Goal: Transaction & Acquisition: Purchase product/service

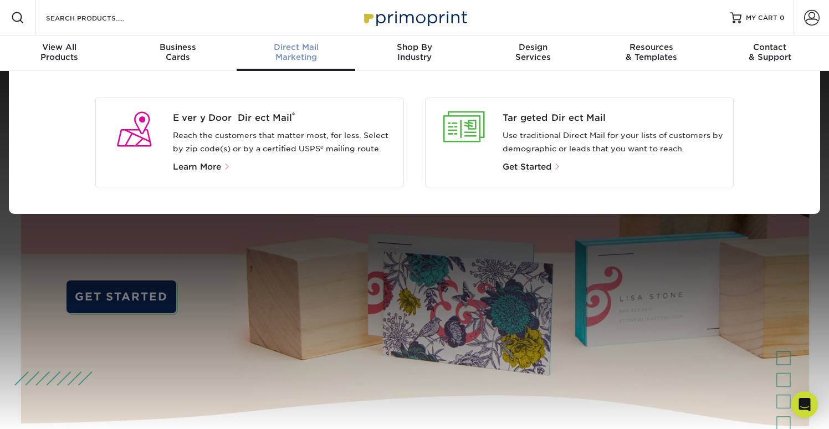
click at [291, 130] on p "Reach the customers that matter most, for less. Select by zip code(s) or by a c…" at bounding box center [284, 142] width 222 height 27
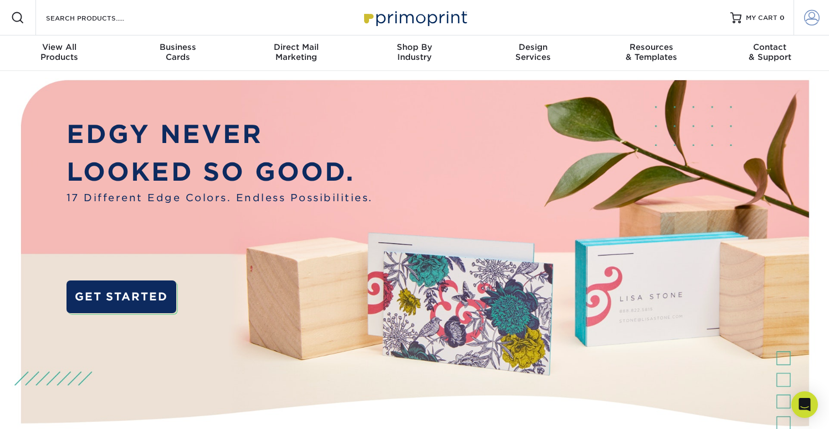
click at [812, 19] on span at bounding box center [812, 18] width 16 height 16
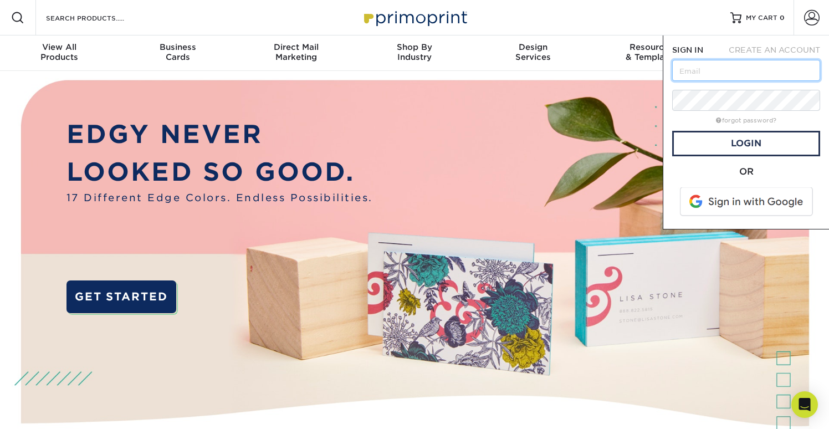
click at [710, 70] on input "text" at bounding box center [746, 70] width 148 height 21
type input "[EMAIL_ADDRESS][DOMAIN_NAME]"
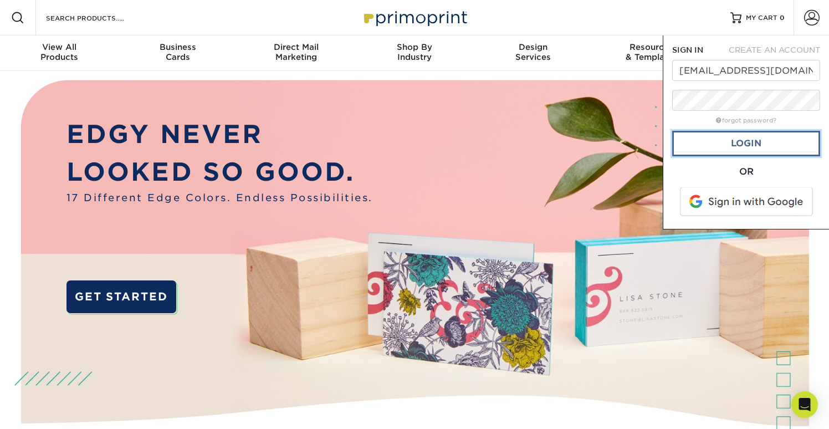
click at [728, 147] on link "Login" at bounding box center [746, 143] width 148 height 25
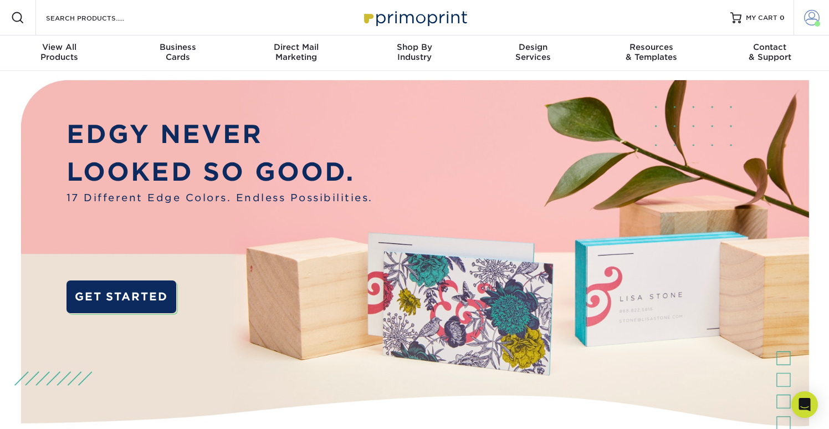
click at [808, 21] on span at bounding box center [812, 18] width 16 height 16
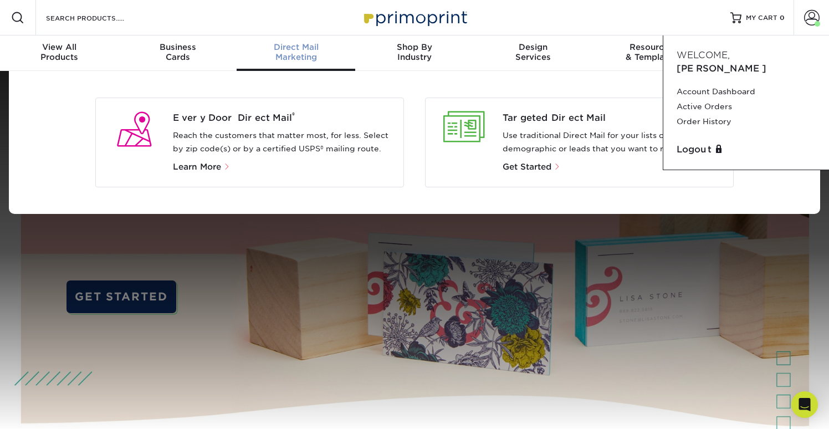
click at [250, 140] on p "Reach the customers that matter most, for less. Select by zip code(s) or by a c…" at bounding box center [284, 142] width 222 height 27
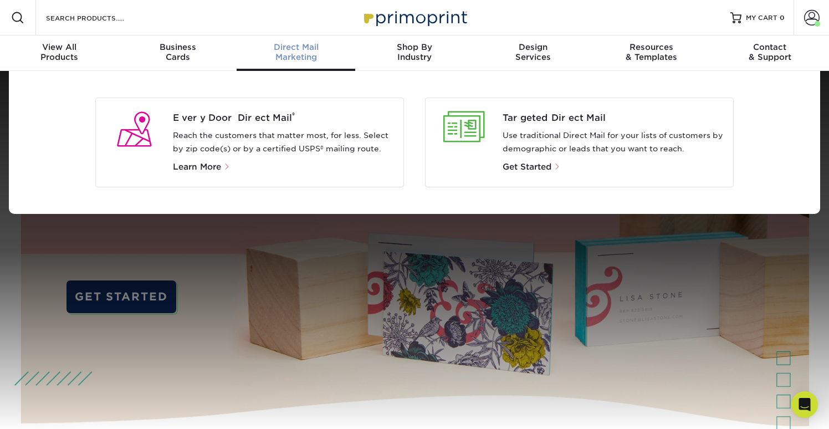
click at [295, 49] on span "Direct Mail" at bounding box center [296, 47] width 119 height 10
click at [294, 125] on div "Every Door Direct Mail ® Reach the customers that matter most, for less. Select…" at bounding box center [288, 142] width 230 height 62
click at [229, 119] on span "Every Door Direct Mail ®" at bounding box center [284, 117] width 222 height 13
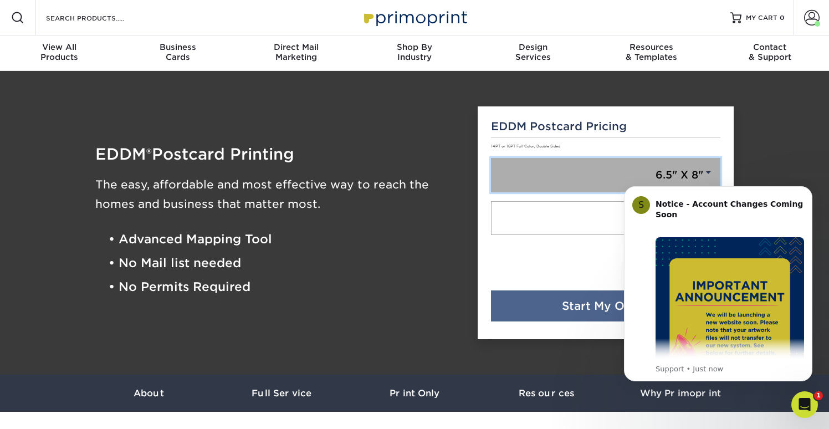
click at [570, 179] on link "6.5" X 8"" at bounding box center [606, 175] width 230 height 34
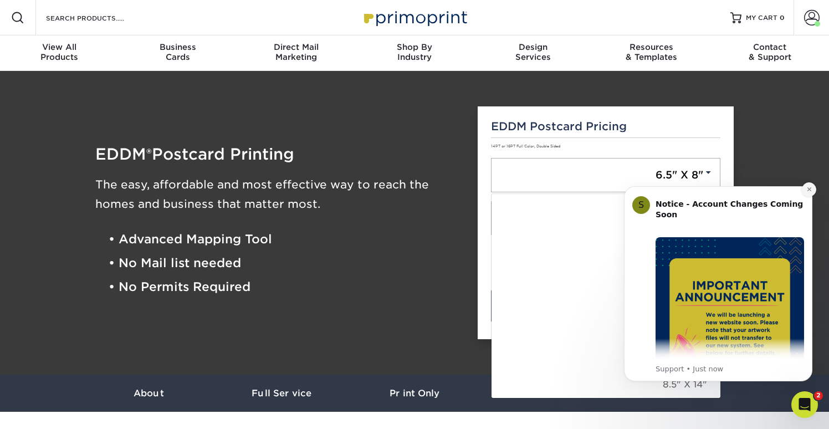
click at [812, 190] on button "Dismiss notification" at bounding box center [809, 189] width 14 height 14
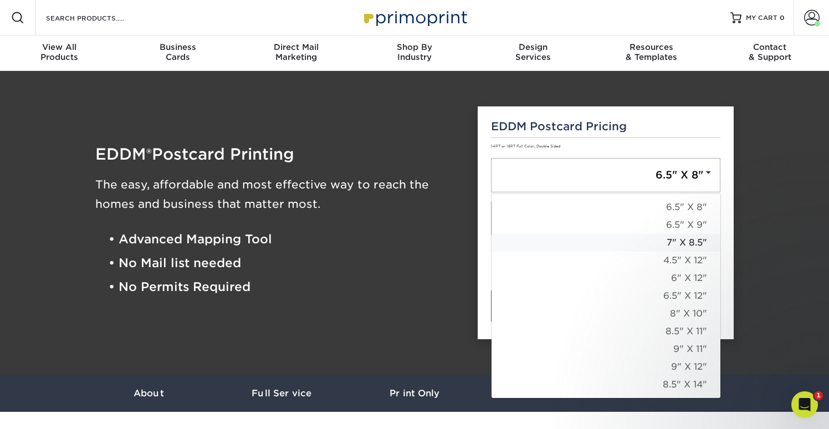
click at [686, 244] on link "7" X 8.5"" at bounding box center [605, 243] width 229 height 18
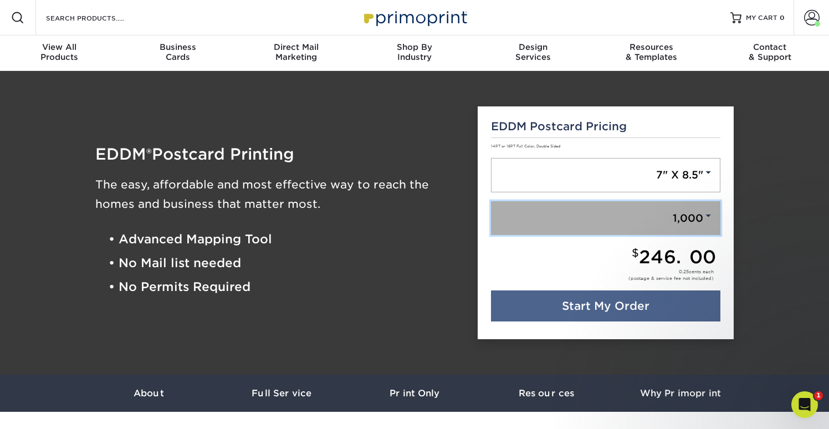
click at [710, 217] on span at bounding box center [708, 216] width 10 height 10
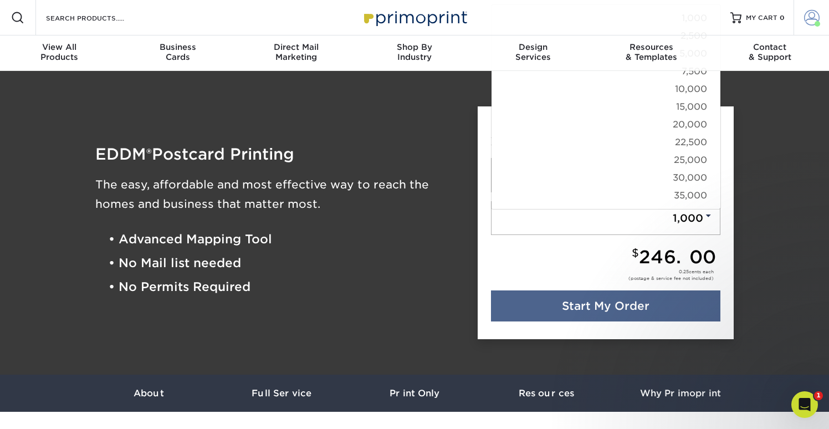
click at [807, 15] on span at bounding box center [812, 18] width 16 height 16
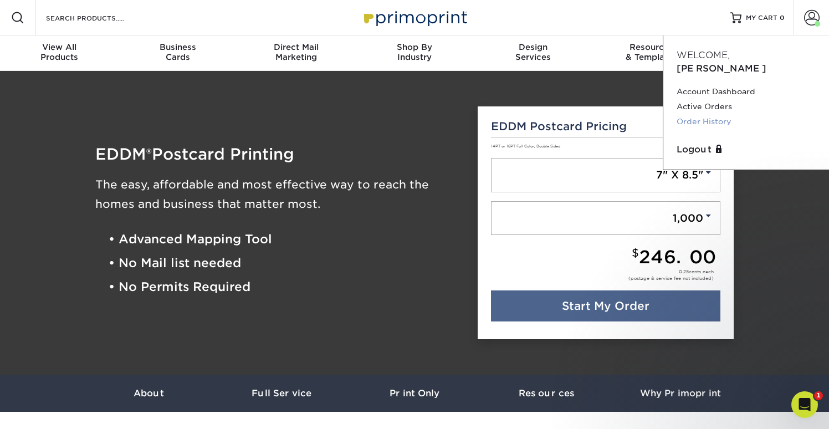
click at [697, 114] on link "Order History" at bounding box center [745, 121] width 139 height 15
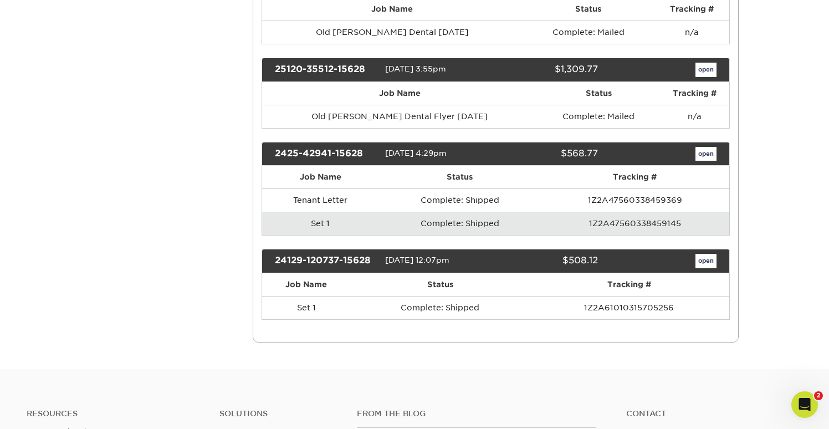
scroll to position [432, 0]
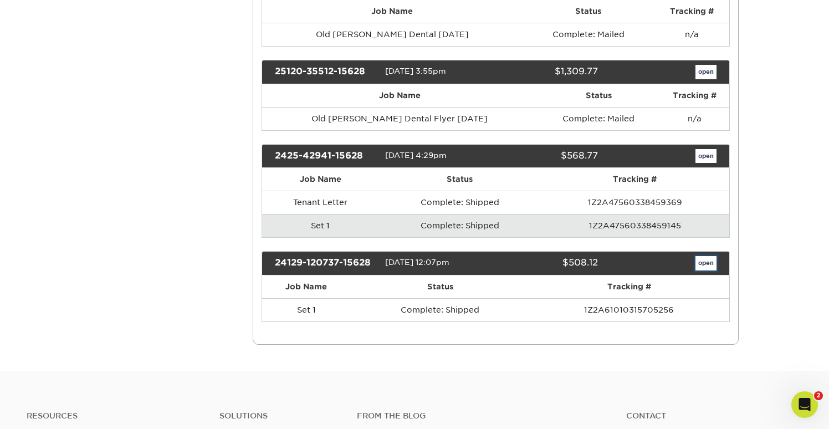
click at [707, 265] on link "open" at bounding box center [705, 263] width 21 height 14
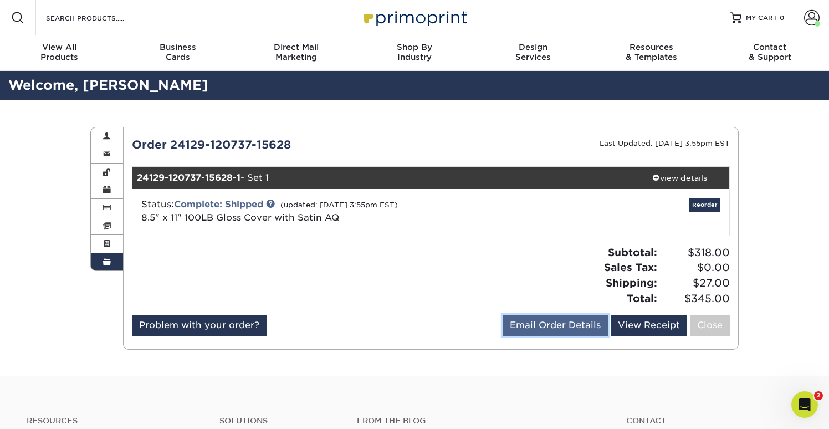
click at [558, 327] on link "Email Order Details" at bounding box center [554, 325] width 105 height 21
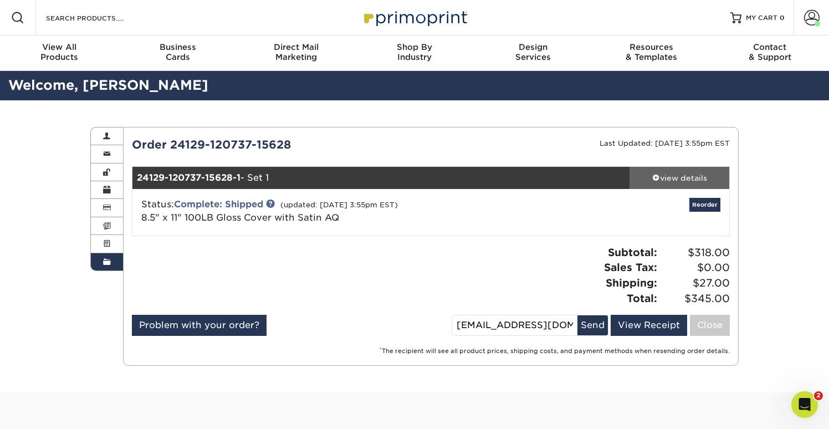
click at [656, 175] on span at bounding box center [656, 177] width 8 height 8
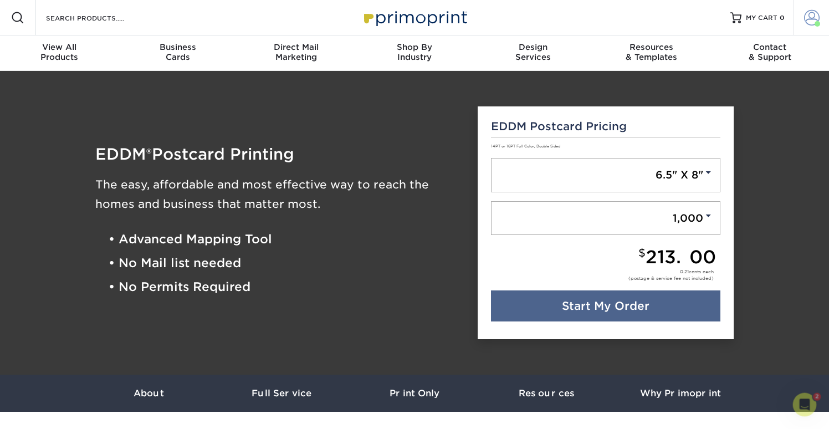
click at [806, 18] on span at bounding box center [812, 18] width 16 height 16
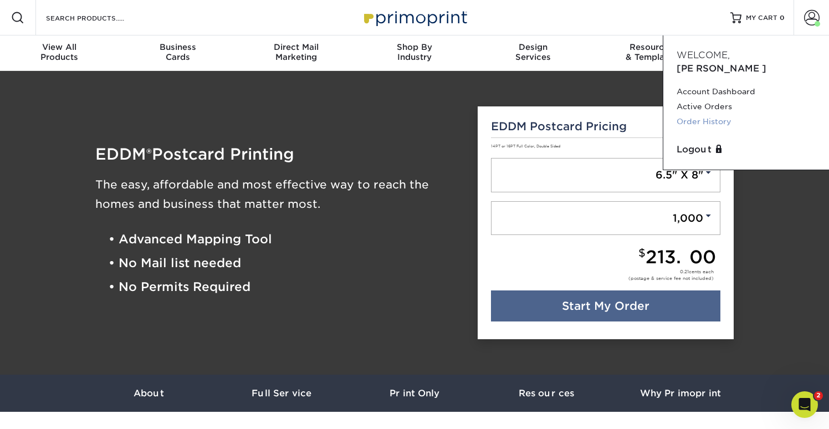
click at [716, 114] on link "Order History" at bounding box center [745, 121] width 139 height 15
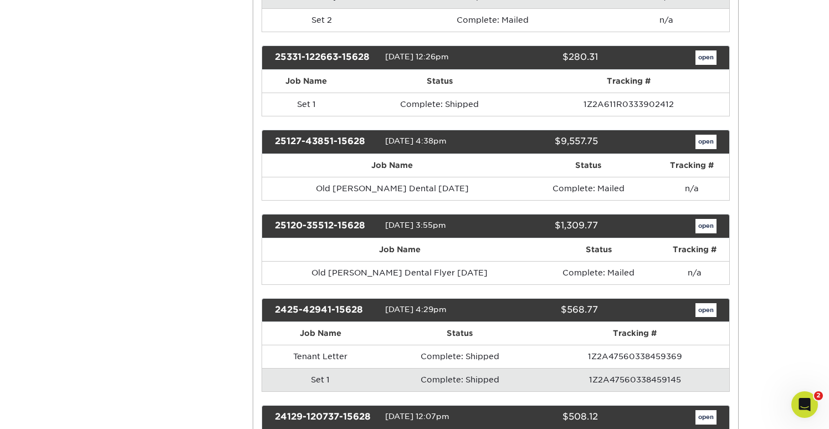
scroll to position [275, 0]
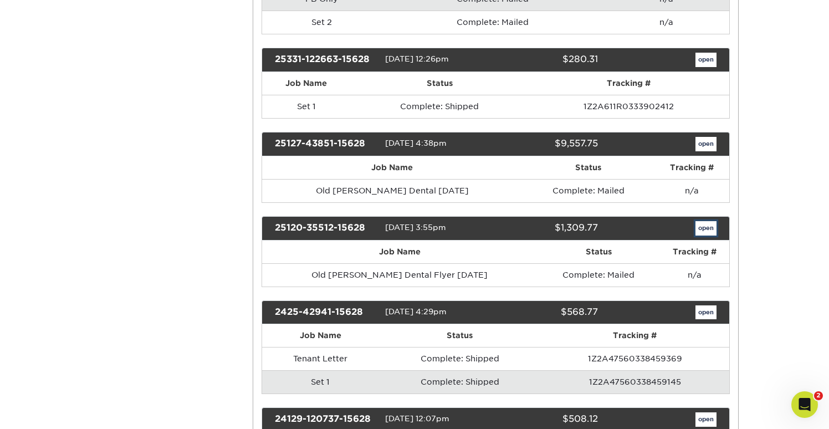
click at [704, 234] on link "open" at bounding box center [705, 228] width 21 height 14
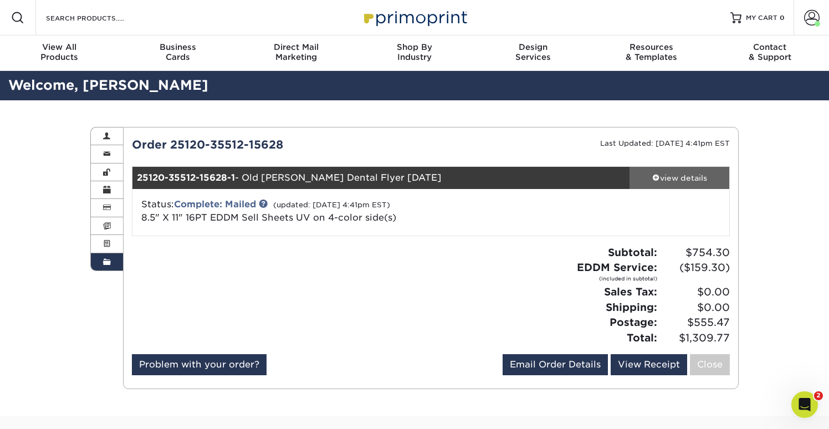
click at [697, 176] on div "view details" at bounding box center [679, 177] width 100 height 11
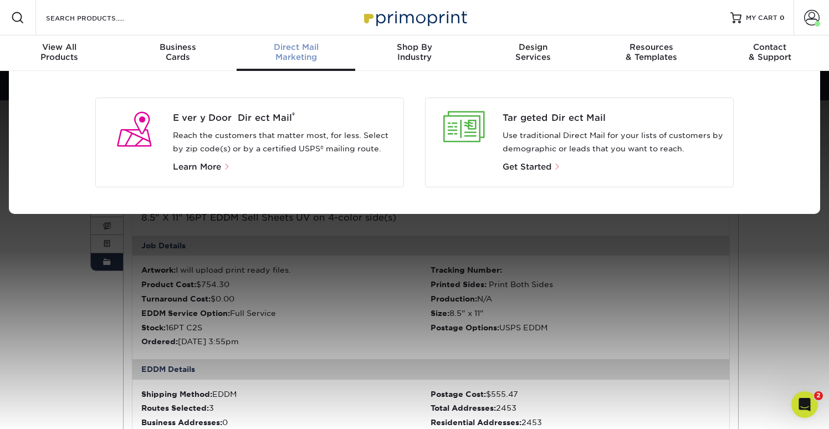
click at [296, 45] on span "Direct Mail" at bounding box center [296, 47] width 119 height 10
click at [251, 119] on span "Every Door Direct Mail ®" at bounding box center [284, 117] width 222 height 13
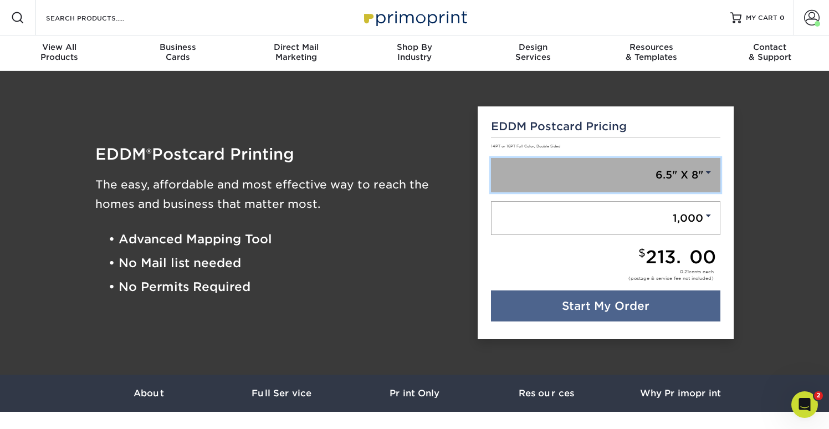
click at [707, 172] on span at bounding box center [708, 172] width 10 height 10
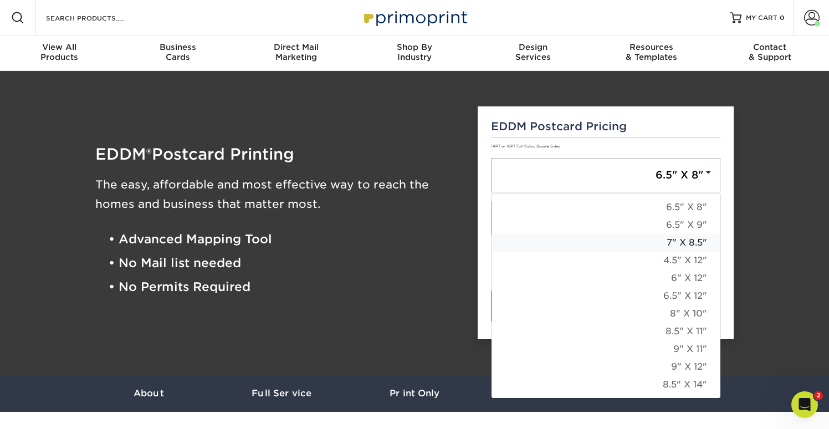
click at [688, 244] on link "7" X 8.5"" at bounding box center [605, 243] width 229 height 18
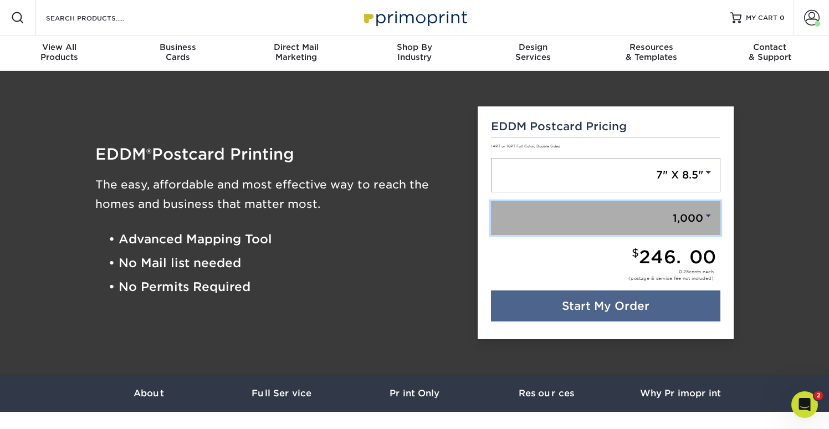
click at [706, 218] on span at bounding box center [708, 216] width 10 height 10
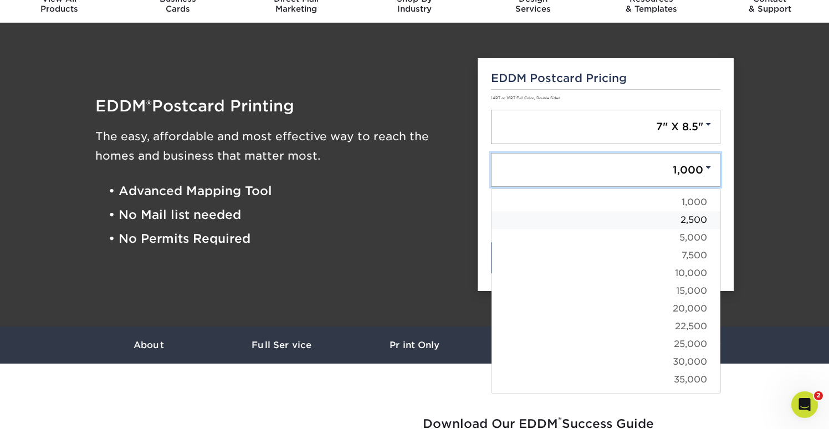
scroll to position [52, 0]
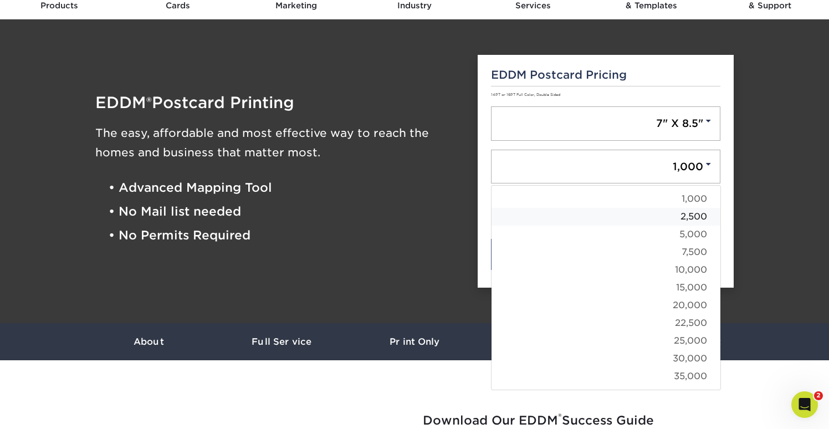
click at [694, 214] on link "2,500" at bounding box center [605, 217] width 229 height 18
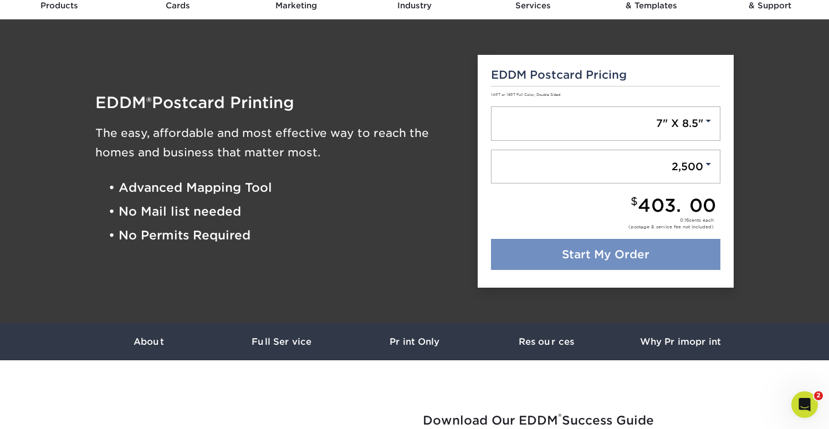
click at [663, 253] on link "Start My Order" at bounding box center [606, 254] width 230 height 31
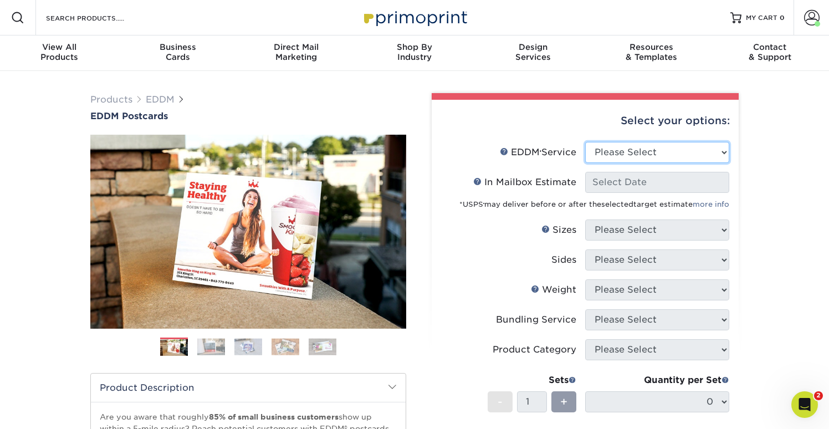
click at [717, 152] on select "Please Select Full Service Print Only" at bounding box center [657, 152] width 144 height 21
select select "full_service"
click at [585, 142] on select "Please Select Full Service Print Only" at bounding box center [657, 152] width 144 height 21
select select "-1"
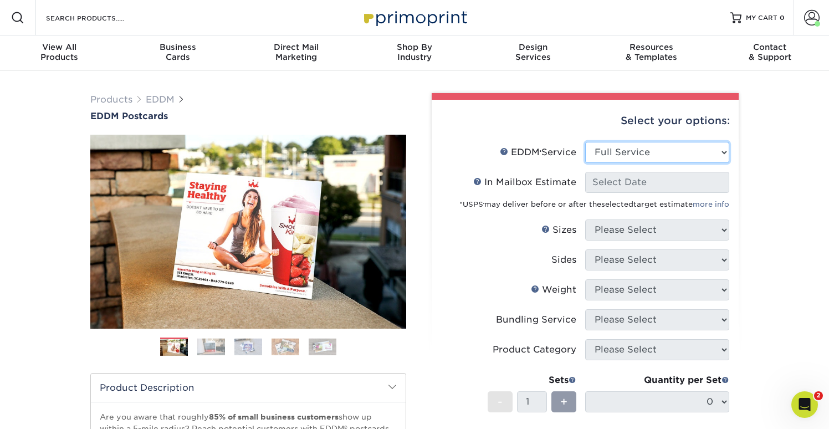
select select "-1"
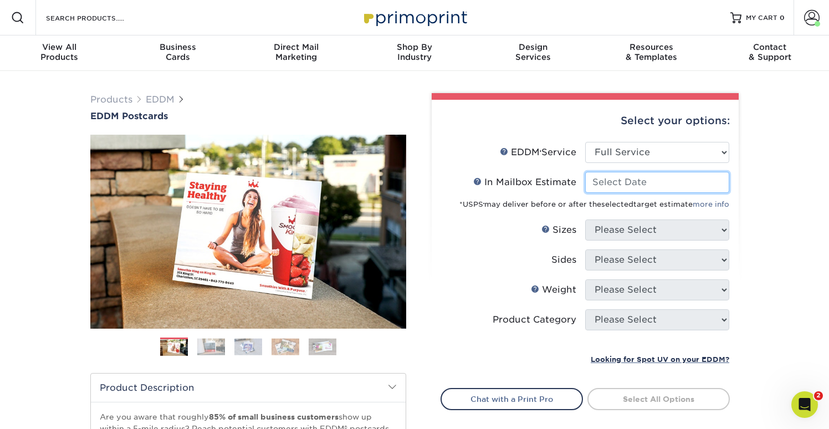
click at [695, 188] on input "In Mailbox Estimate Help In Mailbox Estimate" at bounding box center [657, 182] width 144 height 21
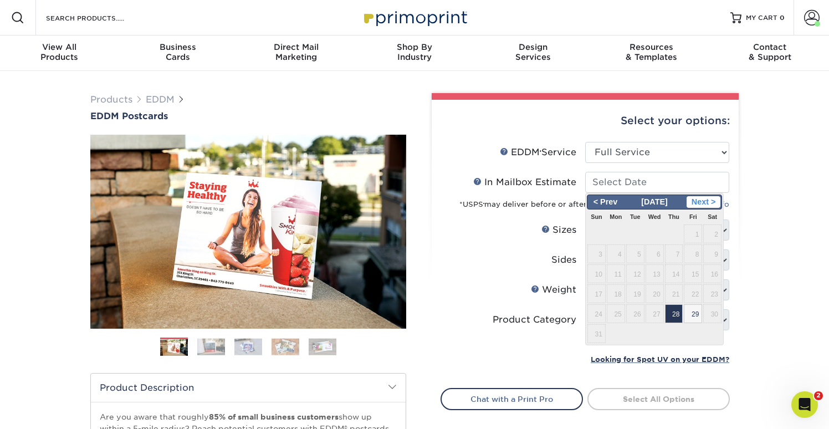
click at [708, 207] on span "Next >" at bounding box center [703, 202] width 34 height 12
click at [619, 238] on span "1" at bounding box center [616, 233] width 18 height 19
type input "2025-09-01"
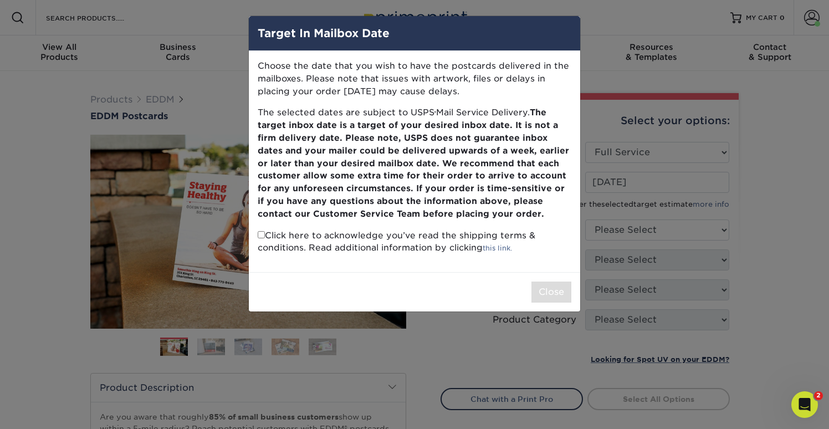
click at [260, 235] on input "checkbox" at bounding box center [261, 234] width 7 height 7
checkbox input "true"
click at [555, 295] on button "Close" at bounding box center [551, 291] width 40 height 21
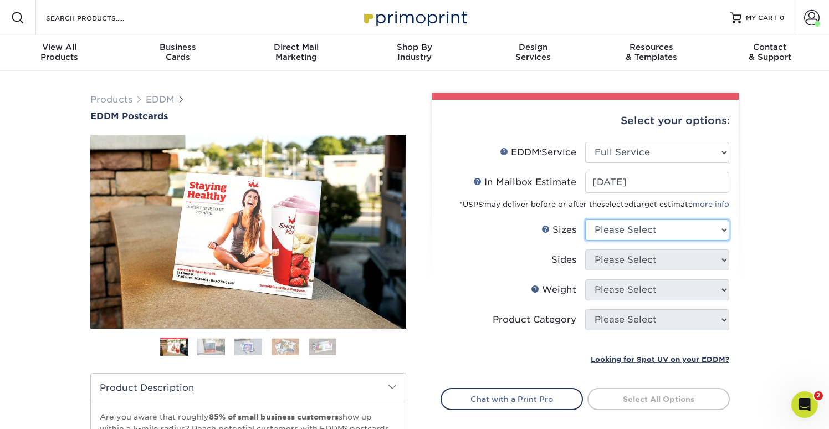
click at [699, 228] on select "Please Select 4.5" x 12" 6" x 12" 6.5" x 8" 6.5" x 9" 6.5" x 12" 7" x 8.5" 8" x…" at bounding box center [657, 229] width 144 height 21
select select "7.00x8.50"
click at [585, 219] on select "Please Select 4.5" x 12" 6" x 12" 6.5" x 8" 6.5" x 9" 6.5" x 12" 7" x 8.5" 8" x…" at bounding box center [657, 229] width 144 height 21
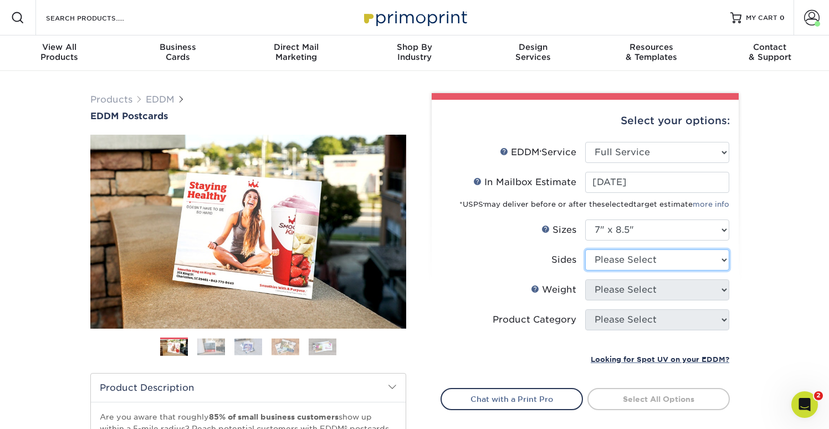
click at [683, 263] on select "Please Select Print Both Sides Print Front Only" at bounding box center [657, 259] width 144 height 21
select select "13abbda7-1d64-4f25-8bb2-c179b224825d"
click at [585, 249] on select "Please Select Print Both Sides Print Front Only" at bounding box center [657, 259] width 144 height 21
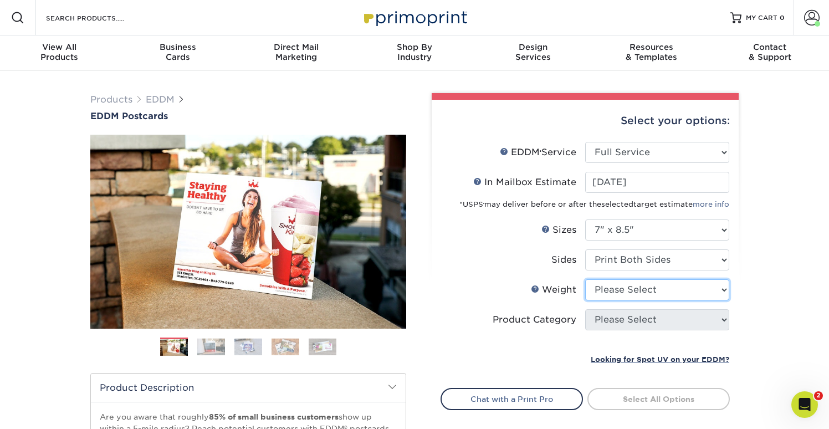
click at [678, 288] on select "Please Select 16PT 14PT" at bounding box center [657, 289] width 144 height 21
select select "16PT"
click at [585, 279] on select "Please Select 16PT 14PT" at bounding box center [657, 289] width 144 height 21
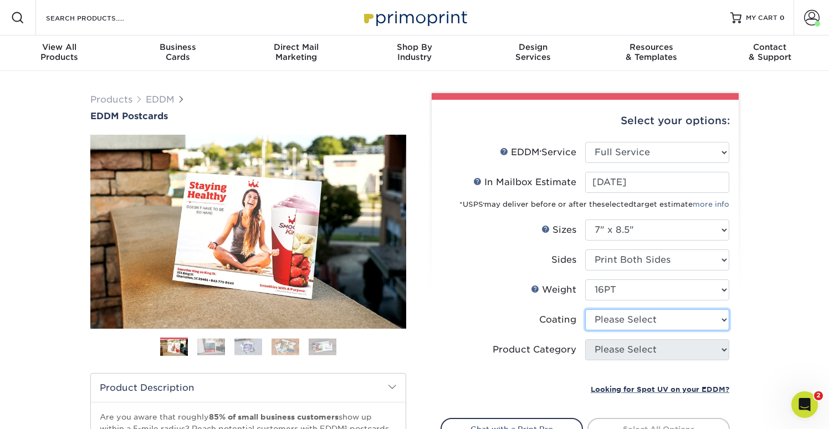
click at [673, 319] on select at bounding box center [657, 319] width 144 height 21
select select "121bb7b5-3b4d-429f-bd8d-bbf80e953313"
click at [585, 309] on select at bounding box center [657, 319] width 144 height 21
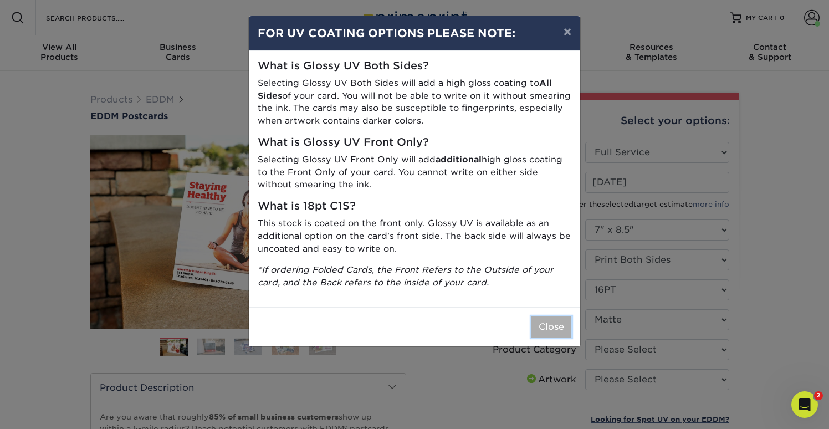
click at [541, 325] on button "Close" at bounding box center [551, 326] width 40 height 21
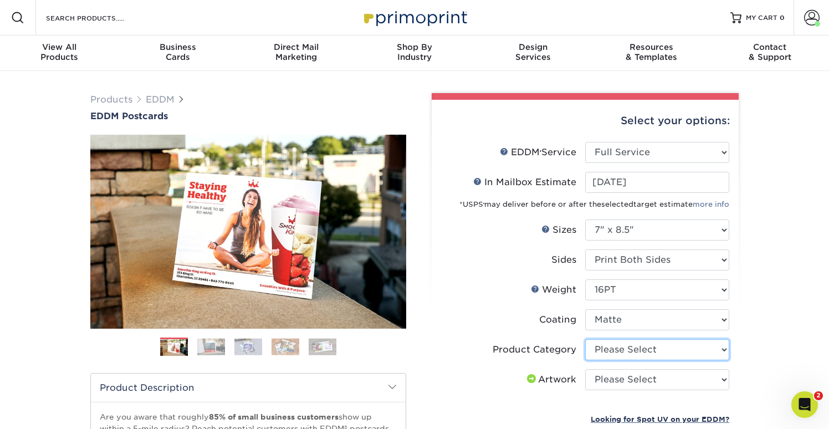
click at [678, 350] on select "Please Select Postcards" at bounding box center [657, 349] width 144 height 21
select select "9b7272e0-d6c8-4c3c-8e97-d3a1bcdab858"
click at [585, 339] on select "Please Select Postcards" at bounding box center [657, 349] width 144 height 21
click at [675, 381] on select "Please Select I will upload files I need a design - $150" at bounding box center [657, 379] width 144 height 21
select select "upload"
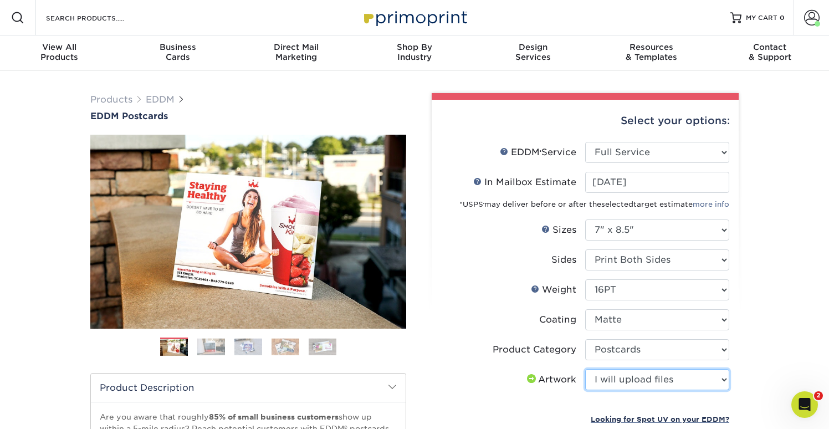
click at [585, 369] on select "Please Select I will upload files I need a design - $150" at bounding box center [657, 379] width 144 height 21
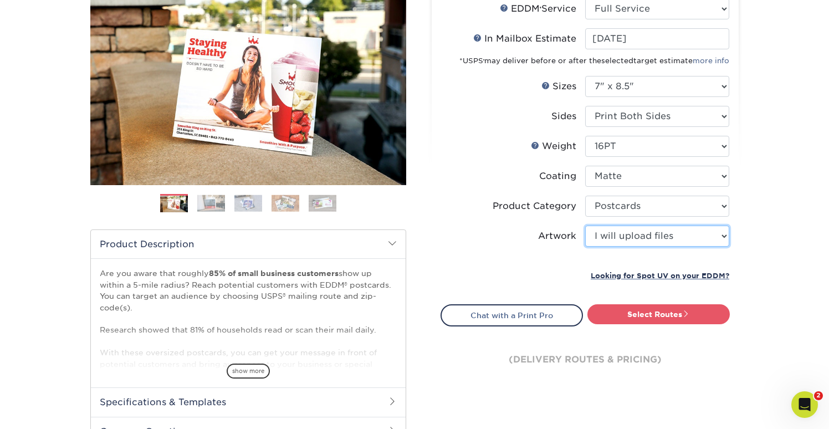
scroll to position [146, 0]
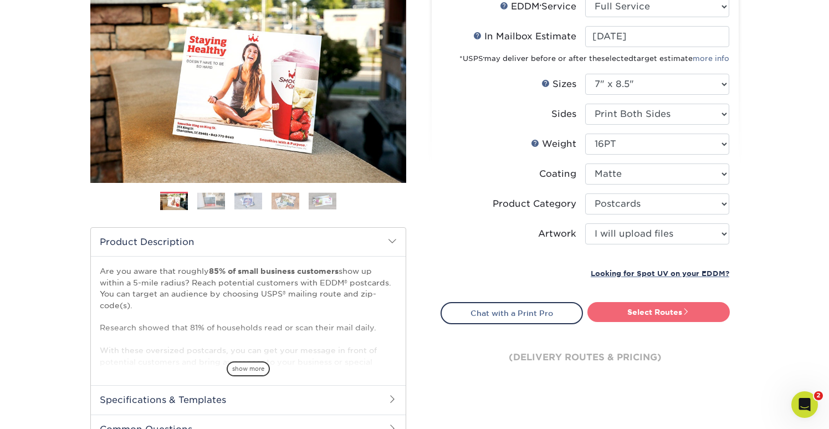
click at [694, 314] on link "Select Routes" at bounding box center [658, 312] width 142 height 20
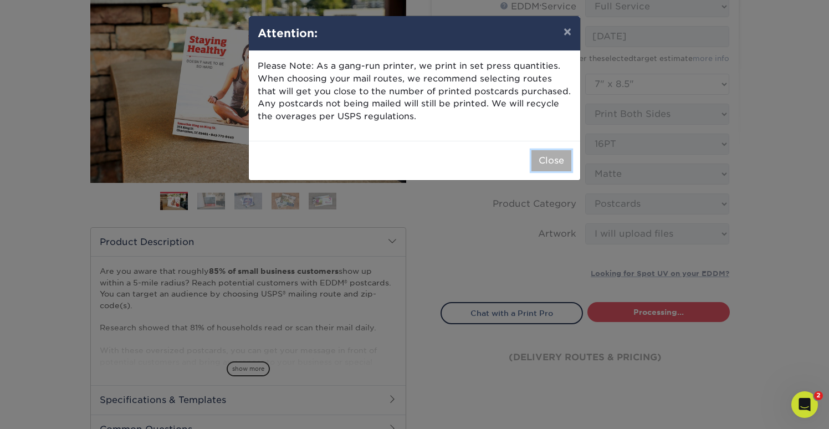
click at [552, 161] on button "Close" at bounding box center [551, 160] width 40 height 21
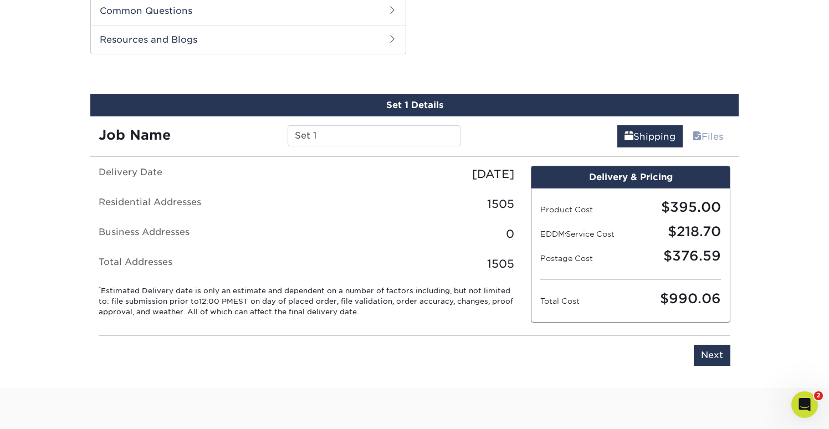
scroll to position [563, 0]
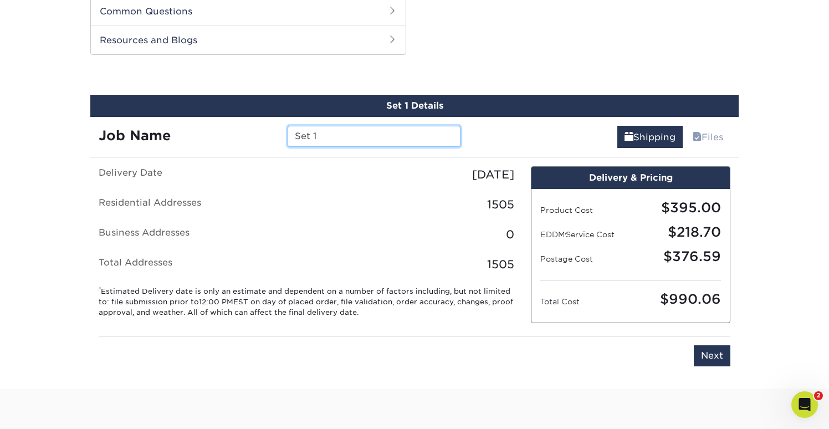
click at [335, 142] on input "Set 1" at bounding box center [374, 136] width 172 height 21
type input "S"
type input "PB"
click at [712, 360] on input "Next" at bounding box center [712, 355] width 37 height 21
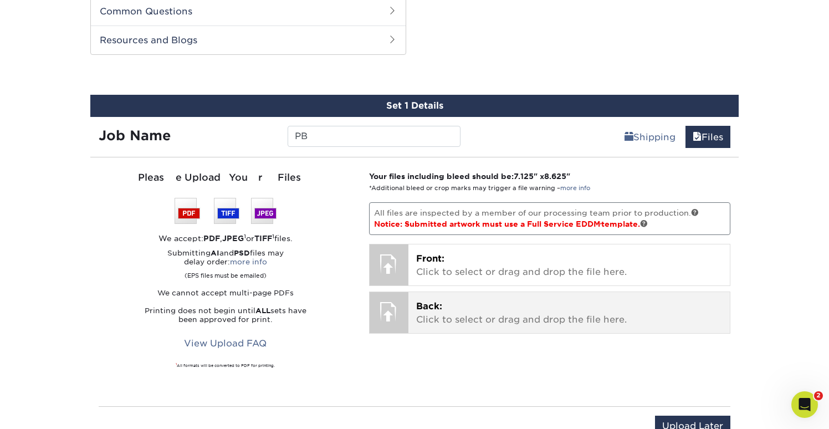
drag, startPoint x: 443, startPoint y: 387, endPoint x: 444, endPoint y: 325, distance: 62.1
click at [444, 325] on div "Your files including bleed should be: 7.125 " x 8.625 " *Additional bleed or cr…" at bounding box center [550, 282] width 378 height 222
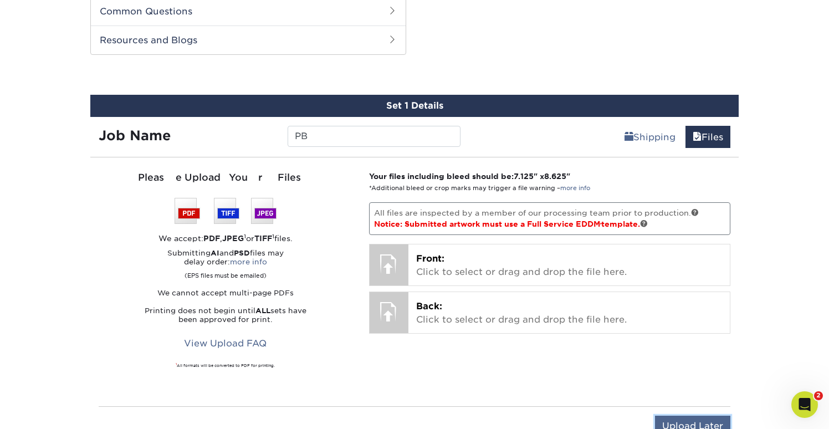
click at [671, 419] on input "Upload Later" at bounding box center [692, 426] width 75 height 21
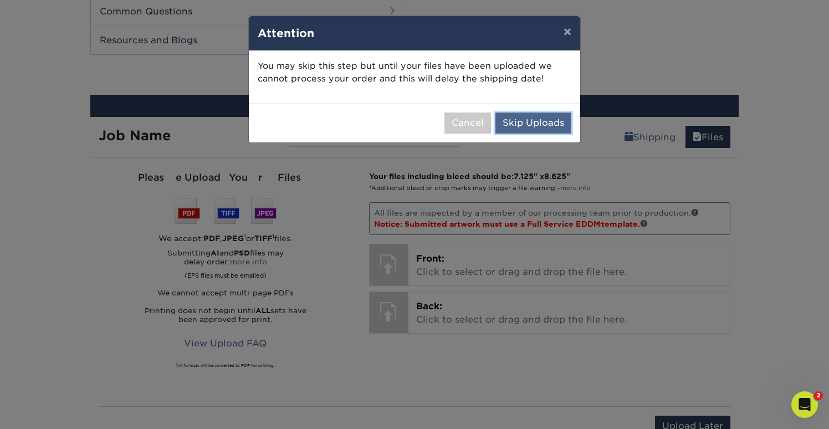
click at [529, 124] on button "Skip Uploads" at bounding box center [533, 122] width 76 height 21
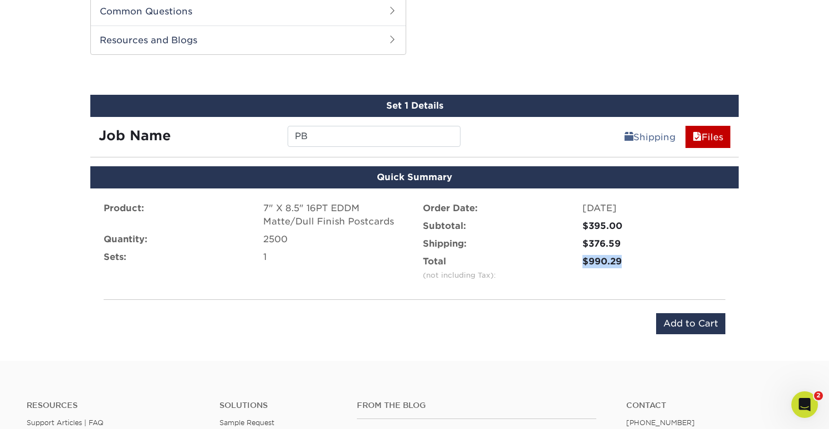
drag, startPoint x: 557, startPoint y: 279, endPoint x: 552, endPoint y: 330, distance: 51.8
click at [552, 330] on div "Product: 7" X 8.5" 16PT EDDM Matte/Dull Finish Postcards Quantity: 2500 Sets: 1…" at bounding box center [414, 267] width 648 height 159
drag, startPoint x: 773, startPoint y: 234, endPoint x: 775, endPoint y: 290, distance: 56.6
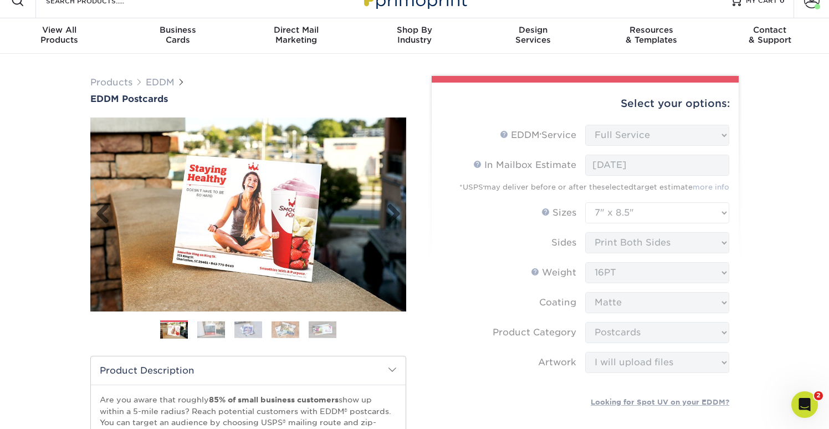
scroll to position [9, 0]
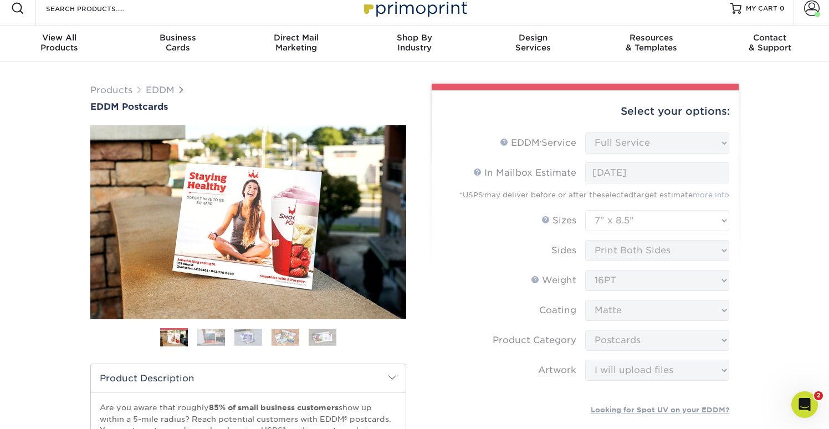
drag, startPoint x: 791, startPoint y: 312, endPoint x: 758, endPoint y: 196, distance: 120.5
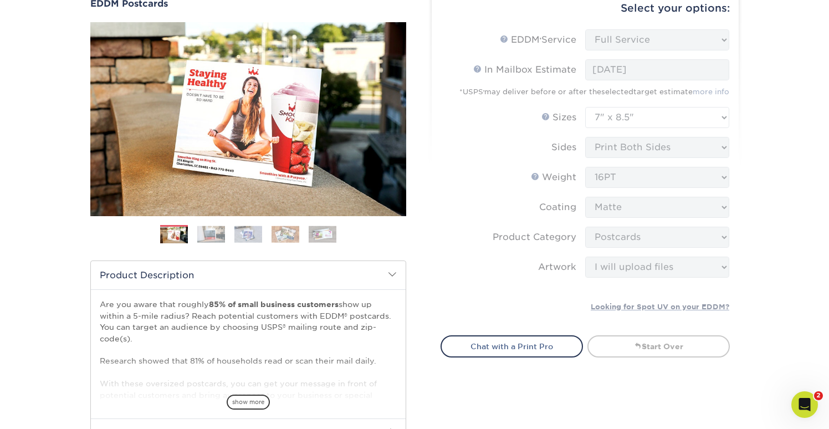
scroll to position [120, 0]
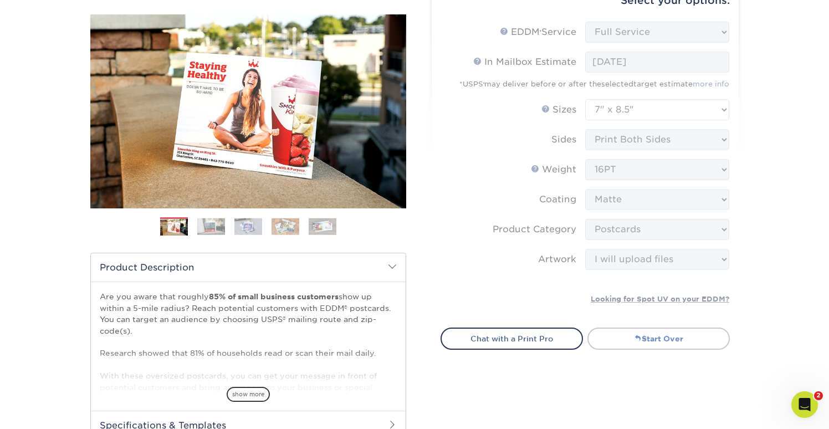
click at [660, 341] on link "Start Over" at bounding box center [658, 338] width 142 height 22
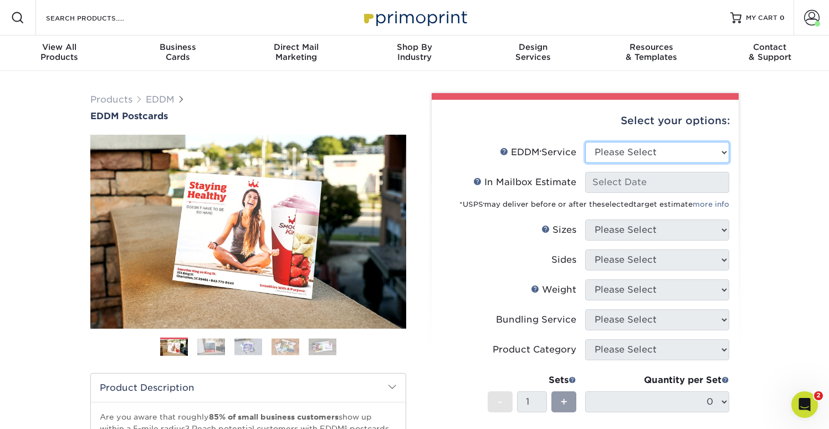
click at [673, 150] on select "Please Select Full Service Print Only" at bounding box center [657, 152] width 144 height 21
select select "full_service"
click at [585, 142] on select "Please Select Full Service Print Only" at bounding box center [657, 152] width 144 height 21
select select "-1"
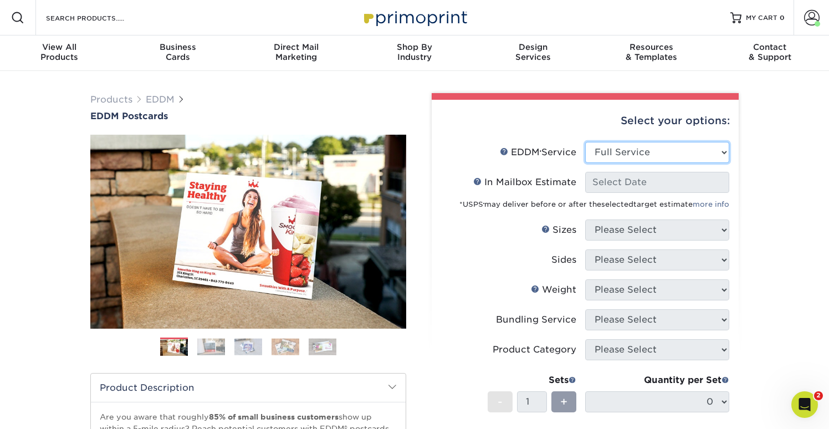
select select "-1"
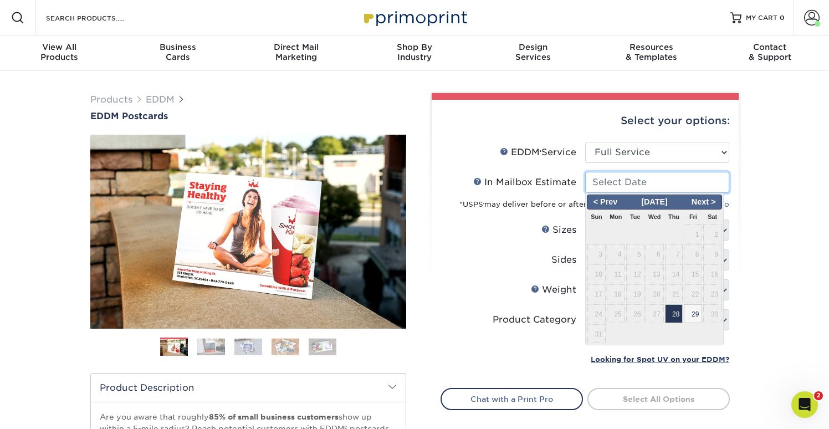
click at [652, 187] on input "In Mailbox Estimate Help In Mailbox Estimate" at bounding box center [657, 182] width 144 height 21
click at [707, 204] on span "Next >" at bounding box center [703, 202] width 34 height 12
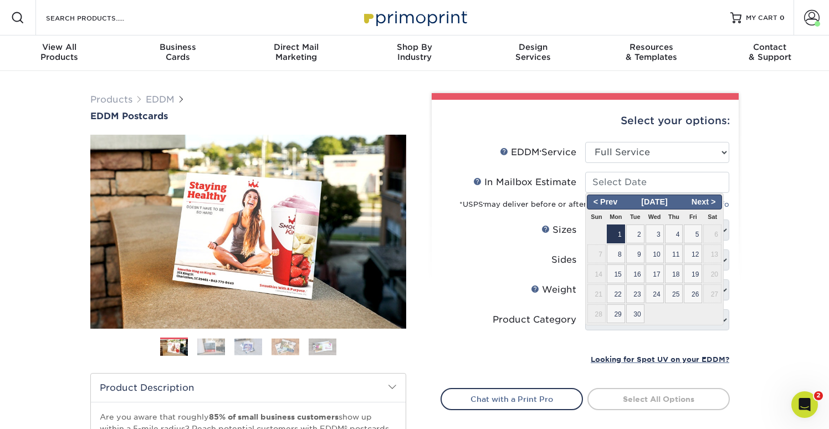
click at [621, 230] on span "1" at bounding box center [616, 233] width 18 height 19
type input "2025-09-01"
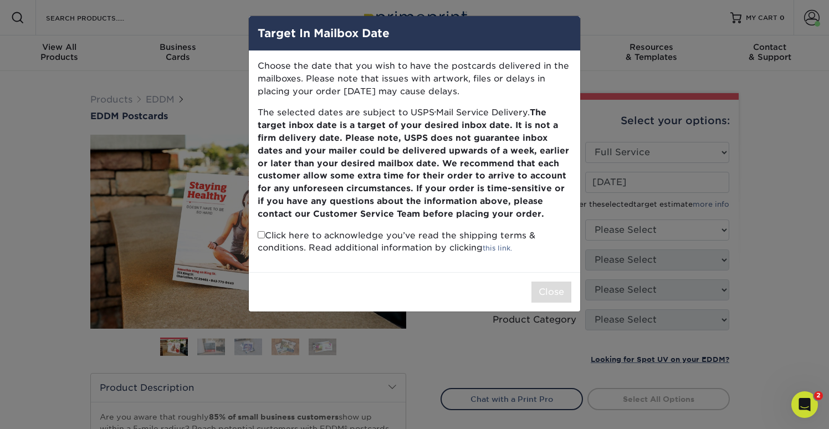
click at [260, 232] on input "checkbox" at bounding box center [261, 234] width 7 height 7
checkbox input "true"
click at [551, 293] on button "Close" at bounding box center [551, 291] width 40 height 21
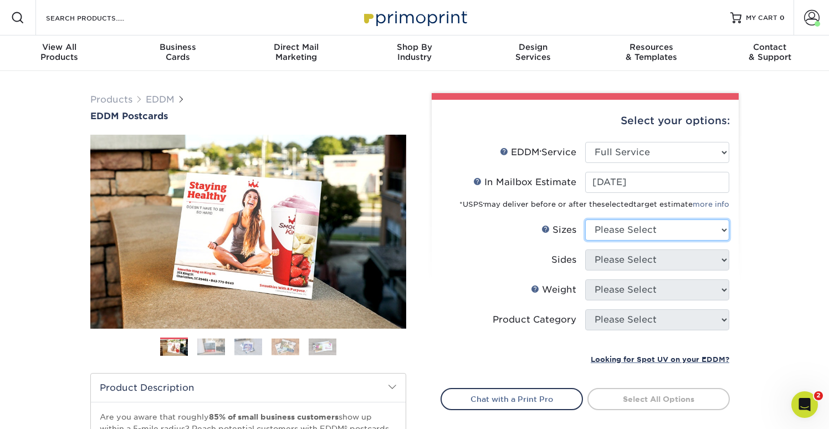
click at [664, 231] on select "Please Select 4.5" x 12" 6" x 12" 6.5" x 8" 6.5" x 9" 6.5" x 12" 7" x 8.5" 8" x…" at bounding box center [657, 229] width 144 height 21
select select "7.00x8.50"
click at [585, 219] on select "Please Select 4.5" x 12" 6" x 12" 6.5" x 8" 6.5" x 9" 6.5" x 12" 7" x 8.5" 8" x…" at bounding box center [657, 229] width 144 height 21
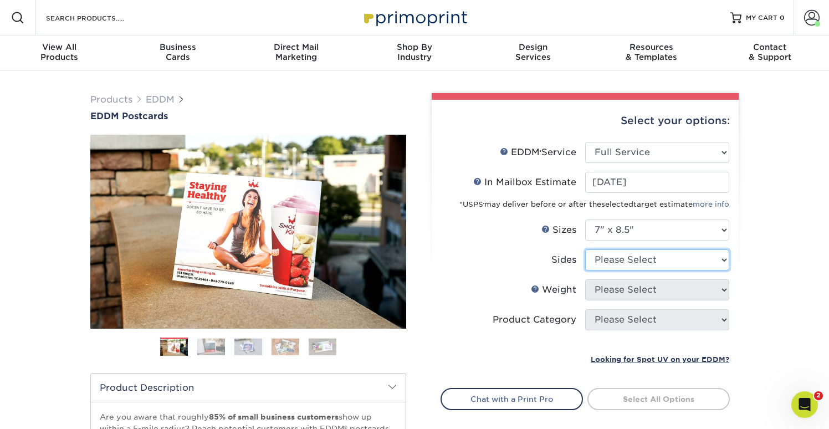
click at [659, 260] on select "Please Select Print Both Sides Print Front Only" at bounding box center [657, 259] width 144 height 21
select select "13abbda7-1d64-4f25-8bb2-c179b224825d"
click at [585, 249] on select "Please Select Print Both Sides Print Front Only" at bounding box center [657, 259] width 144 height 21
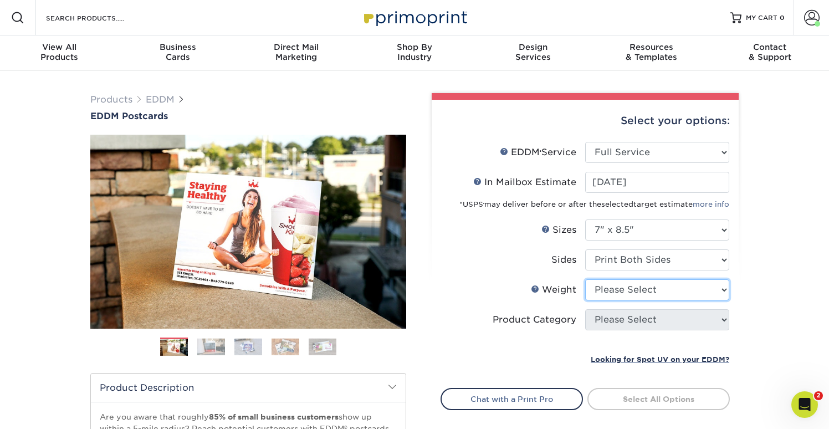
click at [657, 287] on select "Please Select 16PT 14PT" at bounding box center [657, 289] width 144 height 21
select select "16PT"
click at [585, 279] on select "Please Select 16PT 14PT" at bounding box center [657, 289] width 144 height 21
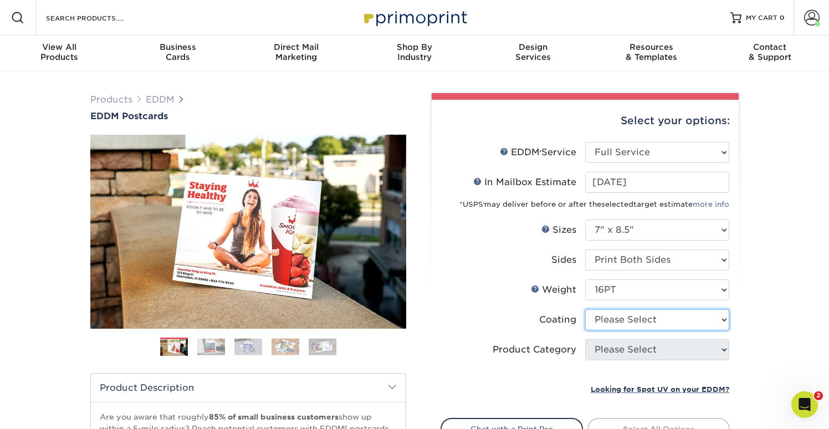
click at [654, 321] on select at bounding box center [657, 319] width 144 height 21
select select "121bb7b5-3b4d-429f-bd8d-bbf80e953313"
click at [585, 309] on select at bounding box center [657, 319] width 144 height 21
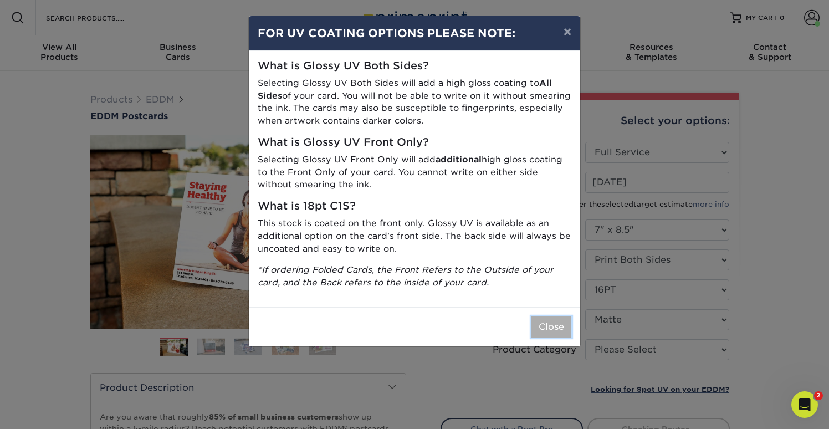
click at [550, 326] on button "Close" at bounding box center [551, 326] width 40 height 21
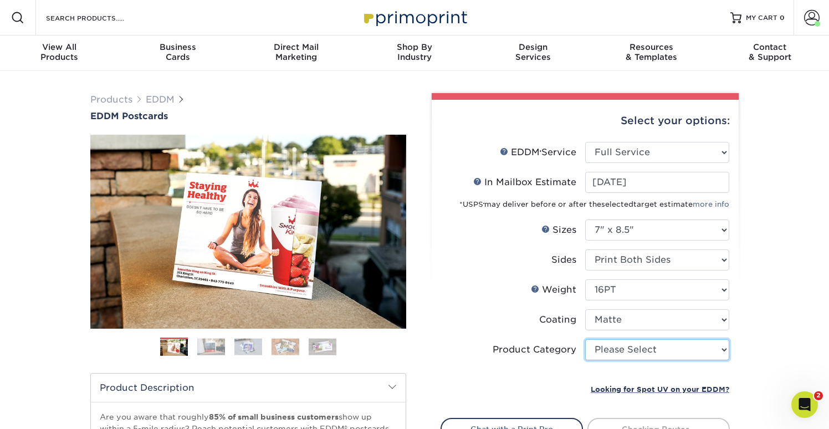
click at [632, 350] on select "Please Select Postcards" at bounding box center [657, 349] width 144 height 21
select select "9b7272e0-d6c8-4c3c-8e97-d3a1bcdab858"
click at [585, 339] on select "Please Select Postcards" at bounding box center [657, 349] width 144 height 21
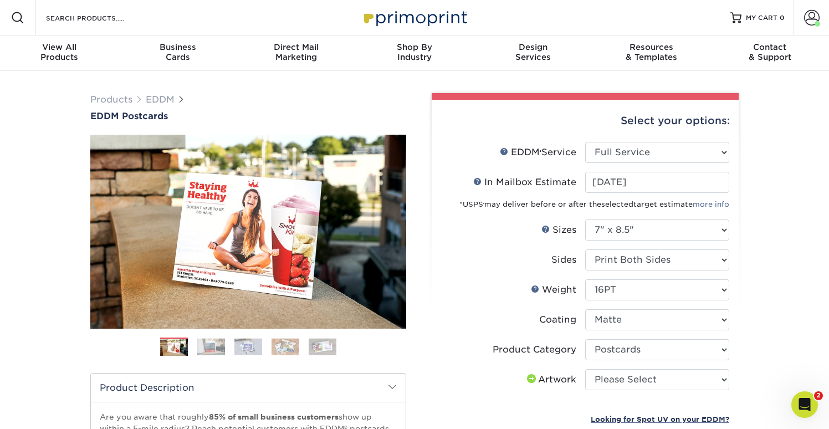
drag, startPoint x: 761, startPoint y: 353, endPoint x: 751, endPoint y: 309, distance: 45.0
click at [750, 309] on div "Products EDDM EDDM Postcards Previous Next" at bounding box center [414, 367] width 829 height 592
click at [751, 309] on div "Products EDDM EDDM Postcards Previous Next" at bounding box center [414, 367] width 829 height 592
click at [681, 383] on select "Please Select I will upload files I need a design - $150" at bounding box center [657, 379] width 144 height 21
select select "upload"
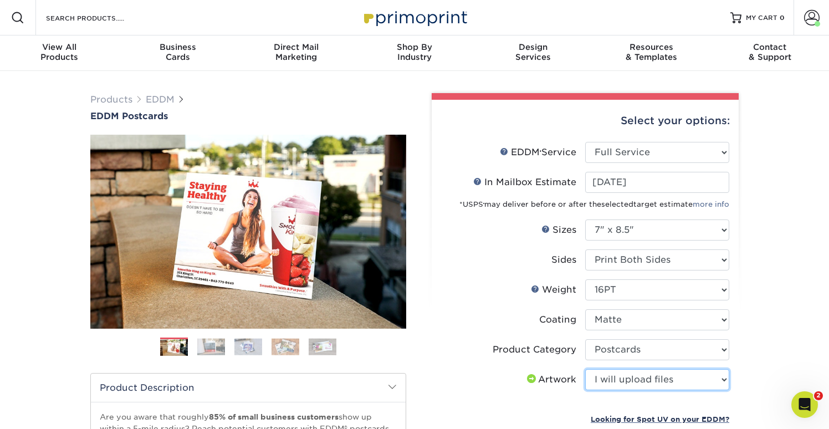
click at [585, 369] on select "Please Select I will upload files I need a design - $150" at bounding box center [657, 379] width 144 height 21
click at [789, 361] on div "Products EDDM EDDM Postcards Previous Next" at bounding box center [414, 367] width 829 height 592
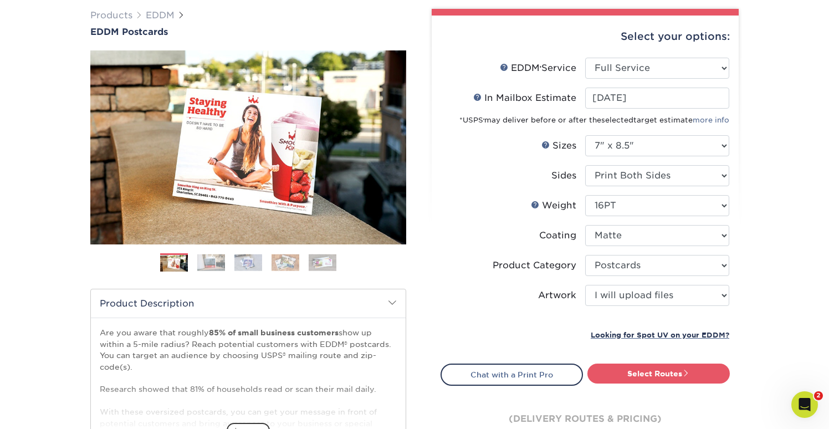
scroll to position [89, 0]
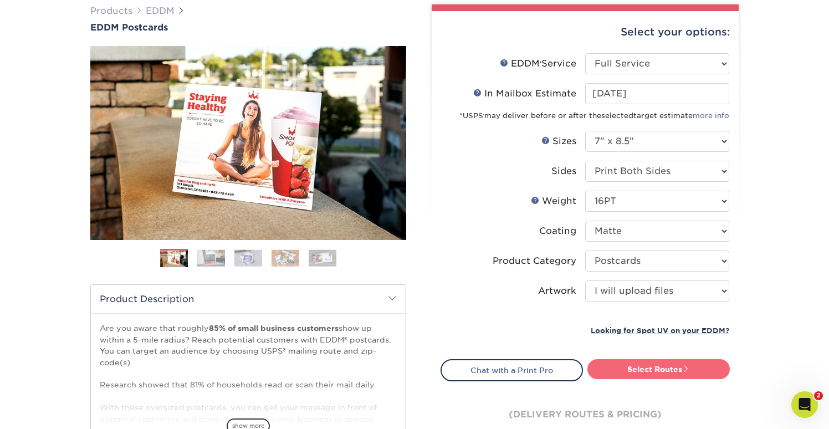
click at [673, 367] on link "Select Routes" at bounding box center [658, 369] width 142 height 20
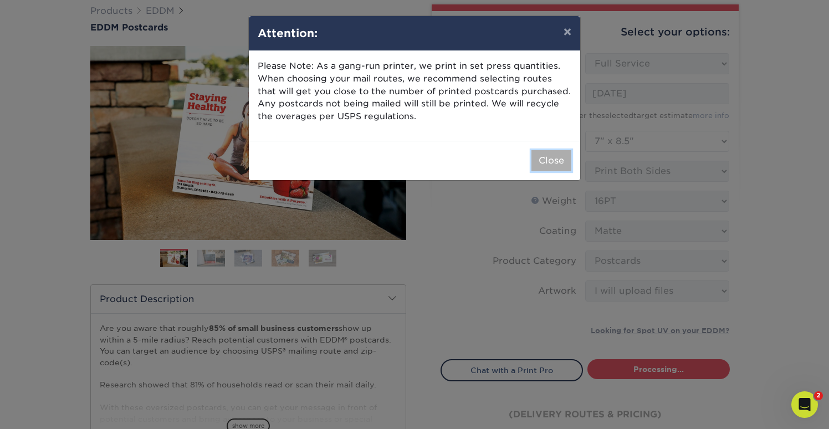
click at [547, 161] on button "Close" at bounding box center [551, 160] width 40 height 21
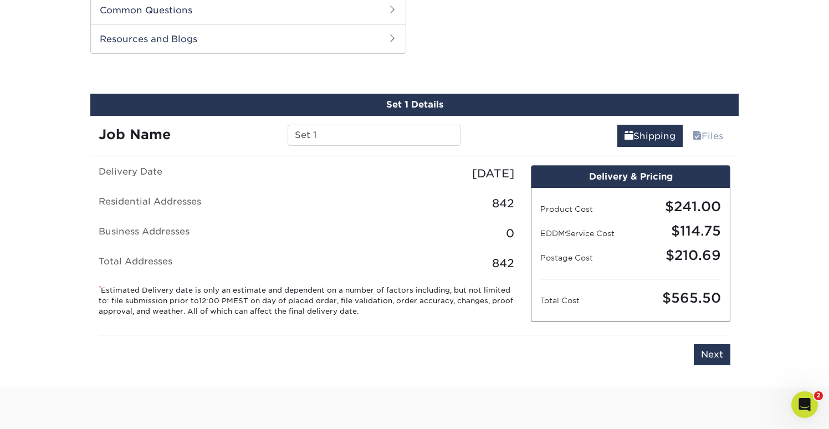
scroll to position [563, 0]
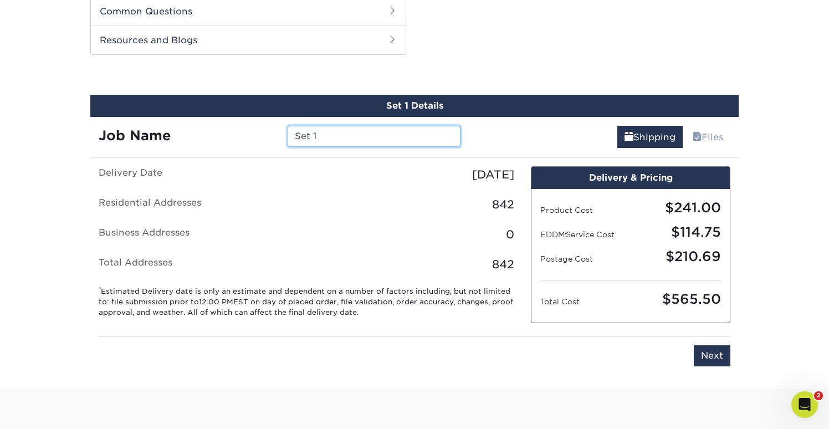
click at [356, 140] on input "Set 1" at bounding box center [374, 136] width 172 height 21
type input "S"
type input "Berkley Hall"
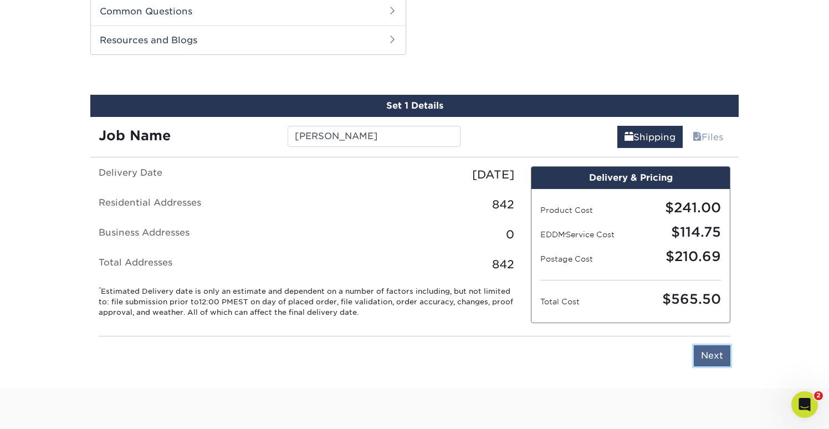
click at [705, 354] on input "Next" at bounding box center [712, 355] width 37 height 21
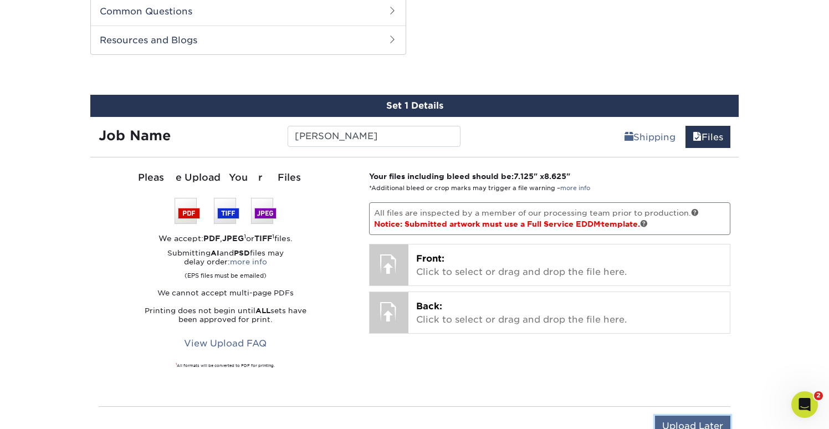
click at [693, 417] on input "Upload Later" at bounding box center [692, 426] width 75 height 21
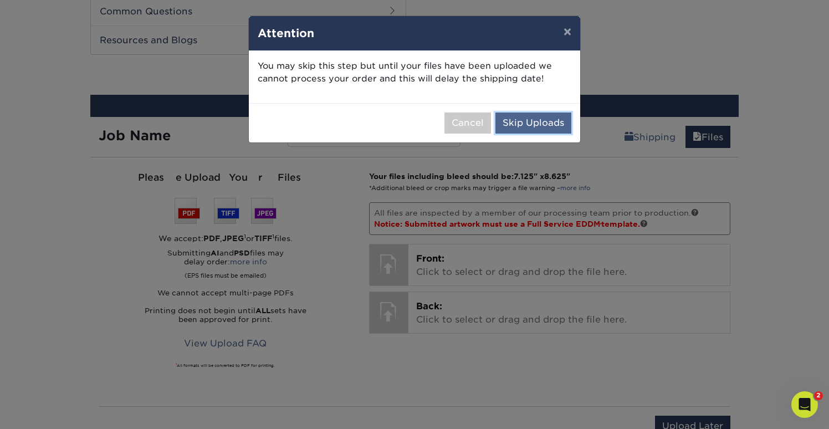
click at [552, 118] on button "Skip Uploads" at bounding box center [533, 122] width 76 height 21
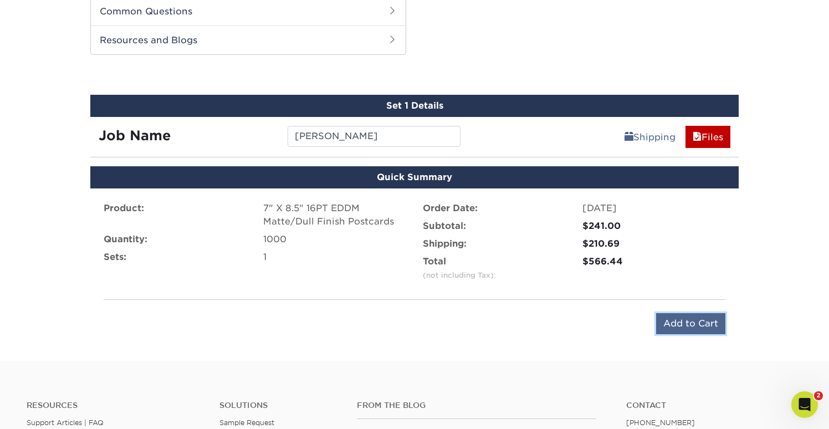
click at [678, 318] on input "Add to Cart" at bounding box center [690, 323] width 69 height 21
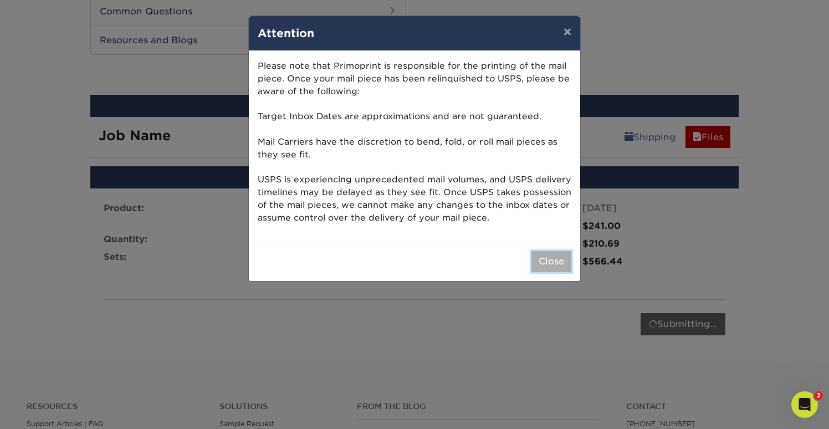
click at [554, 265] on button "Close" at bounding box center [551, 261] width 40 height 21
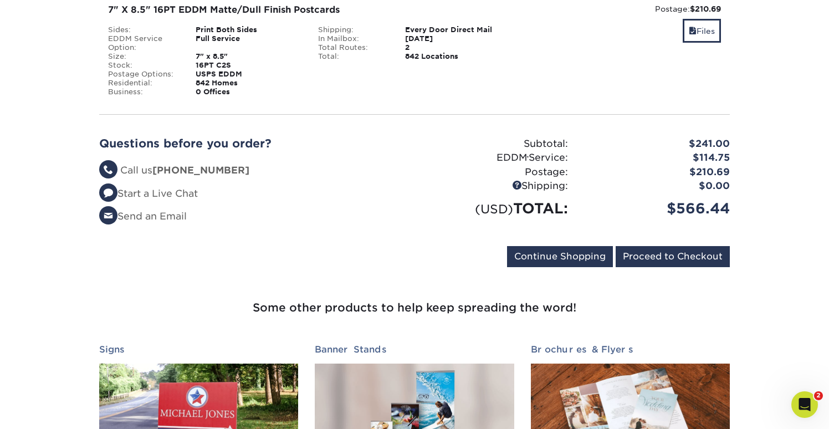
scroll to position [199, 0]
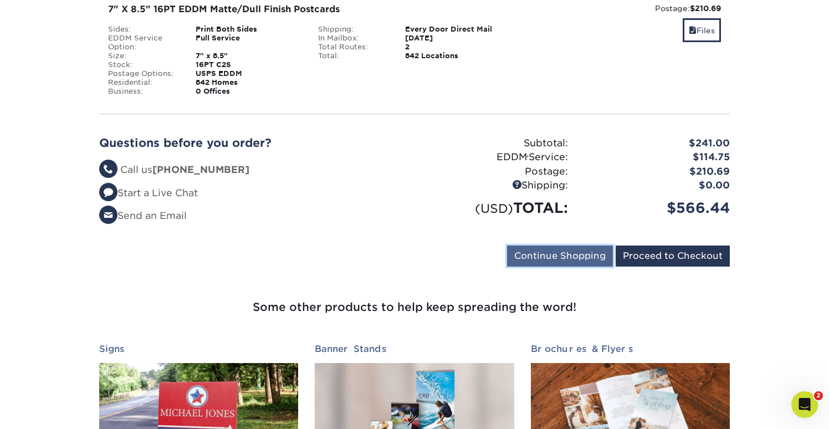
click at [568, 255] on input "Continue Shopping" at bounding box center [560, 255] width 106 height 21
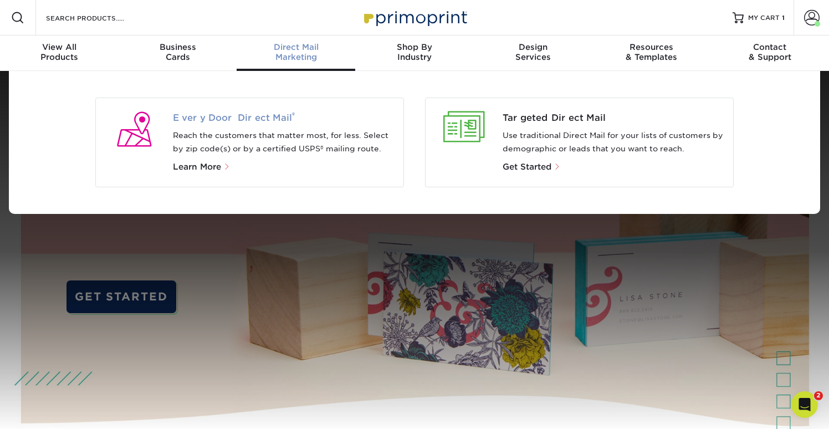
click at [238, 117] on span "Every Door Direct Mail ®" at bounding box center [284, 117] width 222 height 13
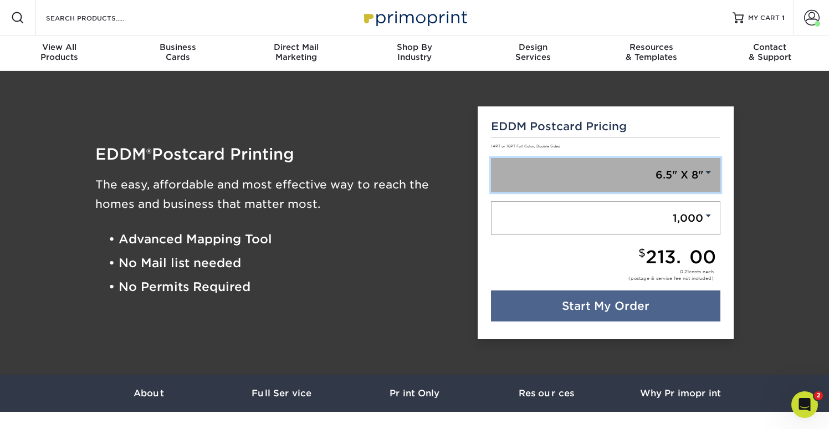
click at [715, 175] on link "6.5" X 8"" at bounding box center [606, 175] width 230 height 34
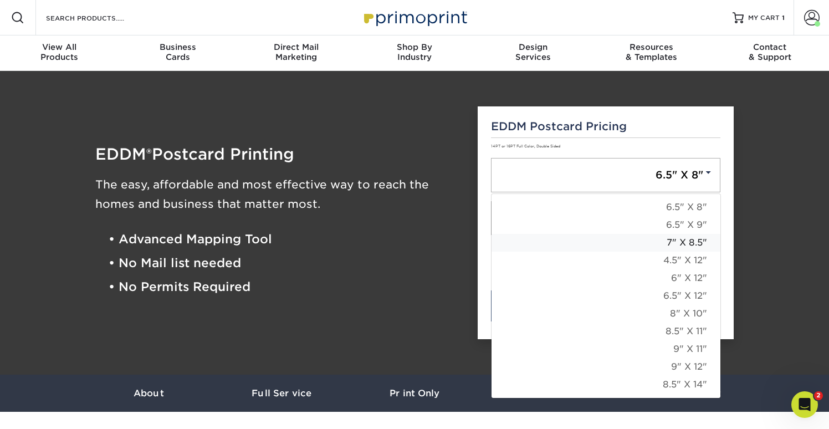
click at [696, 244] on link "7" X 8.5"" at bounding box center [605, 243] width 229 height 18
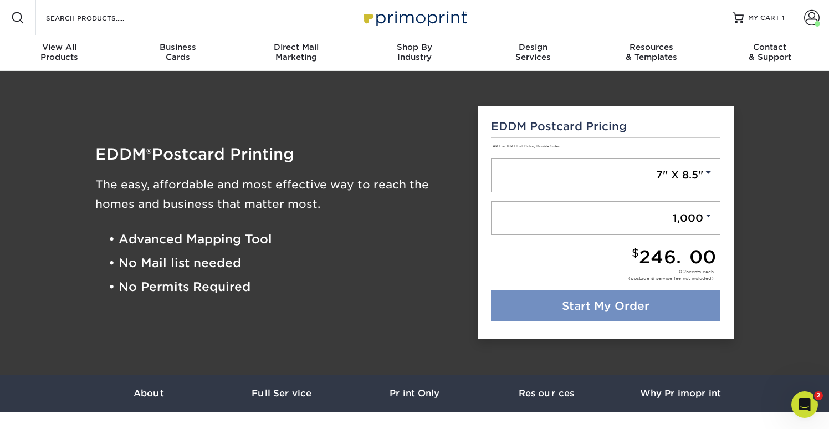
click at [657, 308] on link "Start My Order" at bounding box center [606, 305] width 230 height 31
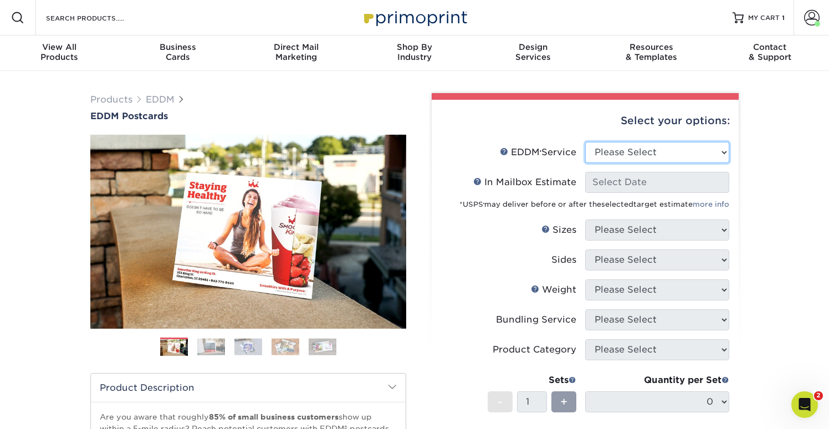
click at [719, 148] on select "Please Select Full Service Print Only" at bounding box center [657, 152] width 144 height 21
select select "full_service"
click at [585, 142] on select "Please Select Full Service Print Only" at bounding box center [657, 152] width 144 height 21
select select "-1"
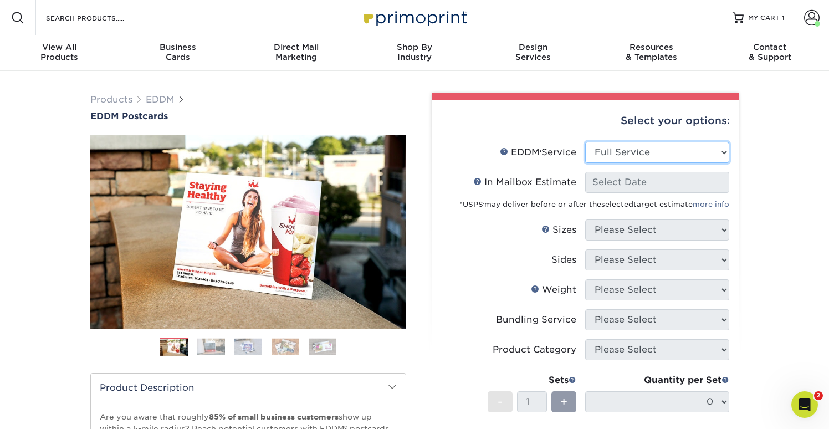
select select "-1"
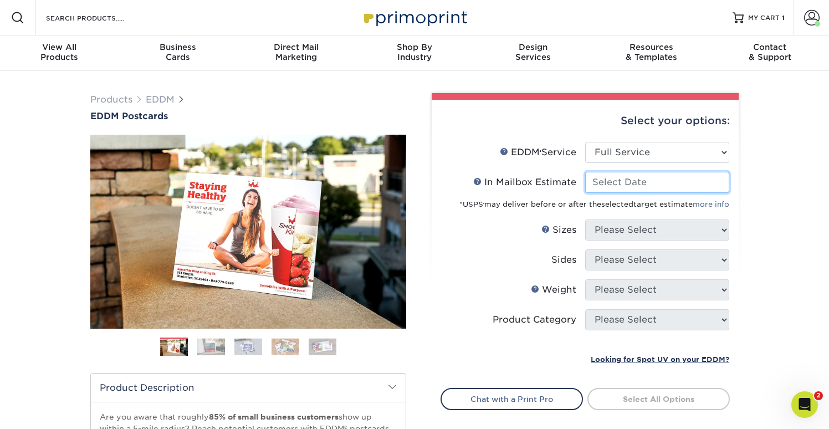
click at [701, 177] on input "In Mailbox Estimate Help In Mailbox Estimate" at bounding box center [657, 182] width 144 height 21
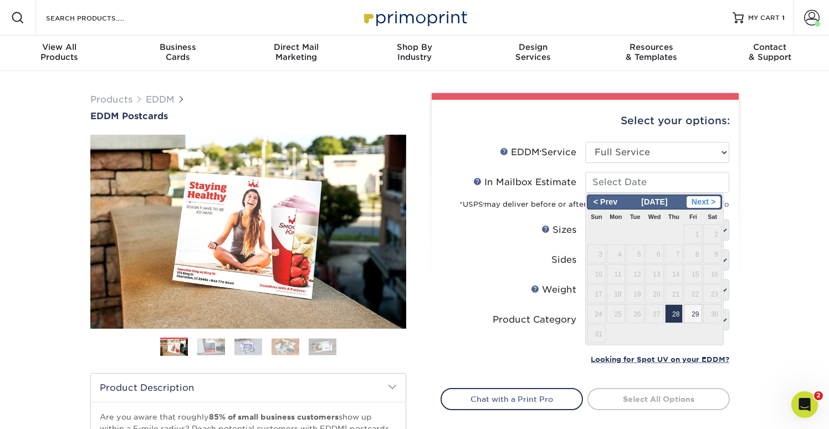
click at [711, 201] on span "Next >" at bounding box center [703, 202] width 34 height 12
click at [617, 238] on span "1" at bounding box center [616, 233] width 18 height 19
type input "2025-09-01"
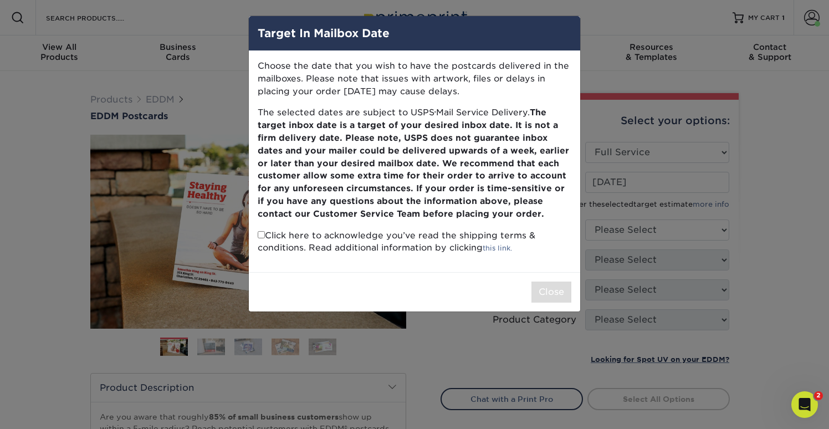
click at [262, 237] on input "checkbox" at bounding box center [261, 234] width 7 height 7
checkbox input "true"
click at [554, 296] on button "Close" at bounding box center [551, 291] width 40 height 21
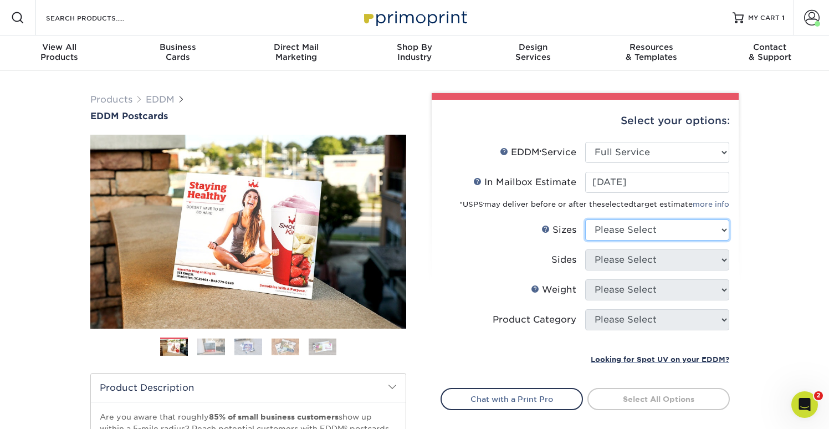
click at [675, 228] on select "Please Select 4.5" x 12" 6" x 12" 6.5" x 8" 6.5" x 9" 6.5" x 12" 7" x 8.5" 8" x…" at bounding box center [657, 229] width 144 height 21
select select "7.00x8.50"
click at [585, 219] on select "Please Select 4.5" x 12" 6" x 12" 6.5" x 8" 6.5" x 9" 6.5" x 12" 7" x 8.5" 8" x…" at bounding box center [657, 229] width 144 height 21
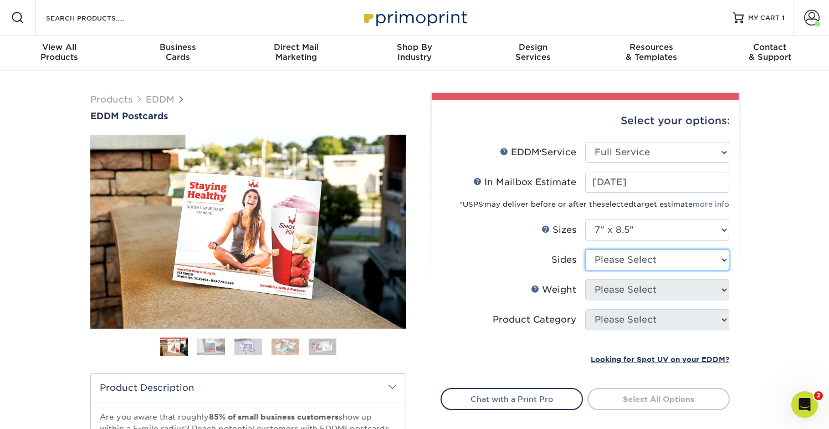
click at [665, 264] on select "Please Select Print Both Sides Print Front Only" at bounding box center [657, 259] width 144 height 21
select select "13abbda7-1d64-4f25-8bb2-c179b224825d"
click at [585, 249] on select "Please Select Print Both Sides Print Front Only" at bounding box center [657, 259] width 144 height 21
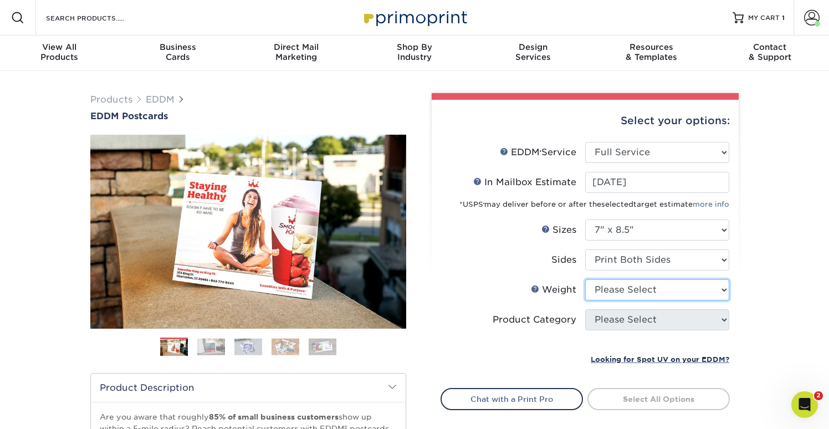
click at [663, 290] on select "Please Select 16PT 14PT" at bounding box center [657, 289] width 144 height 21
select select "16PT"
click at [585, 279] on select "Please Select 16PT 14PT" at bounding box center [657, 289] width 144 height 21
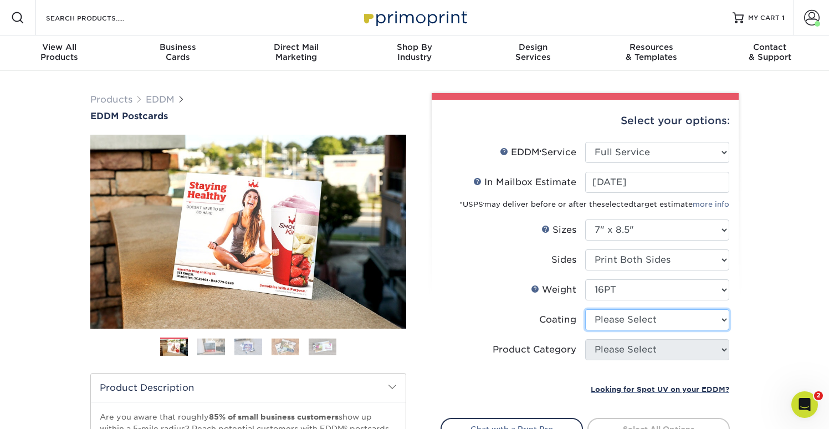
click at [660, 315] on select at bounding box center [657, 319] width 144 height 21
select select "121bb7b5-3b4d-429f-bd8d-bbf80e953313"
click at [585, 309] on select at bounding box center [657, 319] width 144 height 21
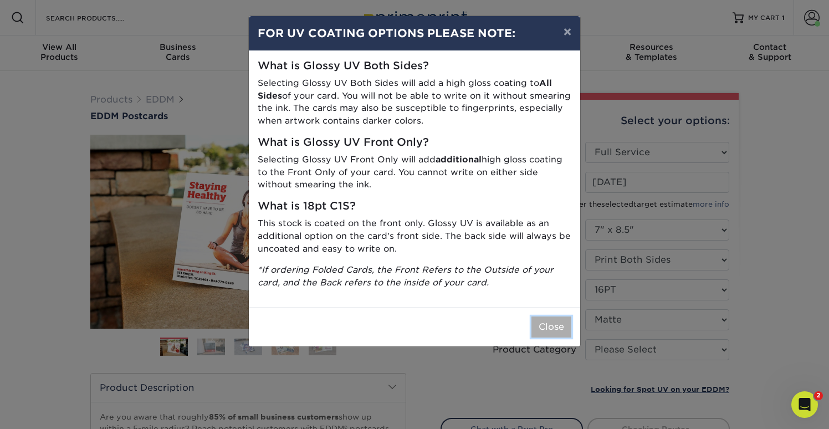
click at [554, 334] on button "Close" at bounding box center [551, 326] width 40 height 21
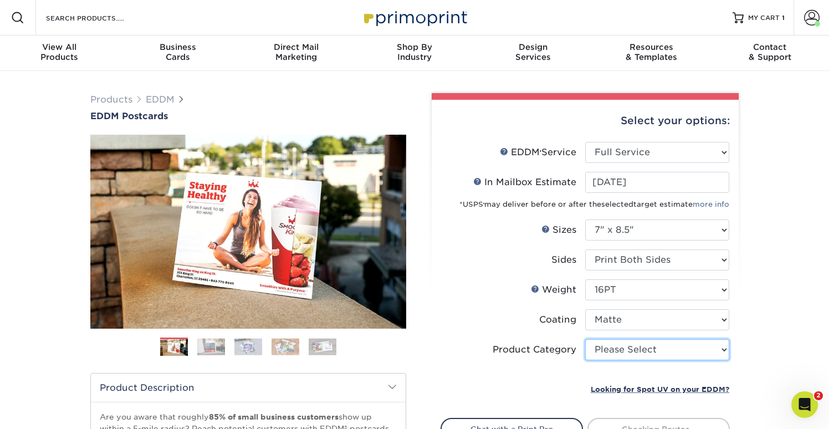
click at [623, 355] on select "Please Select Postcards" at bounding box center [657, 349] width 144 height 21
select select "9b7272e0-d6c8-4c3c-8e97-d3a1bcdab858"
click at [585, 339] on select "Please Select Postcards" at bounding box center [657, 349] width 144 height 21
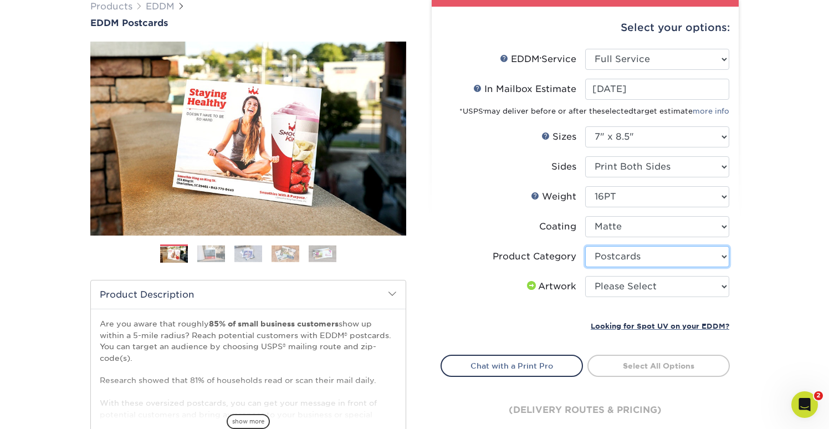
scroll to position [105, 0]
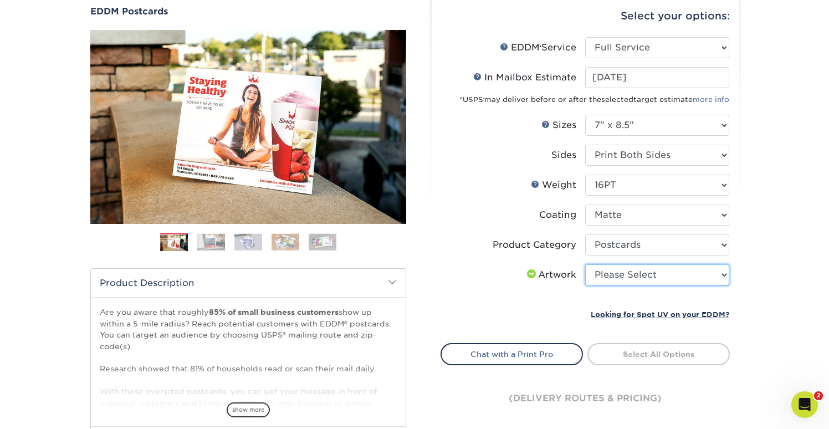
click at [712, 274] on select "Please Select I will upload files I need a design - $150" at bounding box center [657, 274] width 144 height 21
click at [585, 264] on select "Please Select I will upload files I need a design - $150" at bounding box center [657, 274] width 144 height 21
click at [688, 282] on select "Please Select I will upload files I need a design - $150" at bounding box center [657, 274] width 144 height 21
select select "upload"
click at [585, 264] on select "Please Select I will upload files I need a design - $150" at bounding box center [657, 274] width 144 height 21
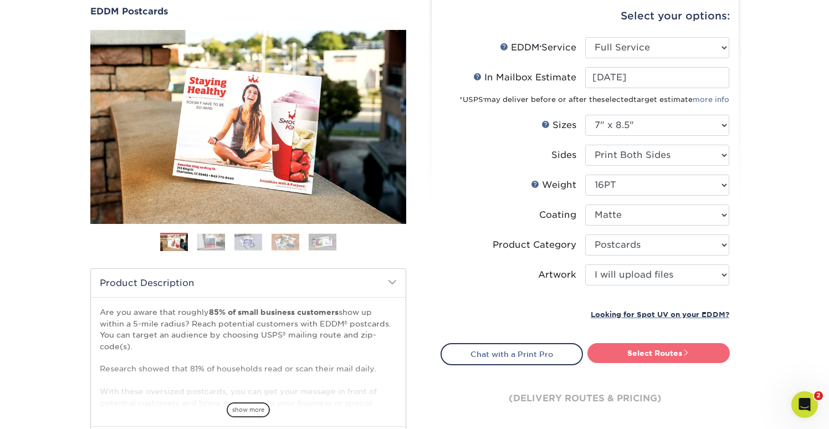
click at [665, 353] on link "Select Routes" at bounding box center [658, 353] width 142 height 20
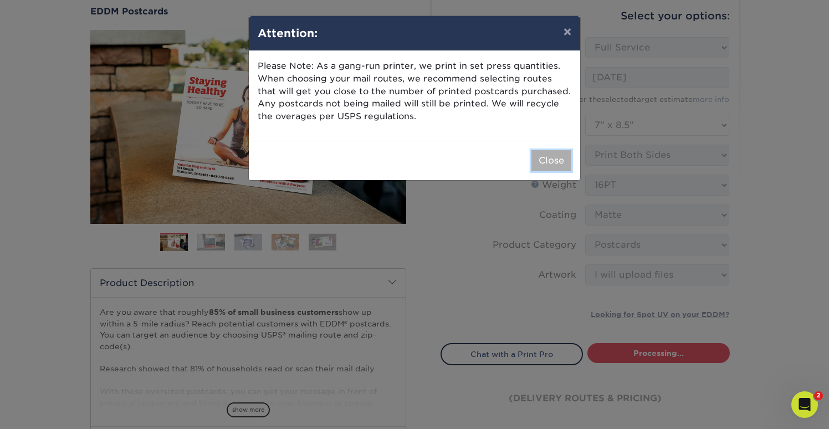
click at [541, 156] on button "Close" at bounding box center [551, 160] width 40 height 21
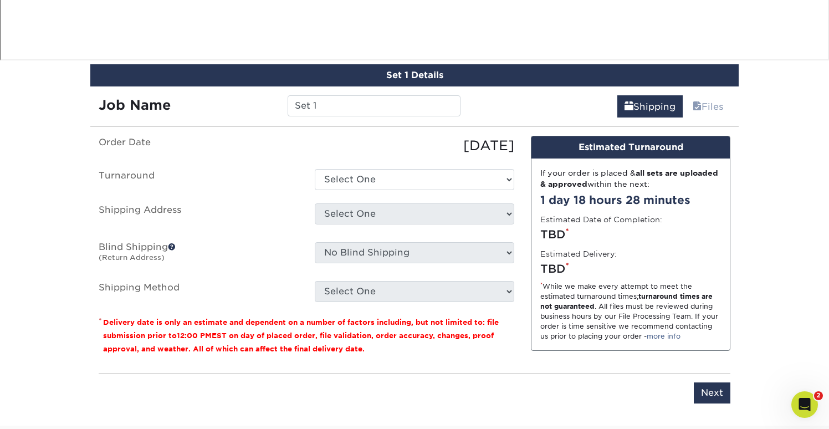
scroll to position [999, 0]
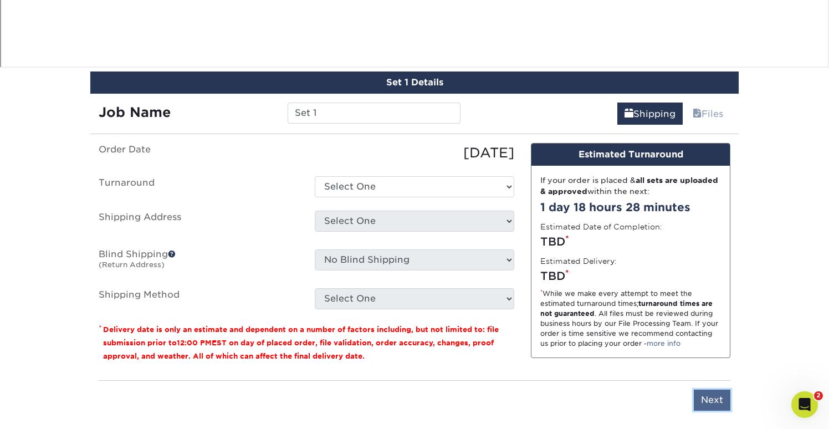
click at [707, 397] on input "Next" at bounding box center [712, 399] width 37 height 21
type input "Next"
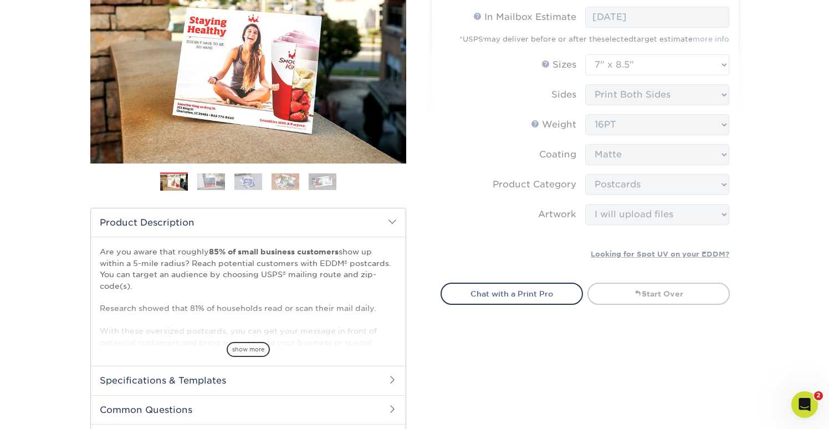
scroll to position [167, 0]
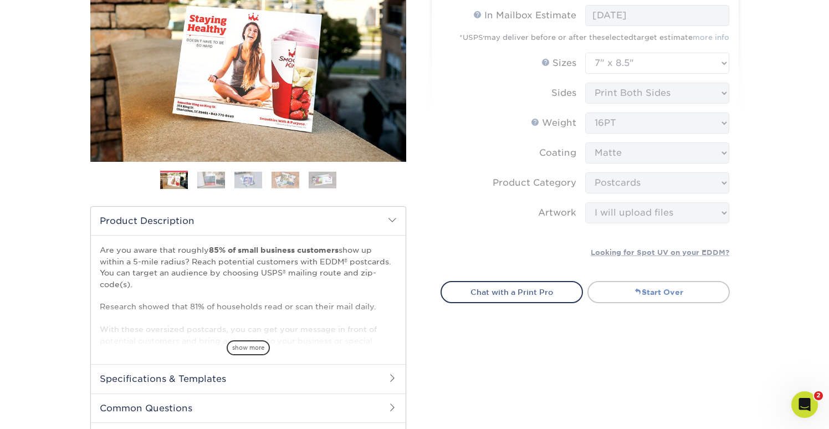
click at [635, 290] on span at bounding box center [638, 292] width 8 height 8
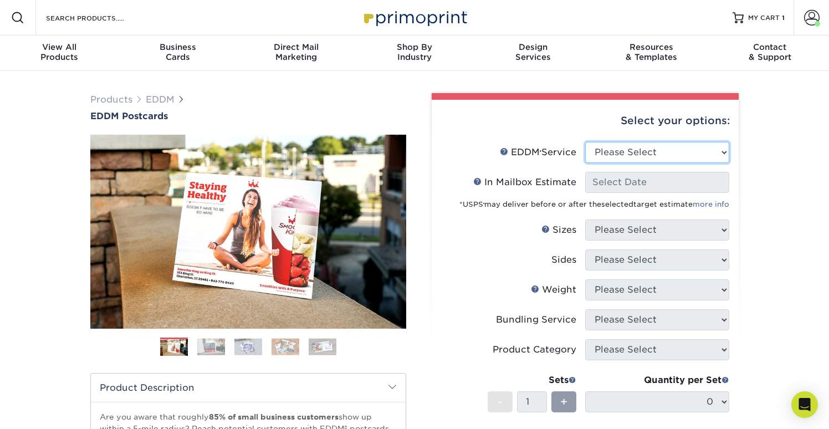
click at [650, 147] on select "Please Select Full Service Print Only" at bounding box center [657, 152] width 144 height 21
click at [771, 17] on span "MY CART" at bounding box center [764, 17] width 32 height 9
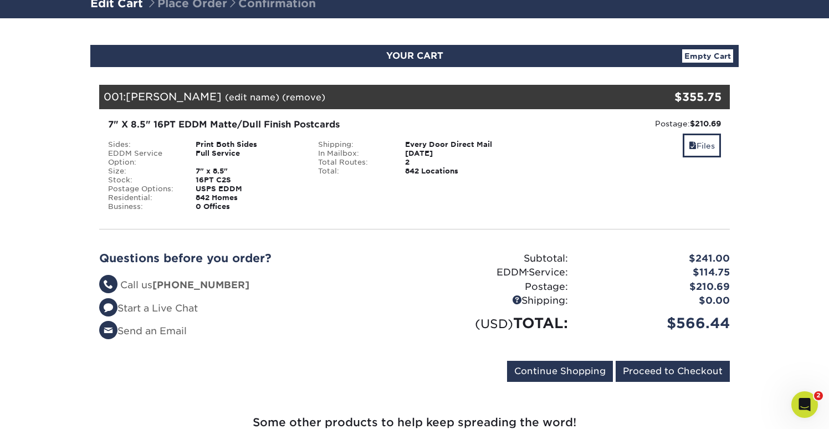
scroll to position [93, 0]
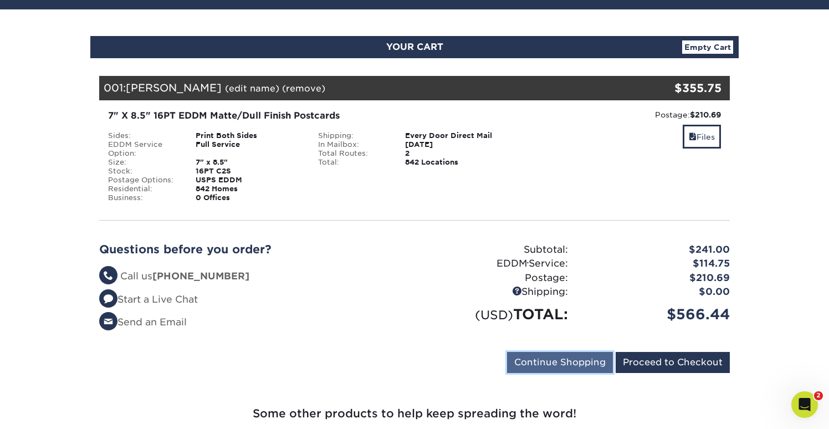
click at [562, 356] on input "Continue Shopping" at bounding box center [560, 362] width 106 height 21
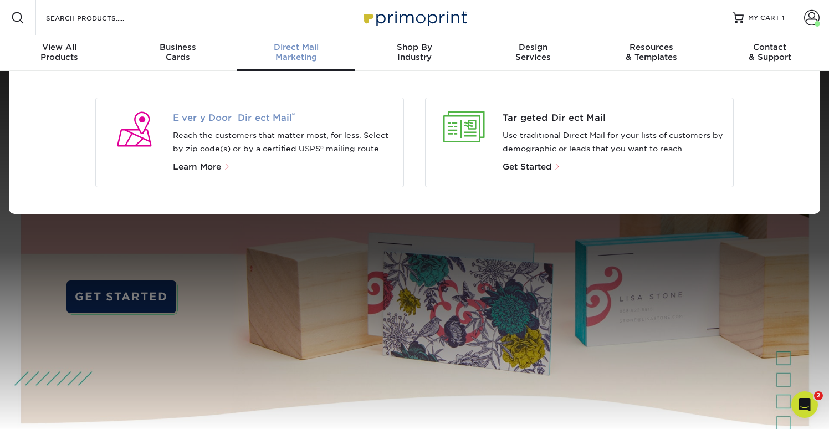
click at [232, 119] on span "Every Door Direct Mail ®" at bounding box center [284, 117] width 222 height 13
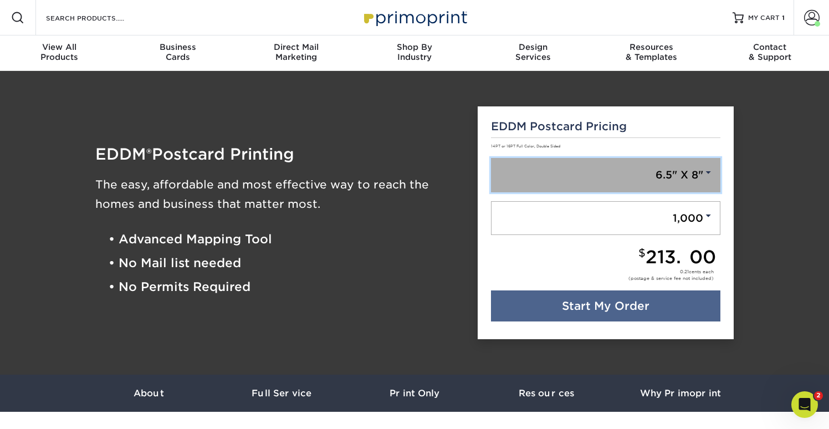
click at [715, 172] on link "6.5" X 8"" at bounding box center [606, 175] width 230 height 34
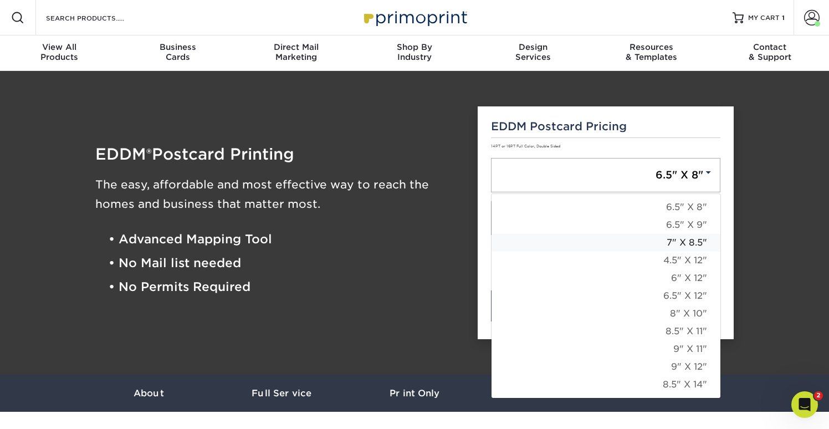
click at [699, 244] on link "7" X 8.5"" at bounding box center [605, 243] width 229 height 18
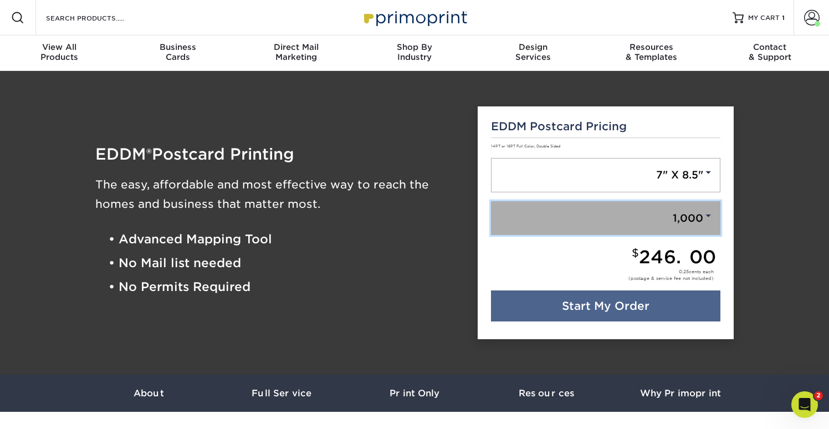
click at [710, 216] on span at bounding box center [708, 216] width 10 height 10
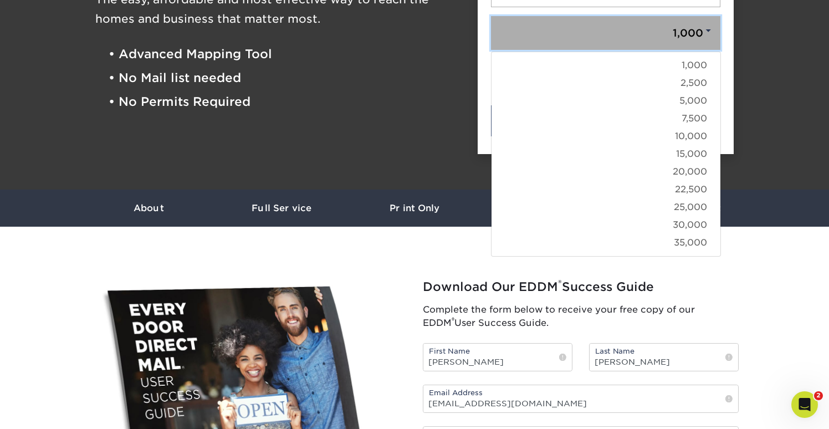
scroll to position [194, 0]
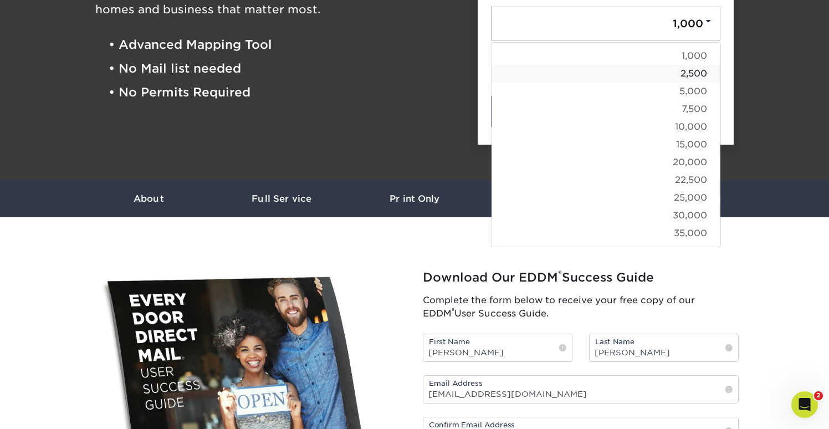
click at [697, 77] on link "2,500" at bounding box center [605, 74] width 229 height 18
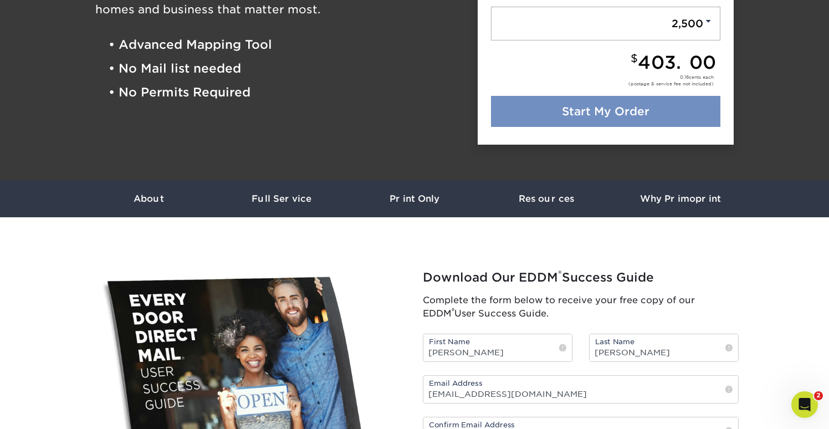
click at [650, 109] on link "Start My Order" at bounding box center [606, 111] width 230 height 31
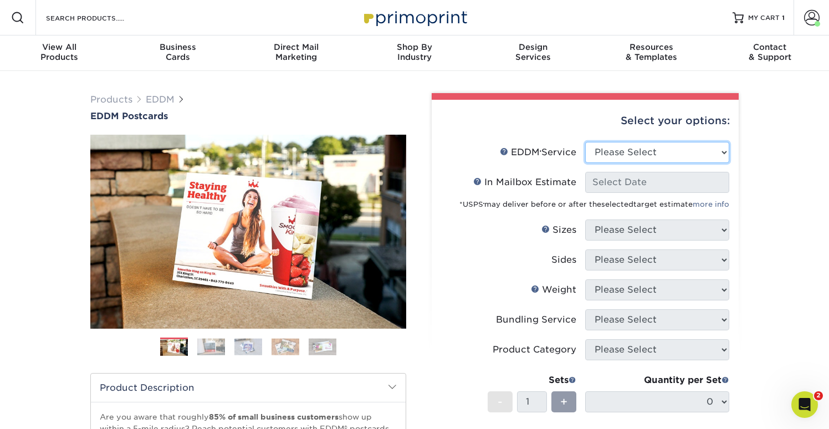
click at [686, 153] on select "Please Select Full Service Print Only" at bounding box center [657, 152] width 144 height 21
select select "full_service"
click at [585, 142] on select "Please Select Full Service Print Only" at bounding box center [657, 152] width 144 height 21
select select "-1"
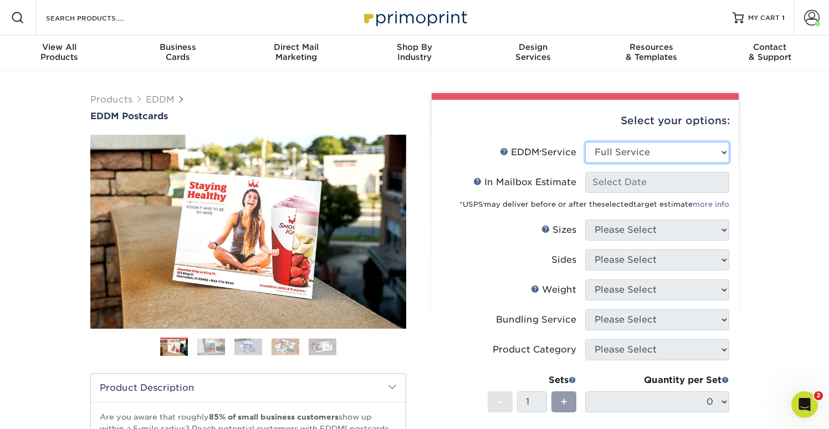
select select "-1"
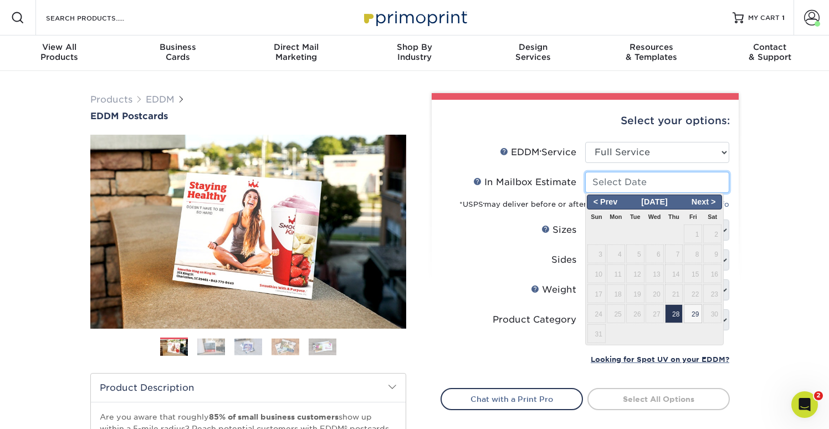
click at [658, 179] on input "In Mailbox Estimate Help In Mailbox Estimate" at bounding box center [657, 182] width 144 height 21
click at [701, 202] on span "Next >" at bounding box center [703, 202] width 34 height 12
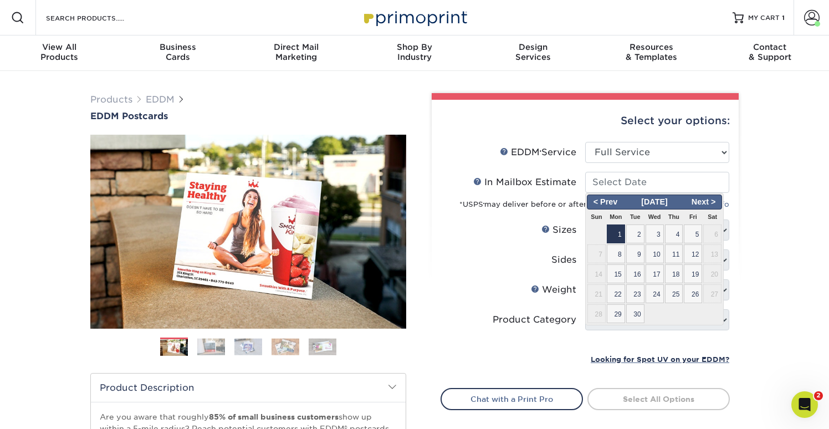
click at [624, 238] on span "1" at bounding box center [616, 233] width 18 height 19
type input "2025-09-01"
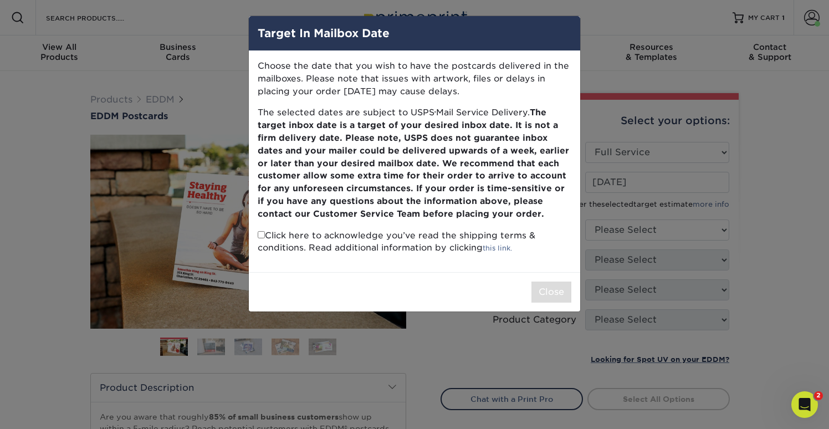
click at [262, 234] on input "checkbox" at bounding box center [261, 234] width 7 height 7
checkbox input "true"
click at [548, 293] on button "Close" at bounding box center [551, 291] width 40 height 21
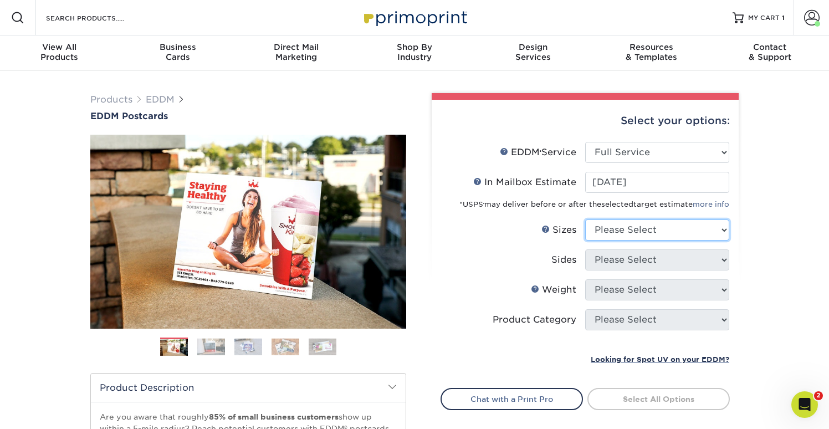
click at [689, 233] on select "Please Select 4.5" x 12" 6" x 12" 6.5" x 8" 6.5" x 9" 6.5" x 12" 7" x 8.5" 8" x…" at bounding box center [657, 229] width 144 height 21
select select "7.00x8.50"
click at [585, 219] on select "Please Select 4.5" x 12" 6" x 12" 6.5" x 8" 6.5" x 9" 6.5" x 12" 7" x 8.5" 8" x…" at bounding box center [657, 229] width 144 height 21
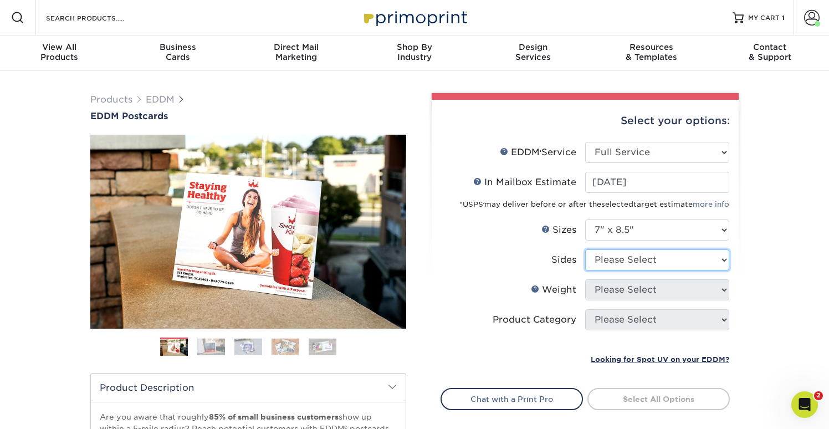
click at [684, 263] on select "Please Select Print Both Sides Print Front Only" at bounding box center [657, 259] width 144 height 21
select select "13abbda7-1d64-4f25-8bb2-c179b224825d"
click at [585, 249] on select "Please Select Print Both Sides Print Front Only" at bounding box center [657, 259] width 144 height 21
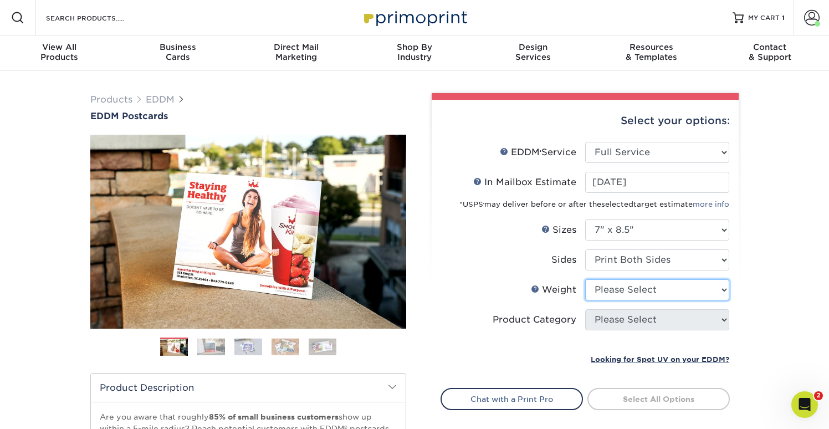
click at [674, 288] on select "Please Select 16PT 14PT" at bounding box center [657, 289] width 144 height 21
select select "16PT"
click at [585, 279] on select "Please Select 16PT 14PT" at bounding box center [657, 289] width 144 height 21
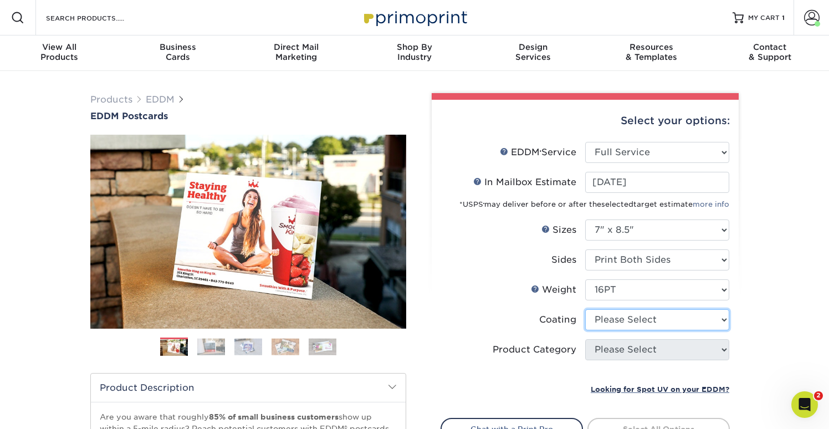
click at [672, 316] on select at bounding box center [657, 319] width 144 height 21
select select "121bb7b5-3b4d-429f-bd8d-bbf80e953313"
click at [585, 309] on select at bounding box center [657, 319] width 144 height 21
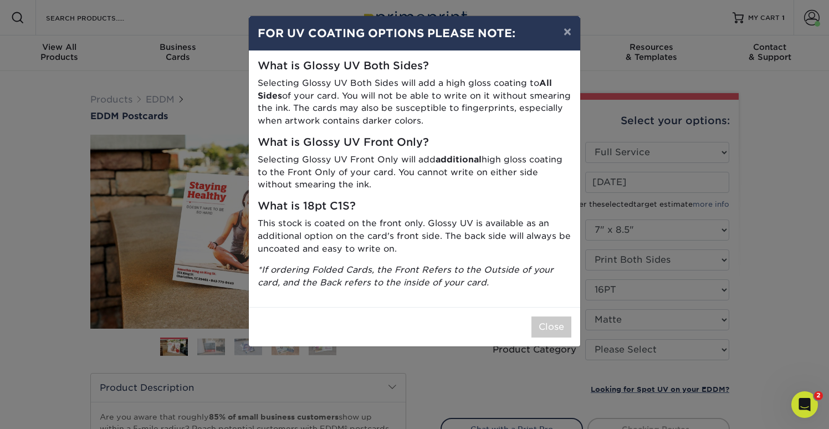
click at [670, 351] on div "× FOR UV COATING OPTIONS PLEASE NOTE: What is Glossy UV Both Sides? Selecting G…" at bounding box center [414, 214] width 829 height 429
click at [554, 326] on button "Close" at bounding box center [551, 326] width 40 height 21
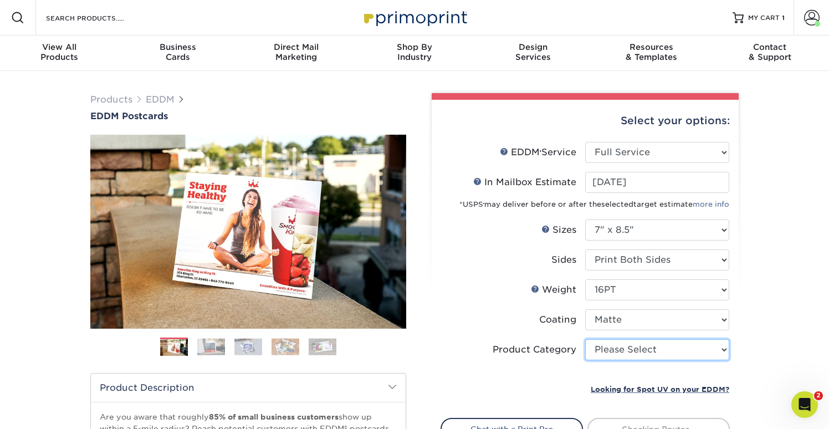
click at [646, 348] on select "Please Select Postcards" at bounding box center [657, 349] width 144 height 21
select select "9b7272e0-d6c8-4c3c-8e97-d3a1bcdab858"
click at [585, 339] on select "Please Select Postcards" at bounding box center [657, 349] width 144 height 21
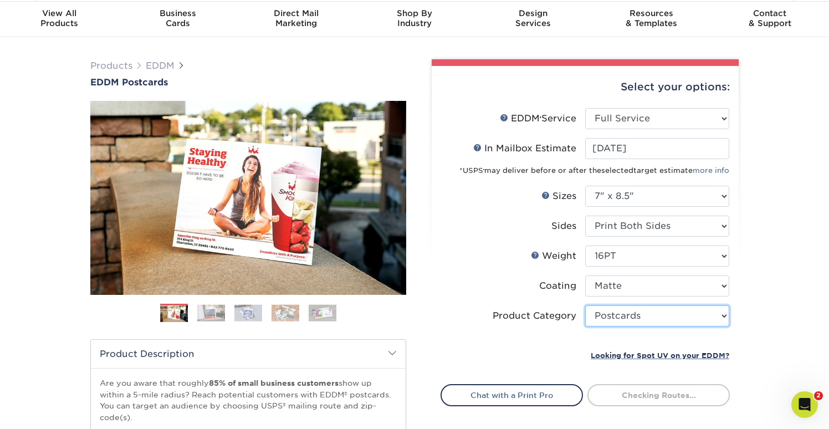
scroll to position [34, 0]
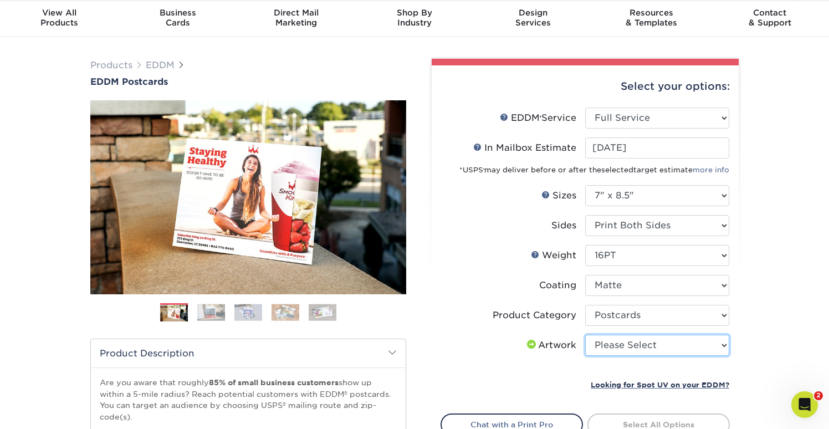
click at [659, 342] on select "Please Select I will upload files I need a design - $150" at bounding box center [657, 345] width 144 height 21
select select "upload"
click at [585, 335] on select "Please Select I will upload files I need a design - $150" at bounding box center [657, 345] width 144 height 21
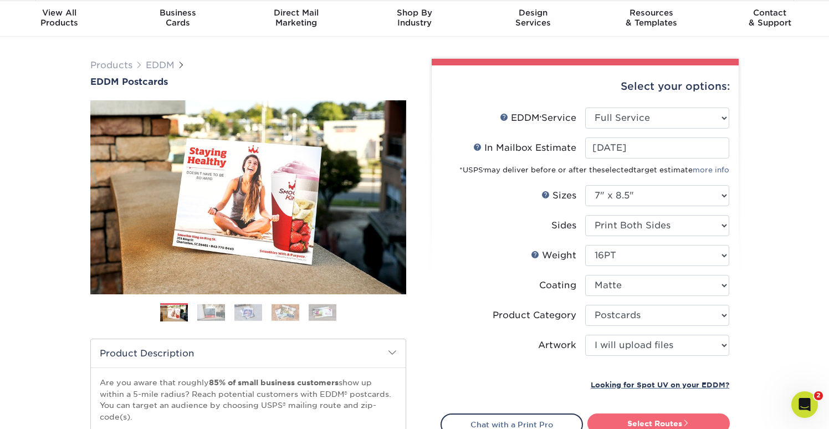
click at [639, 419] on link "Select Routes" at bounding box center [658, 423] width 142 height 20
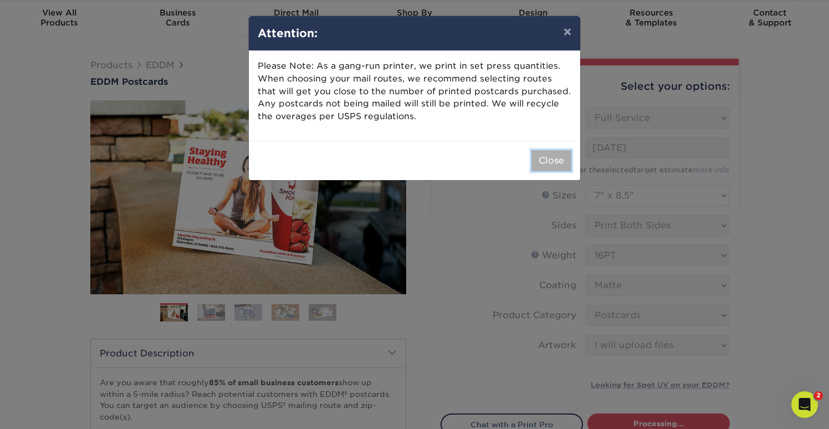
click at [548, 162] on button "Close" at bounding box center [551, 160] width 40 height 21
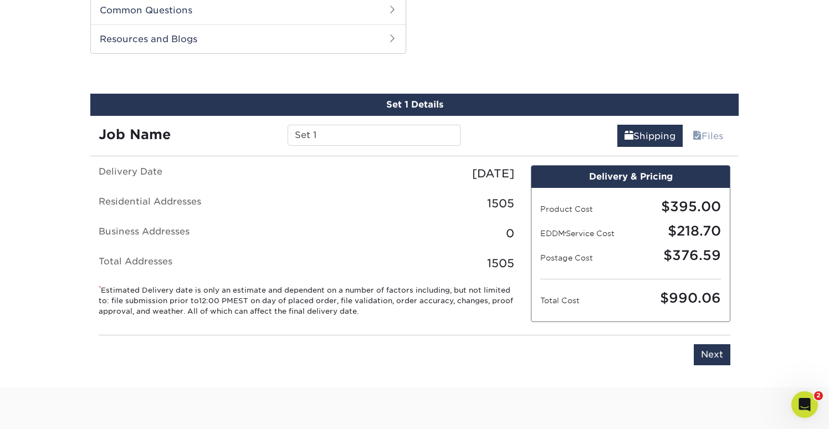
scroll to position [563, 0]
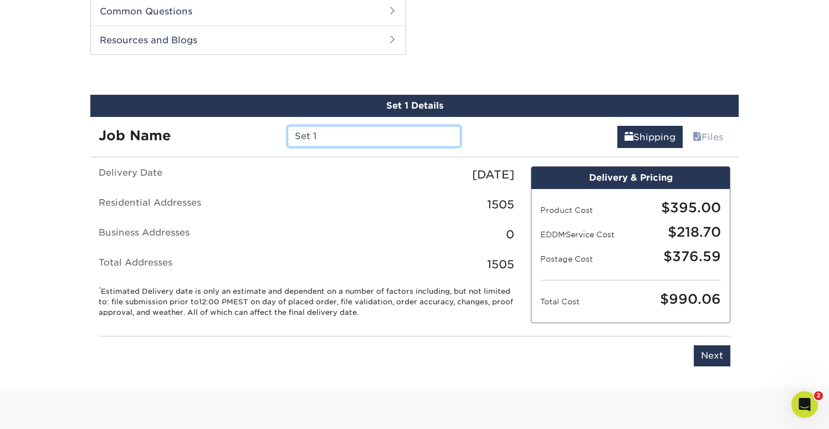
click at [365, 141] on input "Set 1" at bounding box center [374, 136] width 172 height 21
type input "S"
type input "PB"
click at [710, 356] on input "Next" at bounding box center [712, 355] width 37 height 21
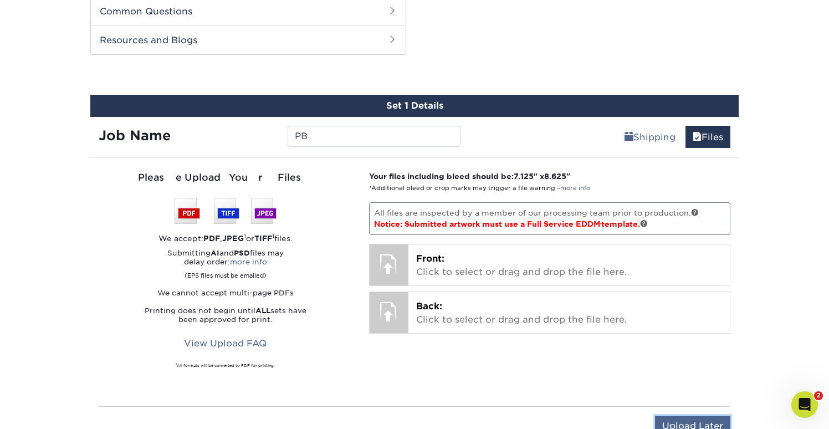
click at [691, 419] on input "Upload Later" at bounding box center [692, 426] width 75 height 21
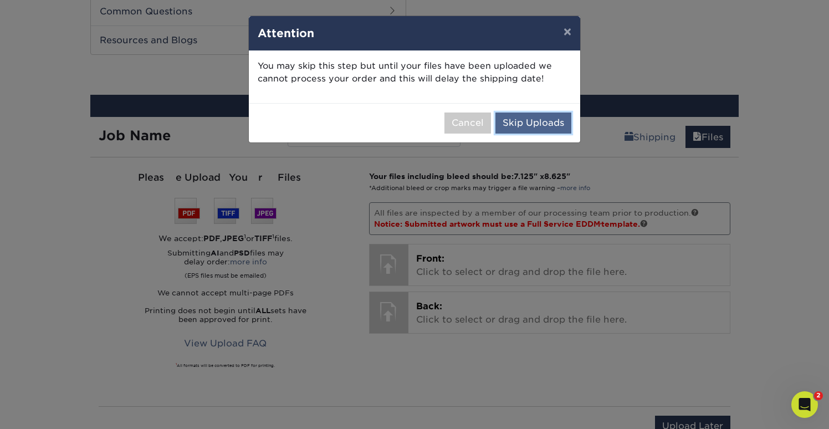
click at [551, 118] on button "Skip Uploads" at bounding box center [533, 122] width 76 height 21
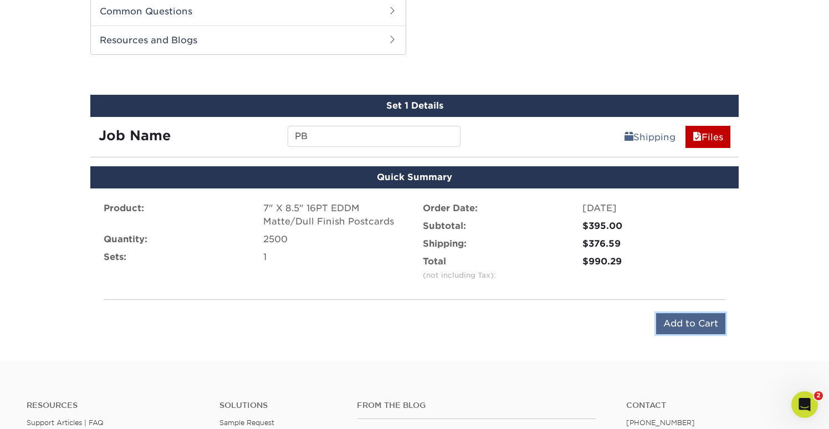
click at [700, 321] on input "Add to Cart" at bounding box center [690, 323] width 69 height 21
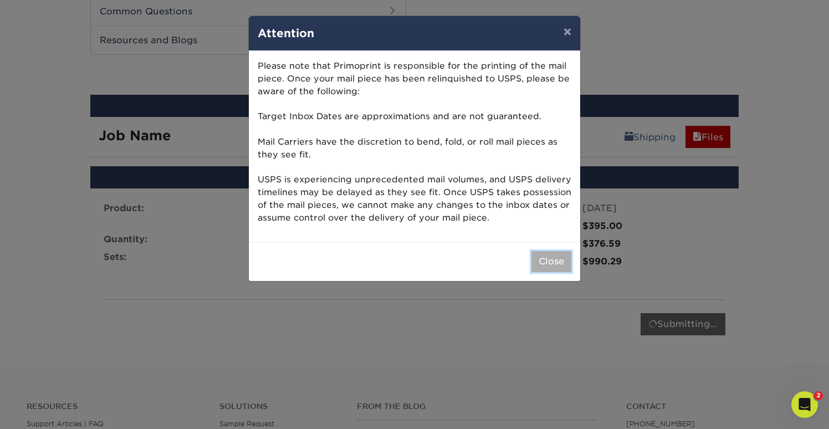
click at [557, 265] on button "Close" at bounding box center [551, 261] width 40 height 21
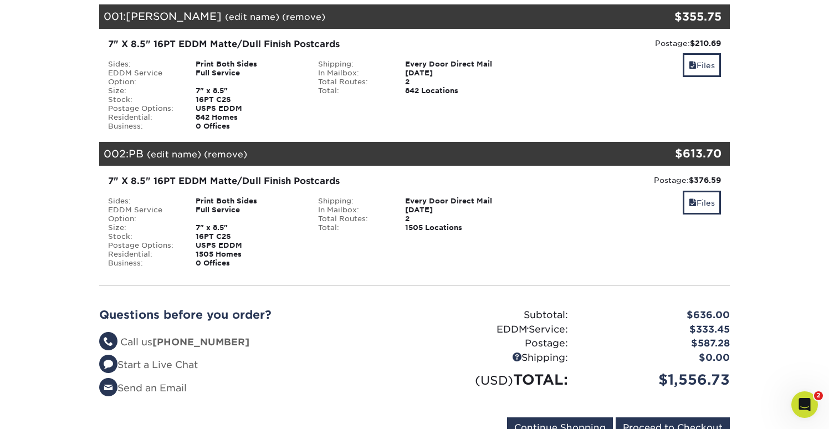
scroll to position [165, 0]
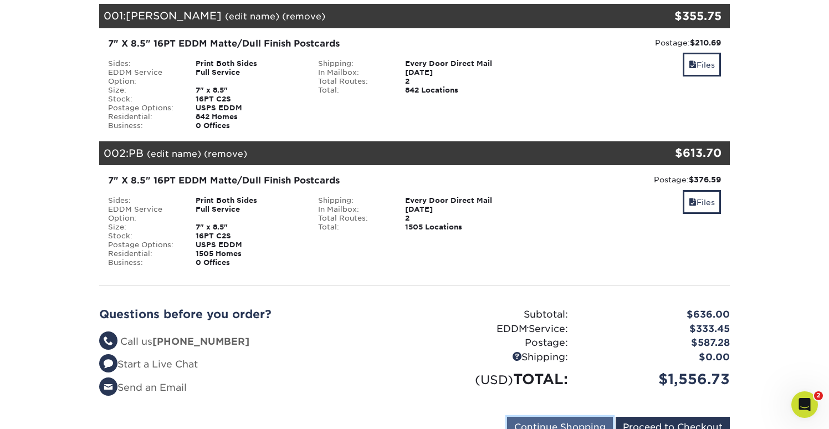
click at [583, 419] on input "Continue Shopping" at bounding box center [560, 427] width 106 height 21
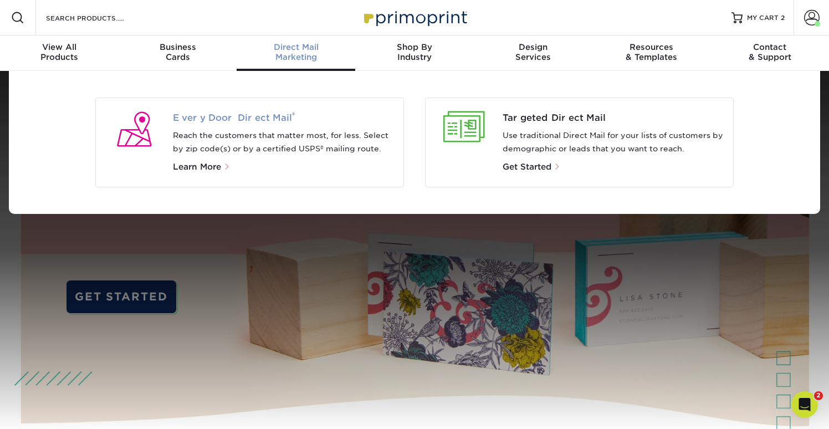
click at [243, 120] on span "Every Door Direct Mail ®" at bounding box center [284, 117] width 222 height 13
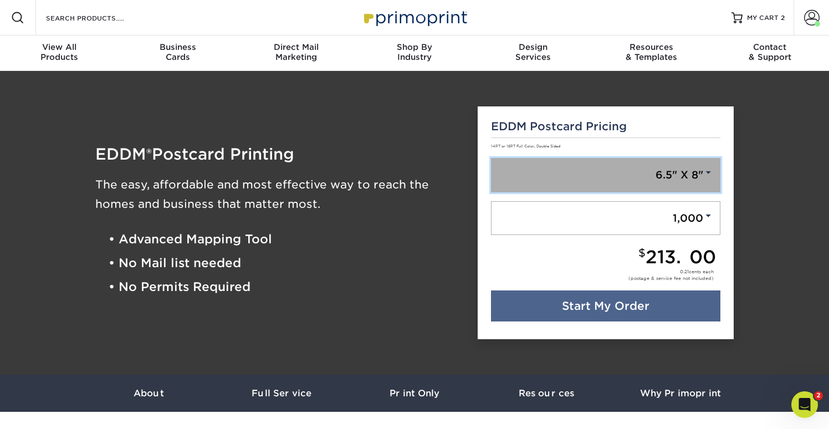
click at [712, 168] on span at bounding box center [708, 172] width 10 height 10
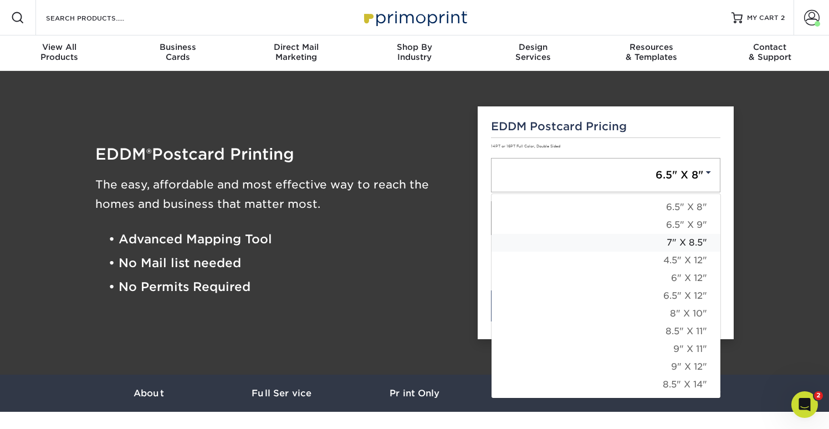
click at [696, 240] on link "7" X 8.5"" at bounding box center [605, 243] width 229 height 18
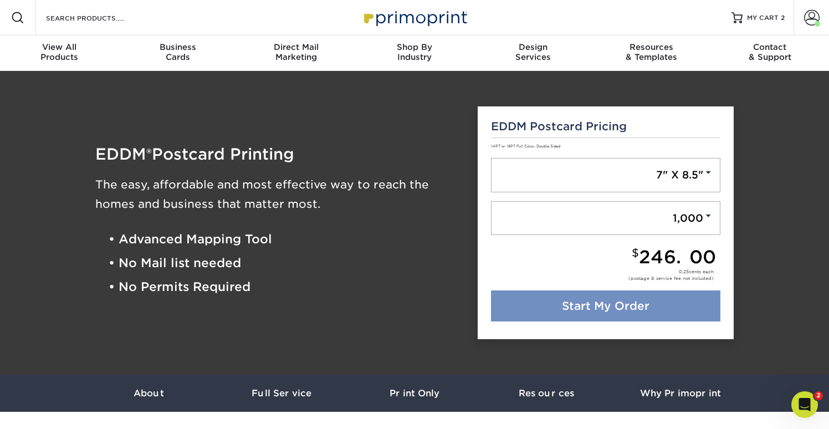
click at [644, 303] on link "Start My Order" at bounding box center [606, 305] width 230 height 31
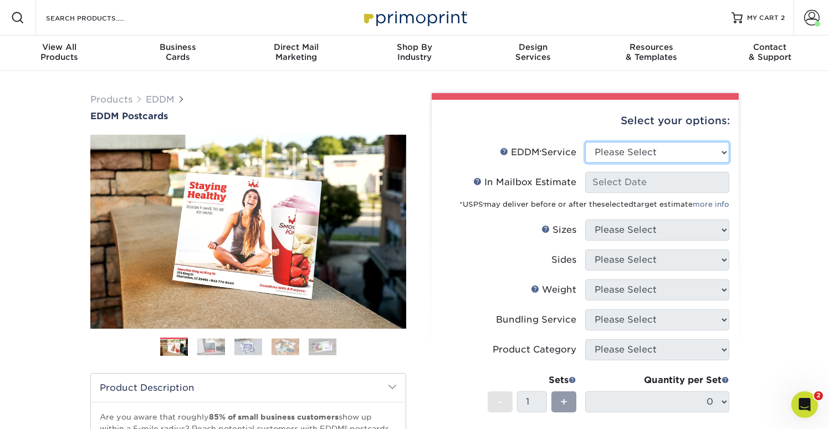
click at [665, 150] on select "Please Select Full Service Print Only" at bounding box center [657, 152] width 144 height 21
select select "full_service"
click at [585, 142] on select "Please Select Full Service Print Only" at bounding box center [657, 152] width 144 height 21
select select "-1"
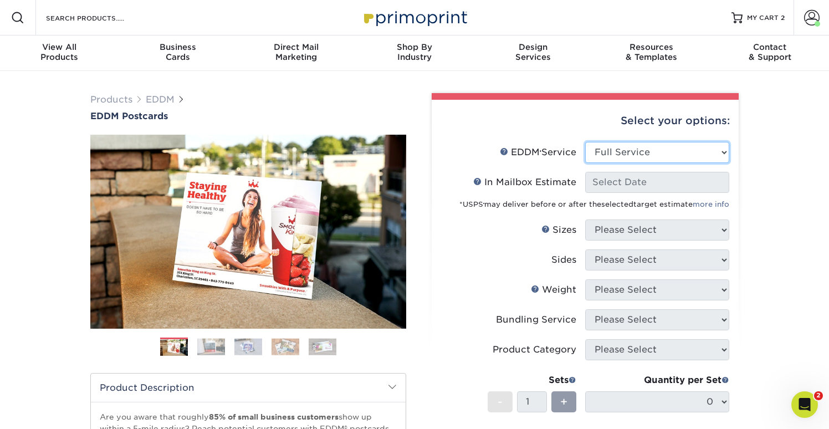
select select "-1"
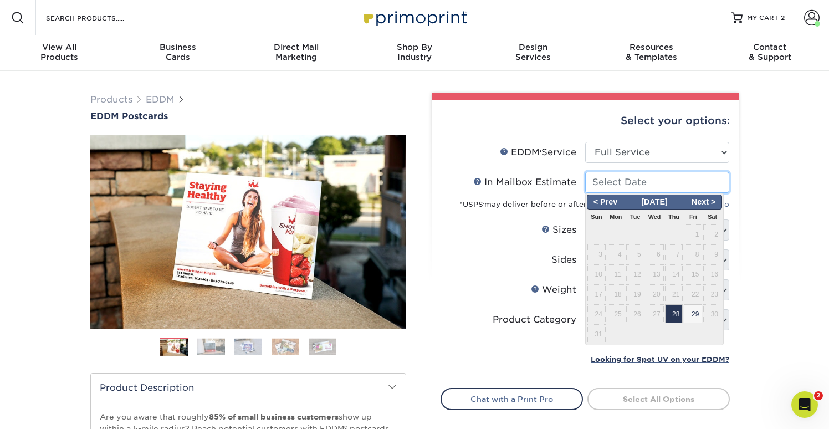
click at [655, 183] on input "In Mailbox Estimate Help In Mailbox Estimate" at bounding box center [657, 182] width 144 height 21
click at [704, 203] on span "Next >" at bounding box center [703, 202] width 34 height 12
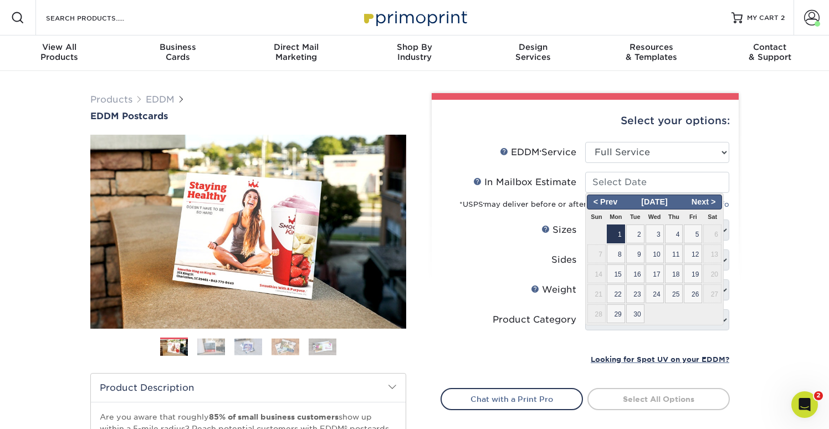
click at [620, 239] on span "1" at bounding box center [616, 233] width 18 height 19
type input "[DATE]"
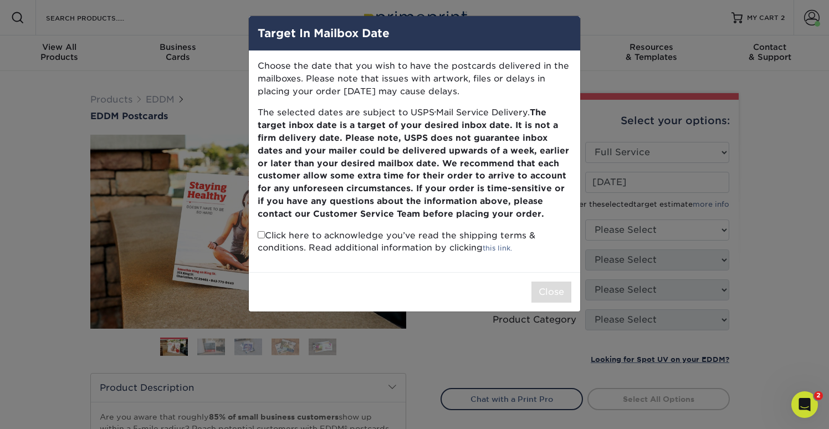
click at [264, 230] on p "Click here to acknowledge you’ve read the shipping terms & conditions. Read add…" at bounding box center [415, 241] width 314 height 25
click at [260, 237] on input "checkbox" at bounding box center [261, 234] width 7 height 7
checkbox input "true"
click at [561, 296] on button "Close" at bounding box center [551, 291] width 40 height 21
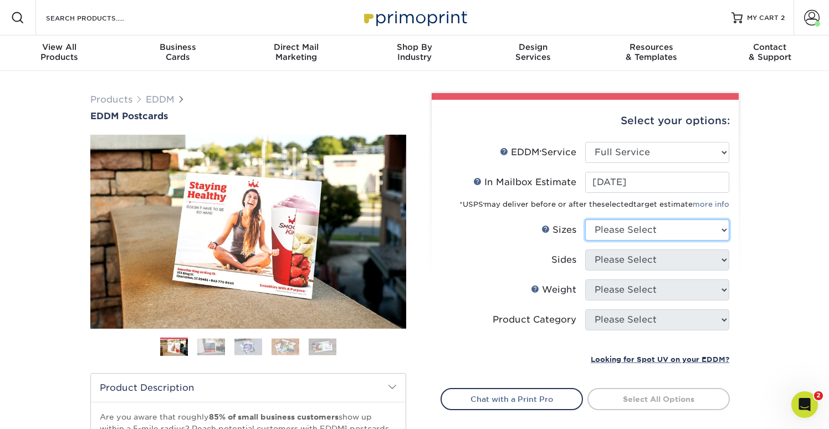
click at [668, 225] on select "Please Select 4.5" x 12" 6" x 12" 6.5" x 8" 6.5" x 9" 6.5" x 12" 7" x 8.5" 8" x…" at bounding box center [657, 229] width 144 height 21
select select "7.00x8.50"
click at [585, 219] on select "Please Select 4.5" x 12" 6" x 12" 6.5" x 8" 6.5" x 9" 6.5" x 12" 7" x 8.5" 8" x…" at bounding box center [657, 229] width 144 height 21
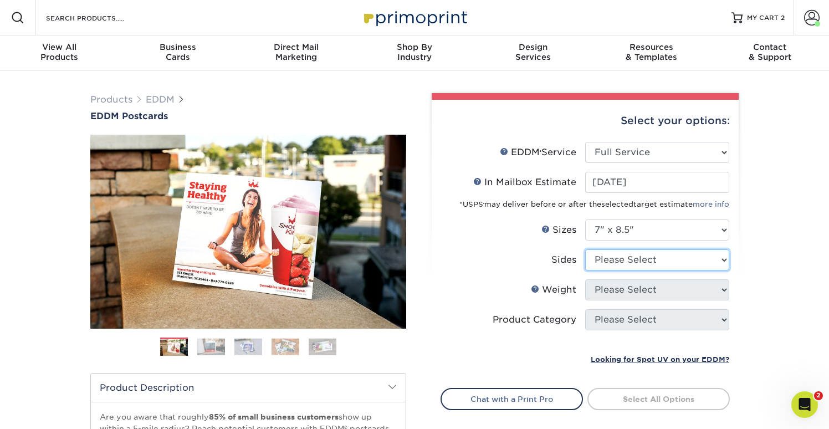
click at [663, 260] on select "Please Select Print Both Sides Print Front Only" at bounding box center [657, 259] width 144 height 21
select select "13abbda7-1d64-4f25-8bb2-c179b224825d"
click at [585, 249] on select "Please Select Print Both Sides Print Front Only" at bounding box center [657, 259] width 144 height 21
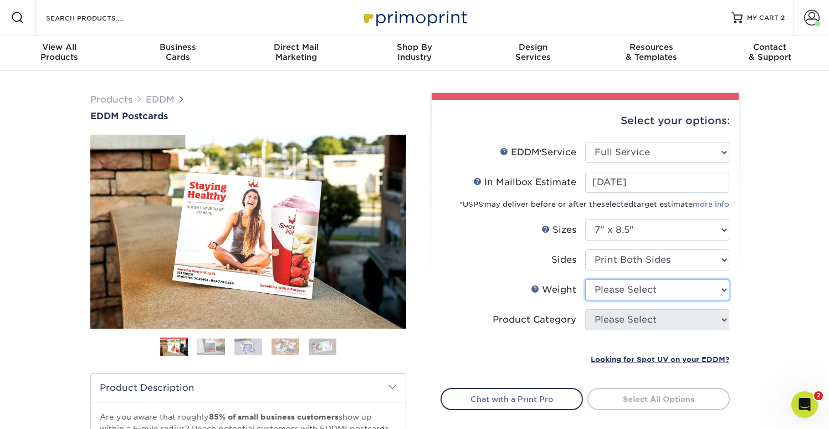
click at [658, 295] on select "Please Select 16PT 14PT" at bounding box center [657, 289] width 144 height 21
select select "16PT"
click at [585, 279] on select "Please Select 16PT 14PT" at bounding box center [657, 289] width 144 height 21
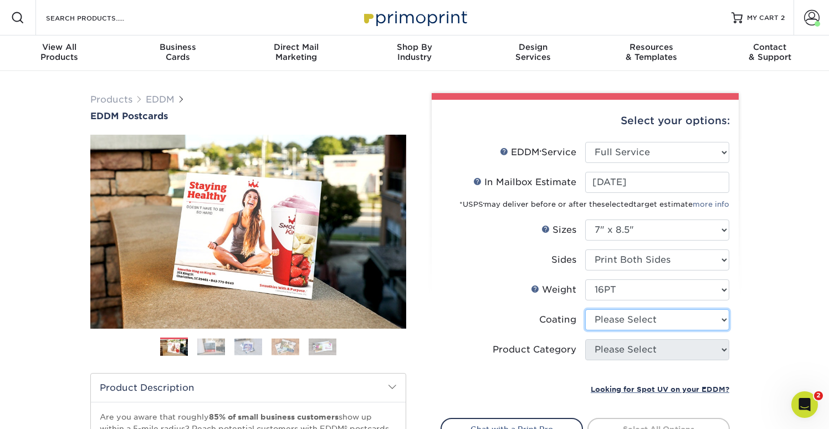
click at [657, 325] on select at bounding box center [657, 319] width 144 height 21
select select "121bb7b5-3b4d-429f-bd8d-bbf80e953313"
click at [585, 309] on select at bounding box center [657, 319] width 144 height 21
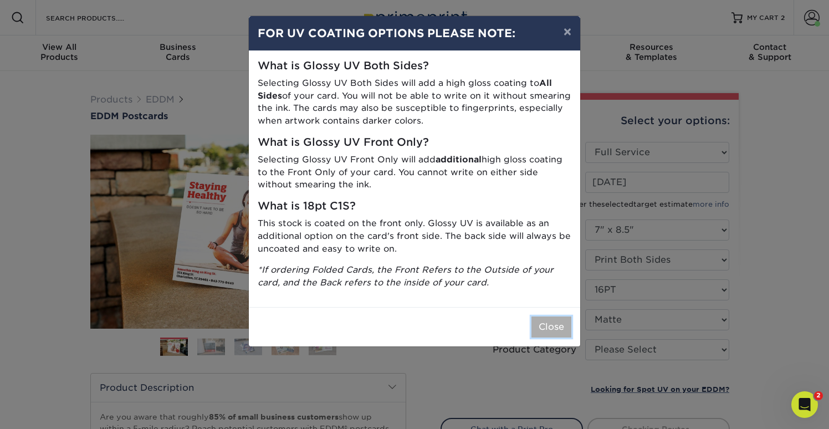
click at [551, 327] on button "Close" at bounding box center [551, 326] width 40 height 21
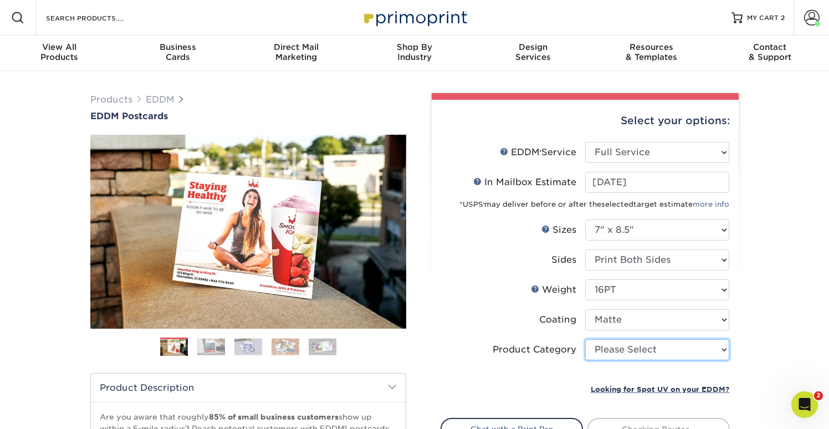
click at [636, 346] on select "Please Select Postcards" at bounding box center [657, 349] width 144 height 21
select select "9b7272e0-d6c8-4c3c-8e97-d3a1bcdab858"
click at [585, 339] on select "Please Select Postcards" at bounding box center [657, 349] width 144 height 21
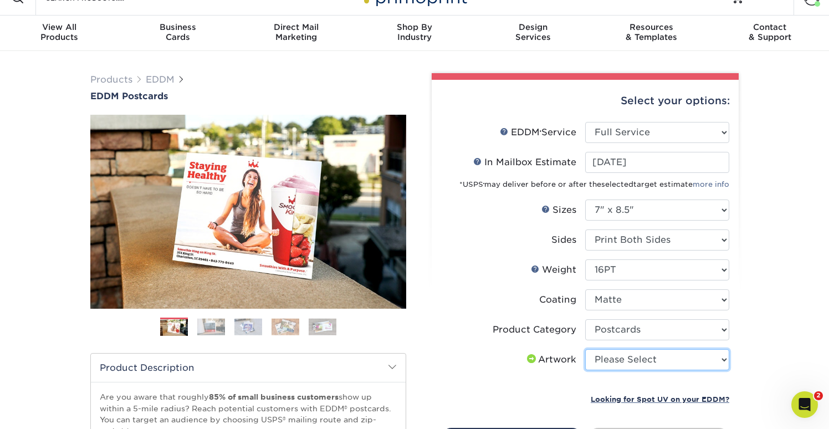
click at [637, 367] on select "Please Select I will upload files I need a design - $150" at bounding box center [657, 359] width 144 height 21
select select "upload"
click at [585, 349] on select "Please Select I will upload files I need a design - $150" at bounding box center [657, 359] width 144 height 21
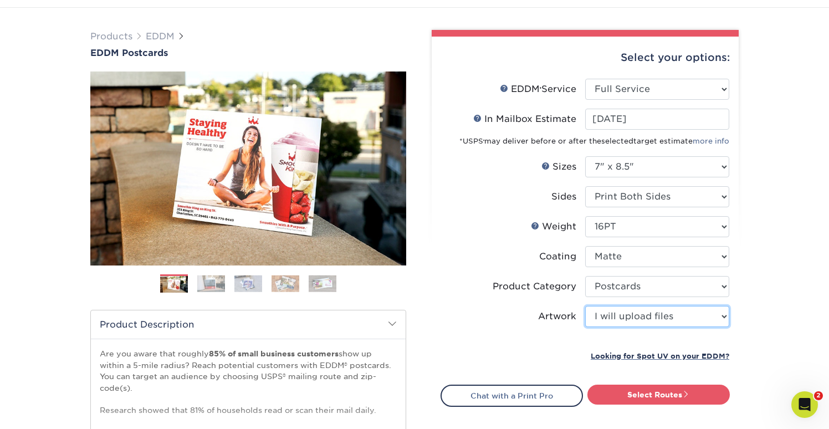
scroll to position [67, 0]
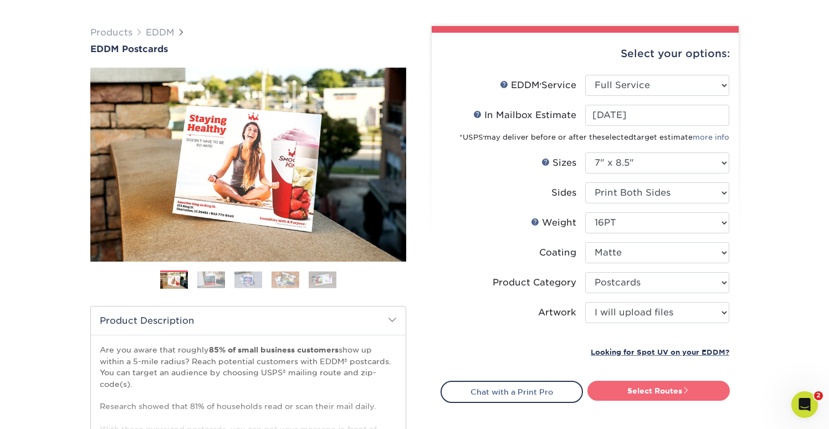
click at [667, 391] on link "Select Routes" at bounding box center [658, 391] width 142 height 20
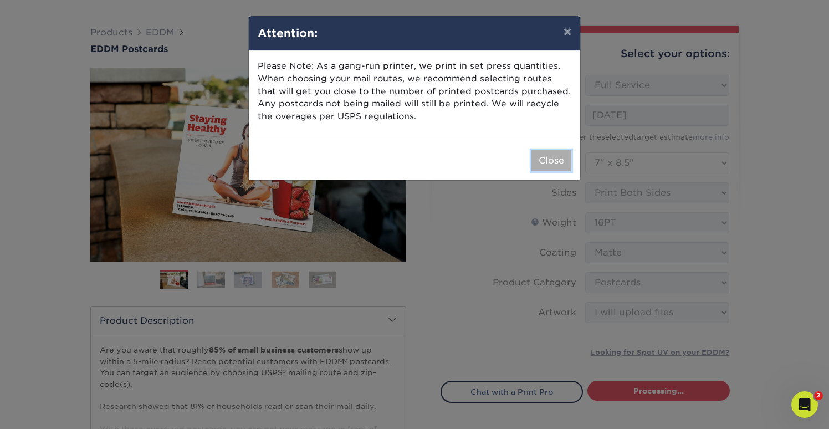
click at [545, 160] on button "Close" at bounding box center [551, 160] width 40 height 21
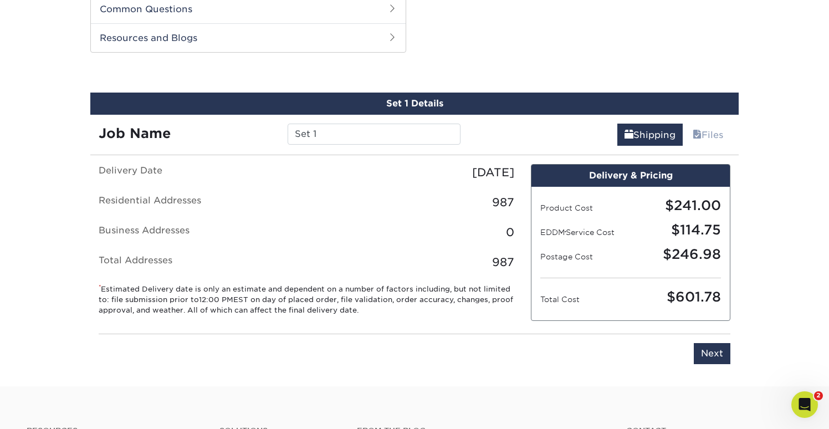
scroll to position [563, 0]
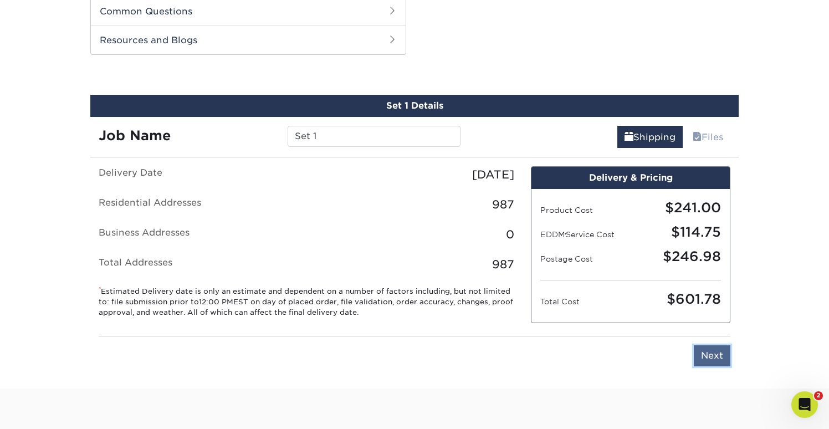
click at [719, 359] on input "Next" at bounding box center [712, 355] width 37 height 21
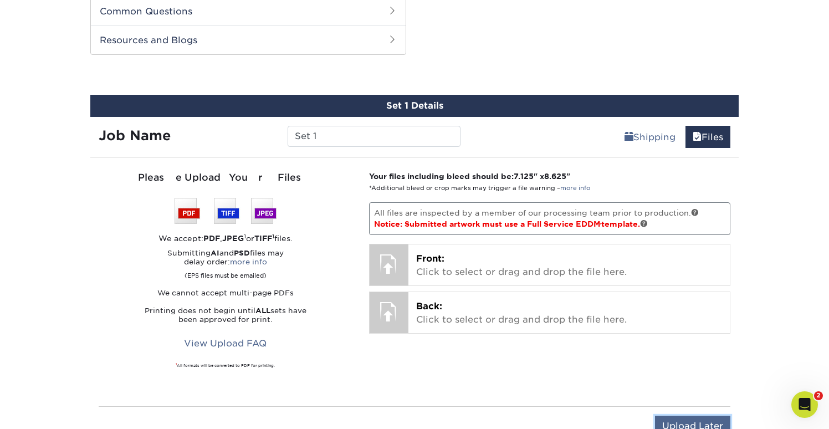
click at [695, 422] on input "Upload Later" at bounding box center [692, 426] width 75 height 21
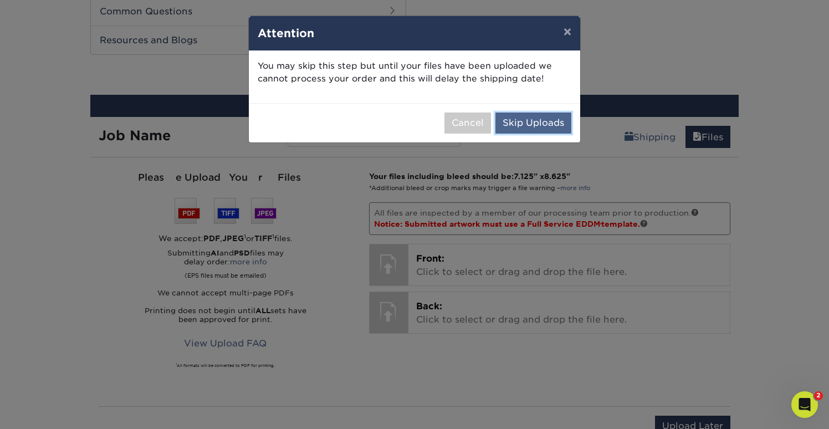
click at [546, 125] on button "Skip Uploads" at bounding box center [533, 122] width 76 height 21
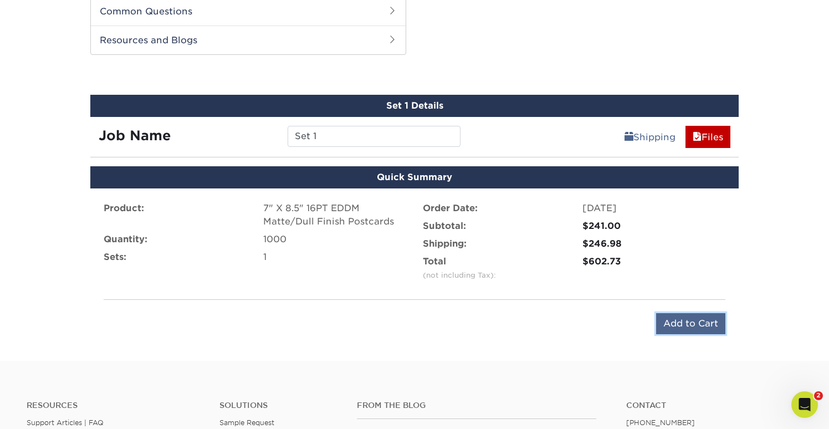
click at [671, 320] on input "Add to Cart" at bounding box center [690, 323] width 69 height 21
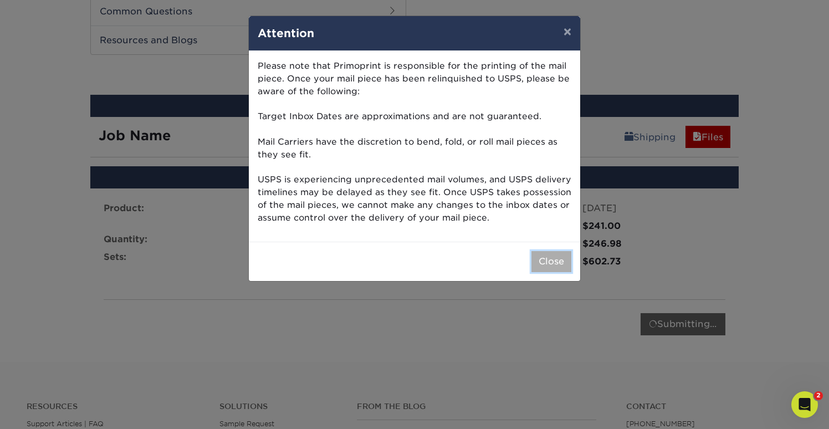
click at [546, 253] on button "Close" at bounding box center [551, 261] width 40 height 21
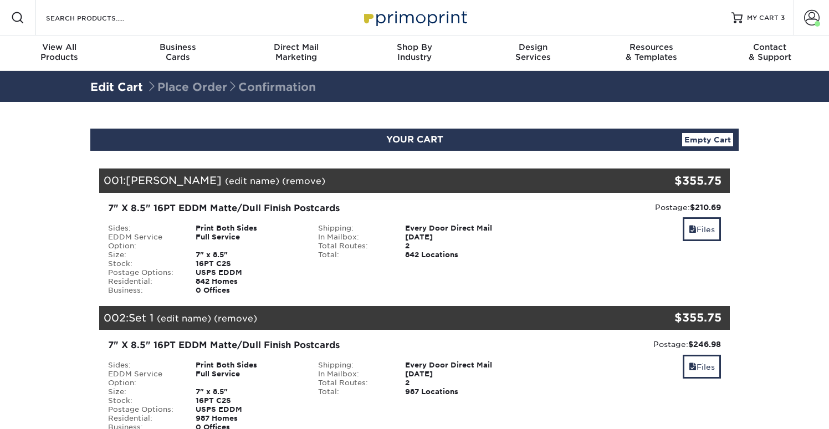
click at [353, 141] on div "YOUR CART Empty Cart" at bounding box center [414, 140] width 648 height 22
click at [180, 317] on link "(edit name)" at bounding box center [184, 318] width 54 height 11
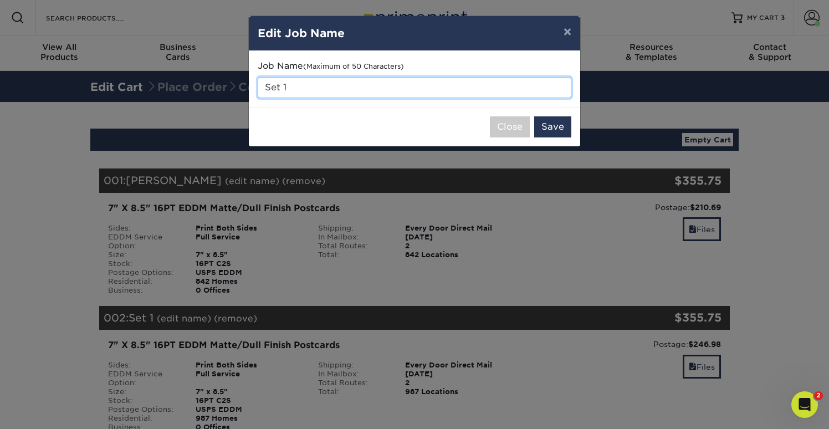
drag, startPoint x: 316, startPoint y: 91, endPoint x: 227, endPoint y: 76, distance: 90.4
click at [227, 77] on div "× Edit Job Name Job Name (Maximum of 50 Characters) Set 1 Close Save" at bounding box center [414, 214] width 829 height 429
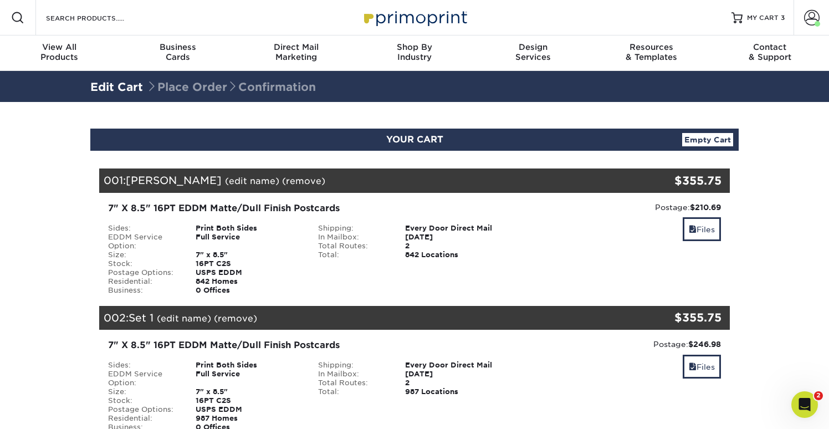
click at [199, 317] on link "(edit name)" at bounding box center [184, 318] width 54 height 11
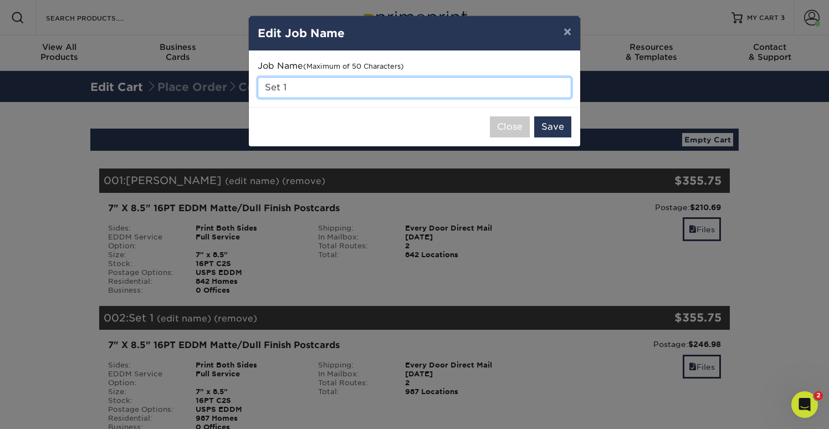
drag, startPoint x: 312, startPoint y: 86, endPoint x: 245, endPoint y: 76, distance: 67.8
click at [245, 76] on div "× Edit Job Name Job Name (Maximum of 50 Characters) Set 1 Close Save" at bounding box center [414, 214] width 829 height 429
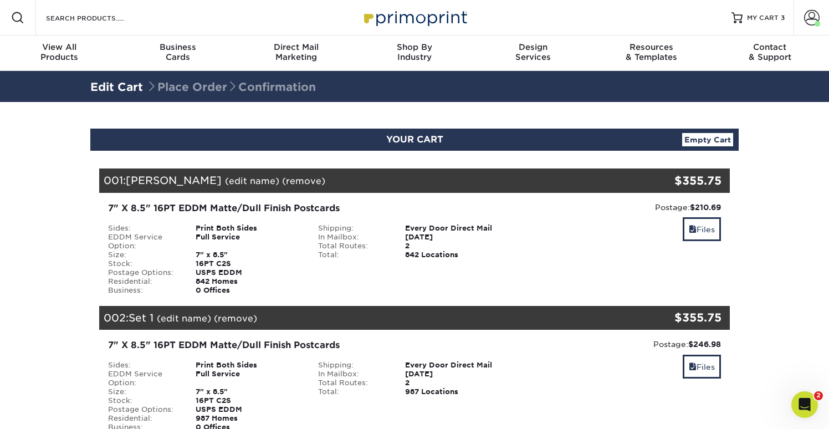
click at [193, 319] on link "(edit name)" at bounding box center [184, 318] width 54 height 11
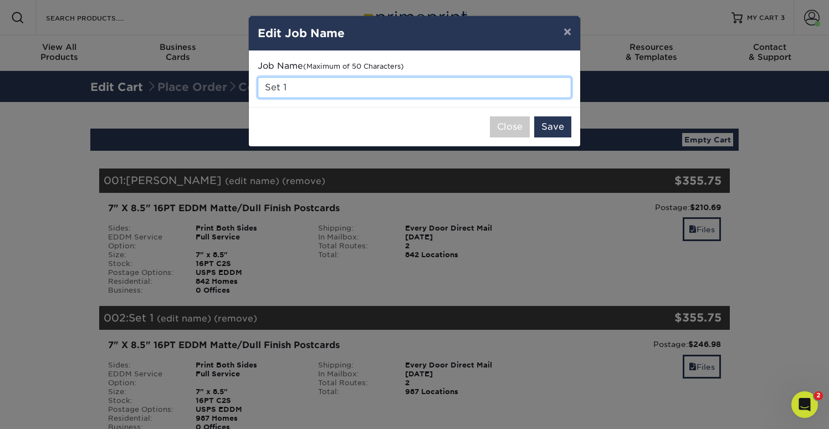
click at [301, 84] on input "Set 1" at bounding box center [415, 87] width 314 height 21
type input "S"
type input "oldfield"
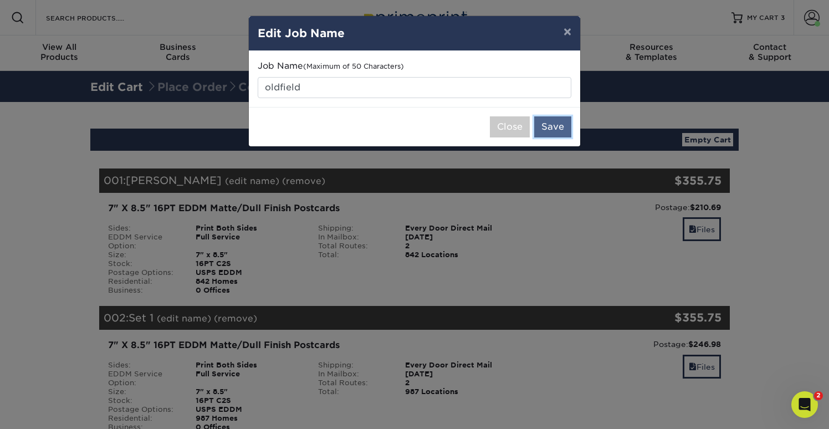
click at [543, 122] on button "Save" at bounding box center [552, 126] width 37 height 21
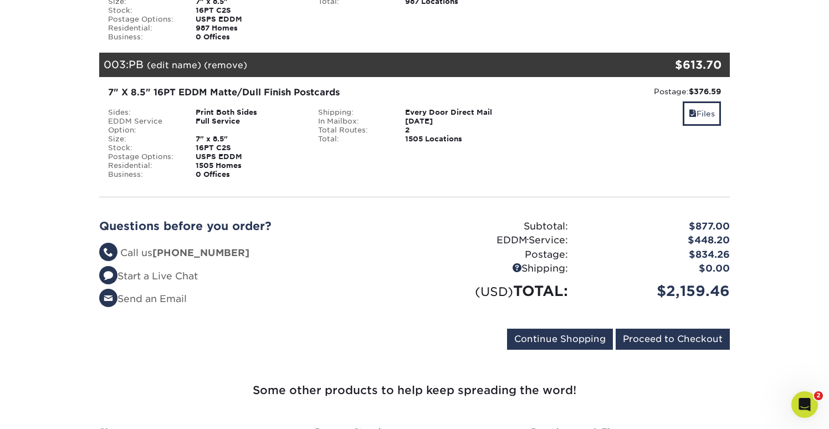
scroll to position [392, 0]
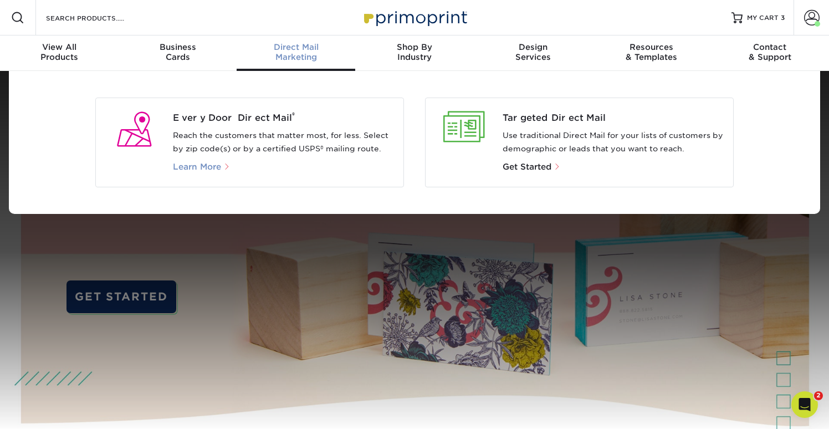
click at [206, 170] on span "Learn More" at bounding box center [197, 167] width 48 height 10
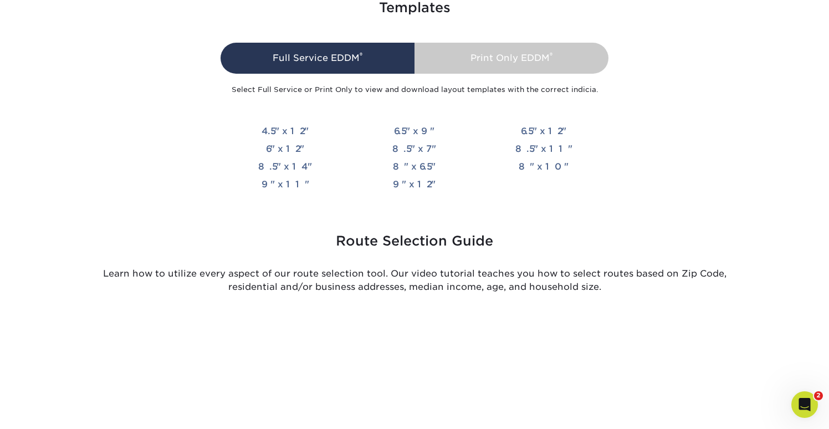
scroll to position [2571, 0]
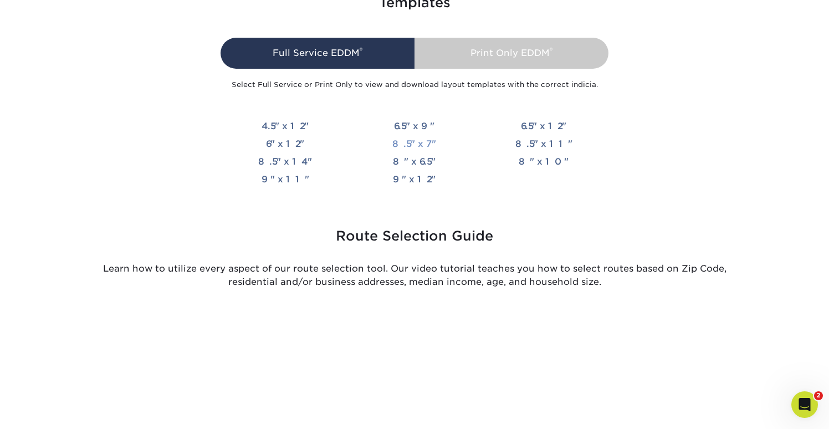
click at [410, 141] on link "8.5" x 7"" at bounding box center [414, 144] width 44 height 11
click at [407, 124] on link "6.5" x 9"" at bounding box center [414, 126] width 40 height 11
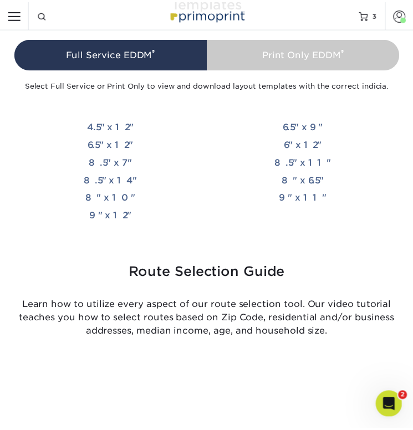
scroll to position [3367, 0]
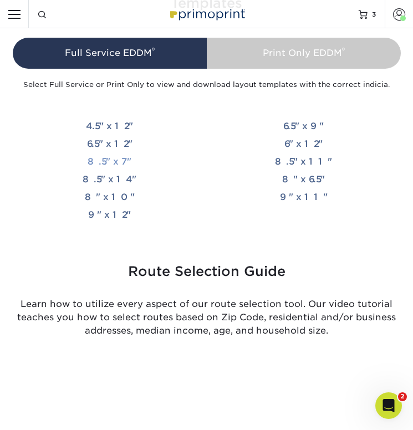
click at [104, 161] on link "8.5" x 7"" at bounding box center [110, 161] width 44 height 11
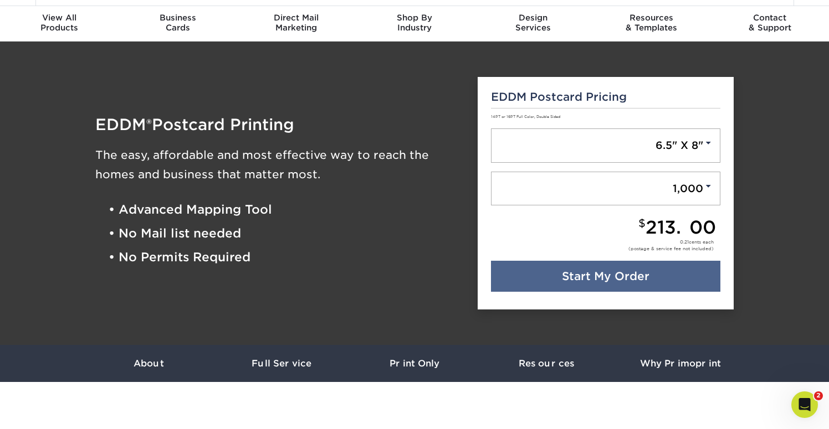
scroll to position [0, 0]
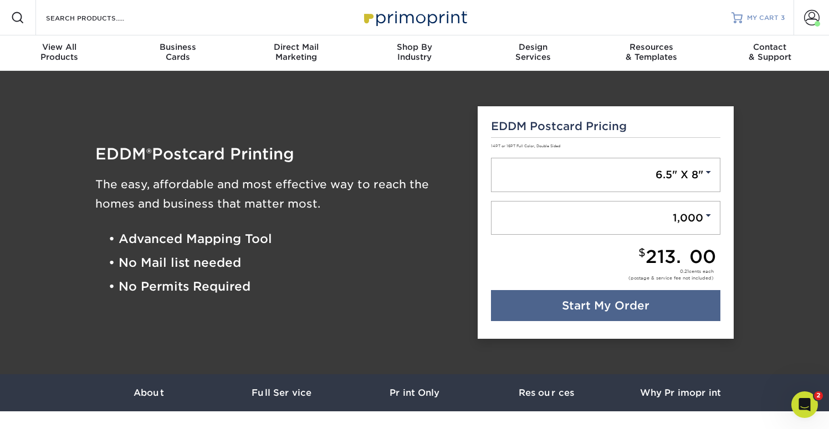
click at [761, 20] on span "MY CART" at bounding box center [763, 17] width 32 height 9
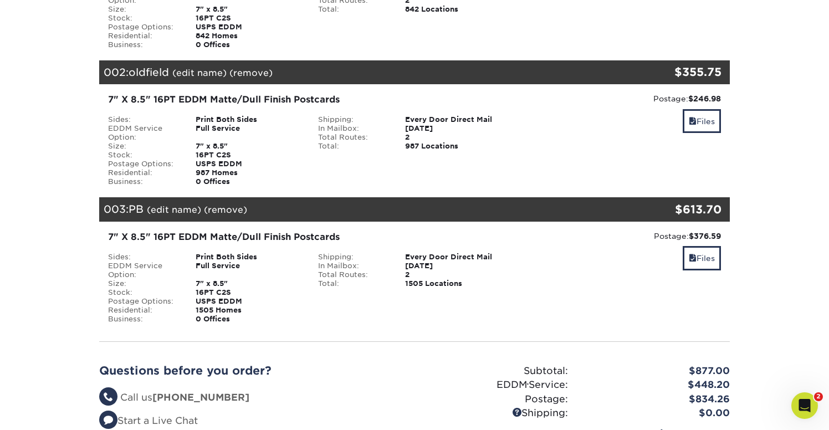
scroll to position [251, 0]
